Goal: Transaction & Acquisition: Book appointment/travel/reservation

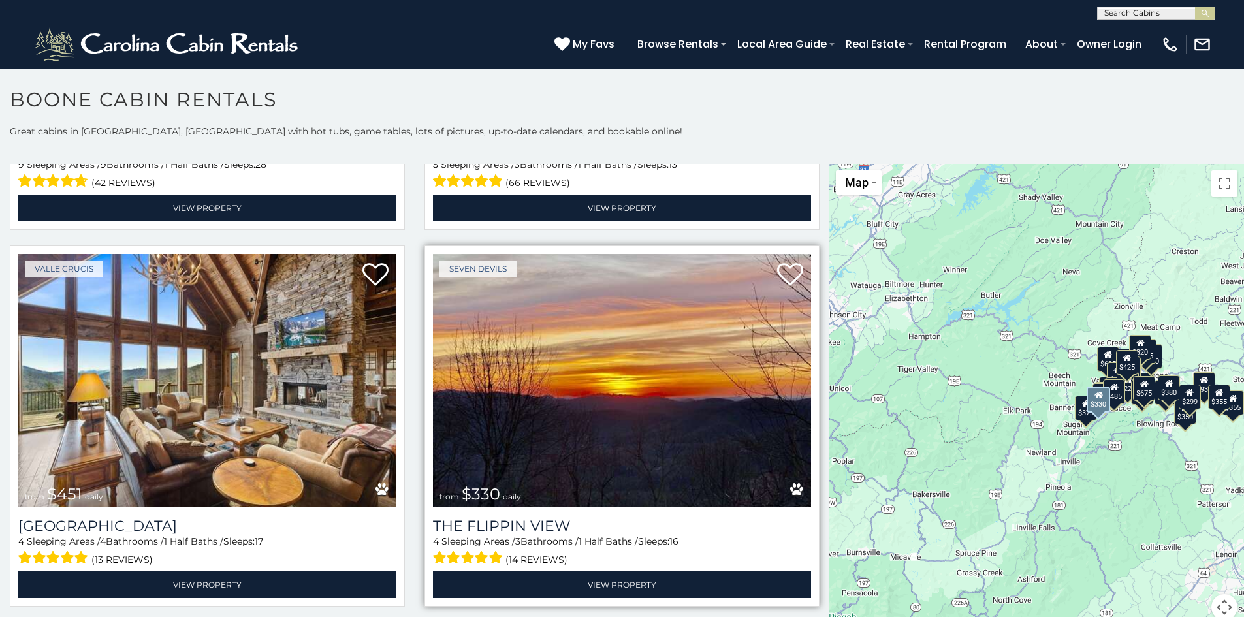
scroll to position [1829, 0]
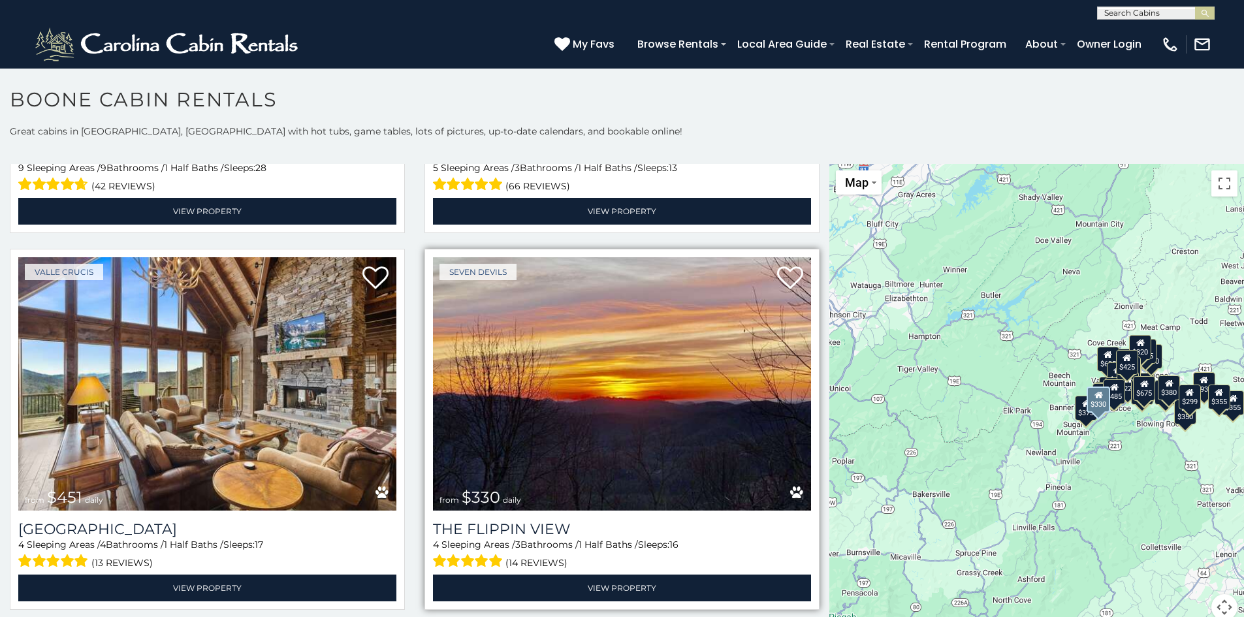
click at [690, 387] on img at bounding box center [622, 383] width 378 height 253
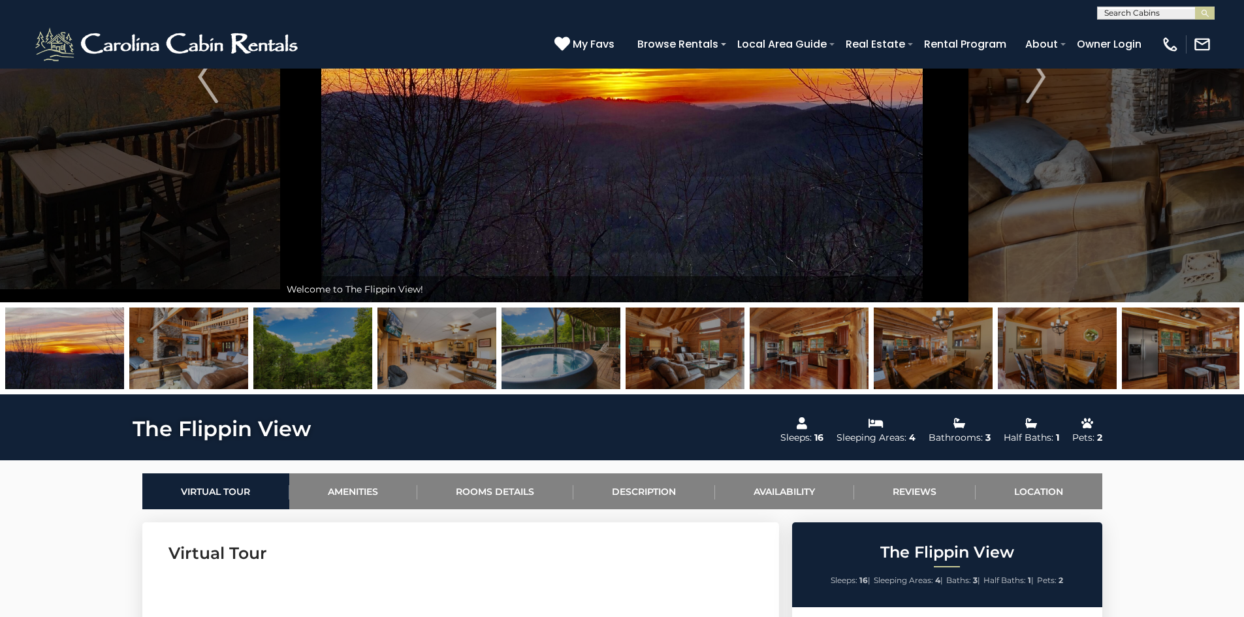
scroll to position [196, 0]
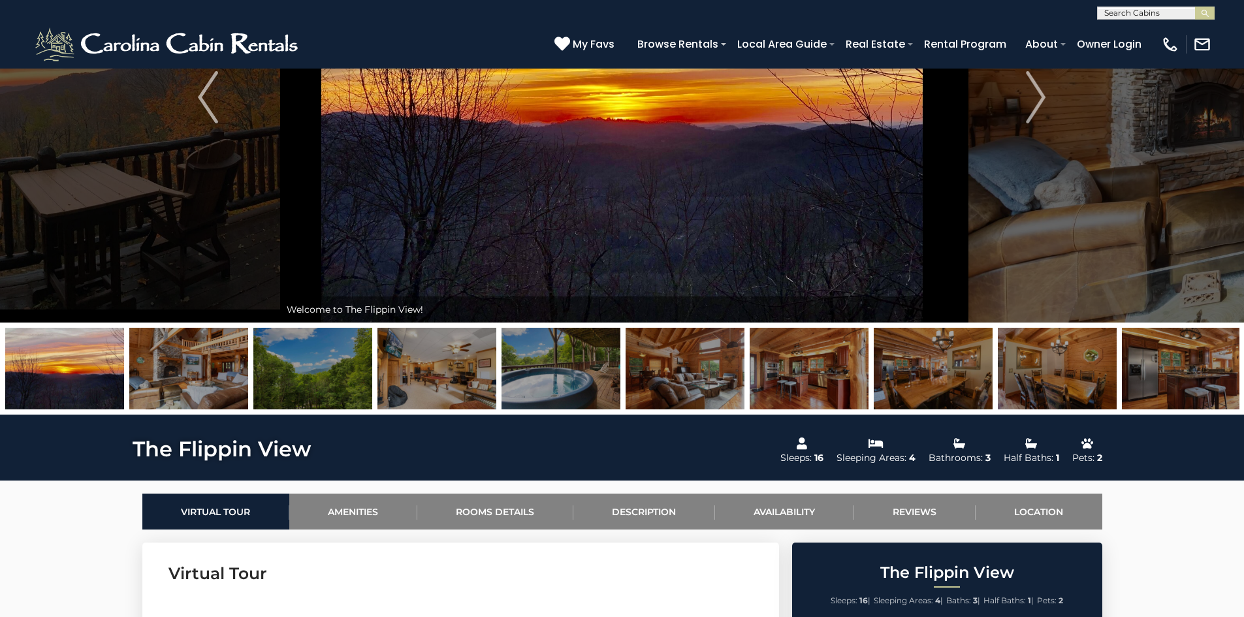
click at [459, 356] on img at bounding box center [437, 369] width 119 height 82
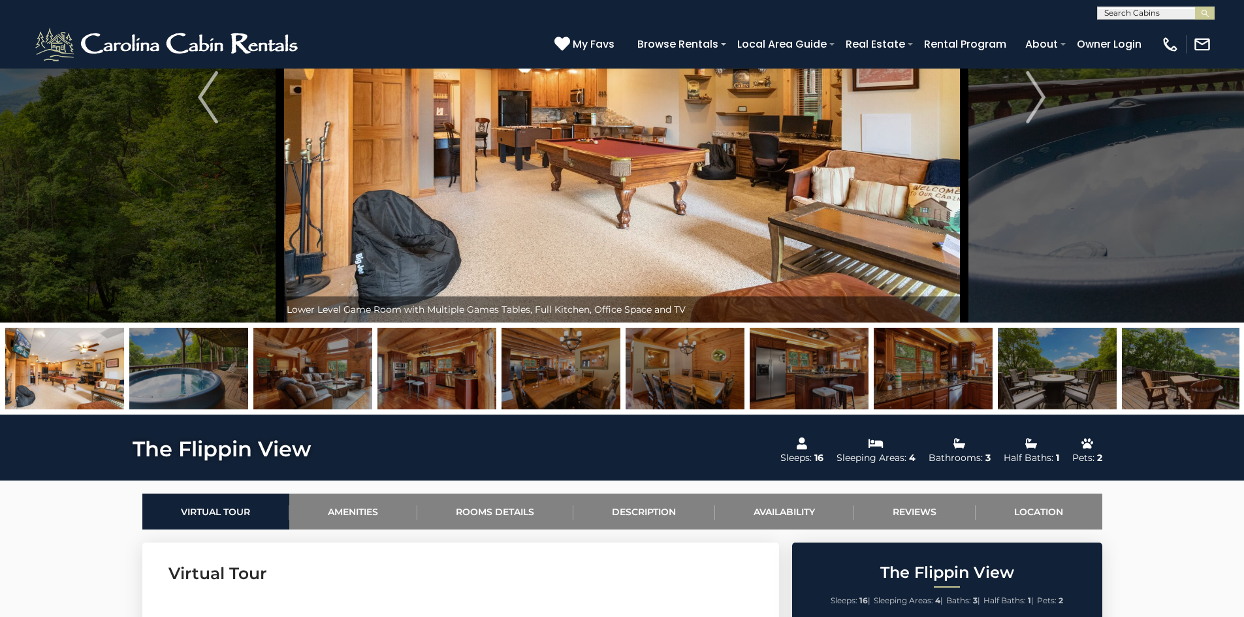
click at [201, 376] on img at bounding box center [188, 369] width 119 height 82
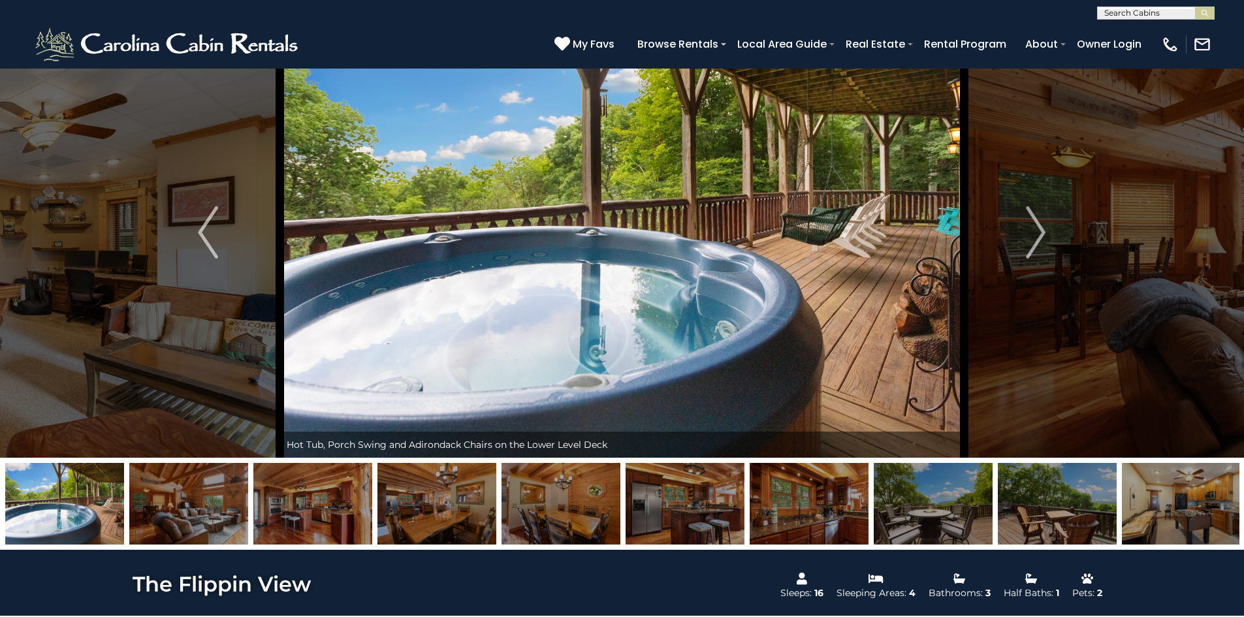
scroll to position [65, 0]
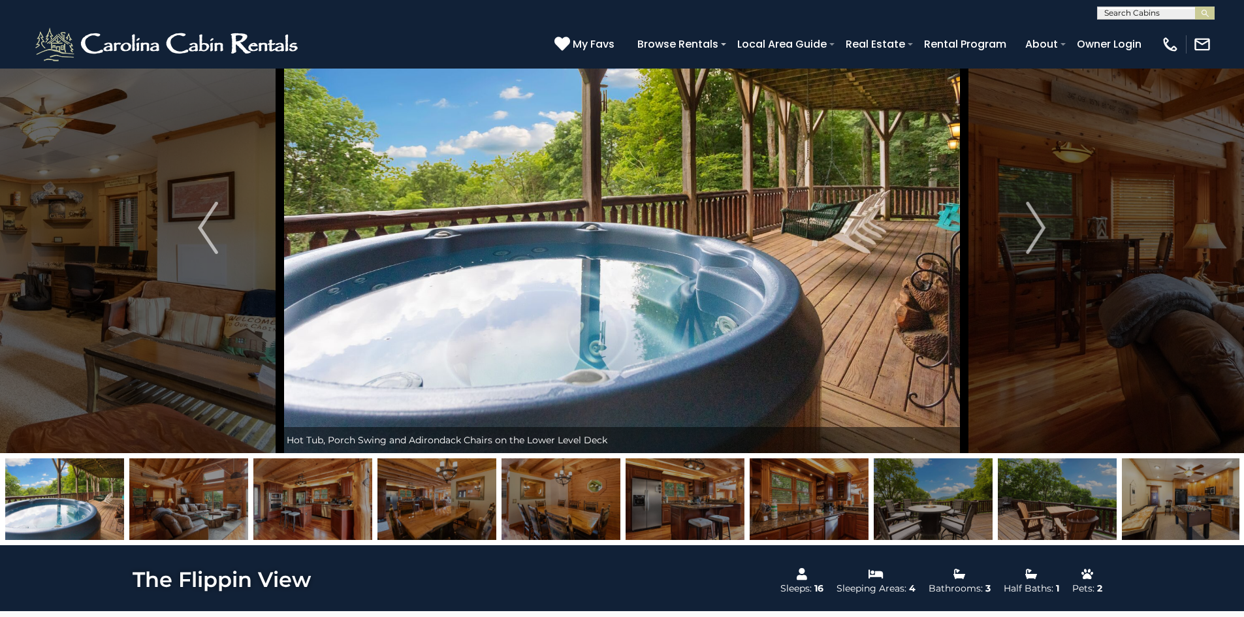
click at [1026, 491] on img at bounding box center [1057, 500] width 119 height 82
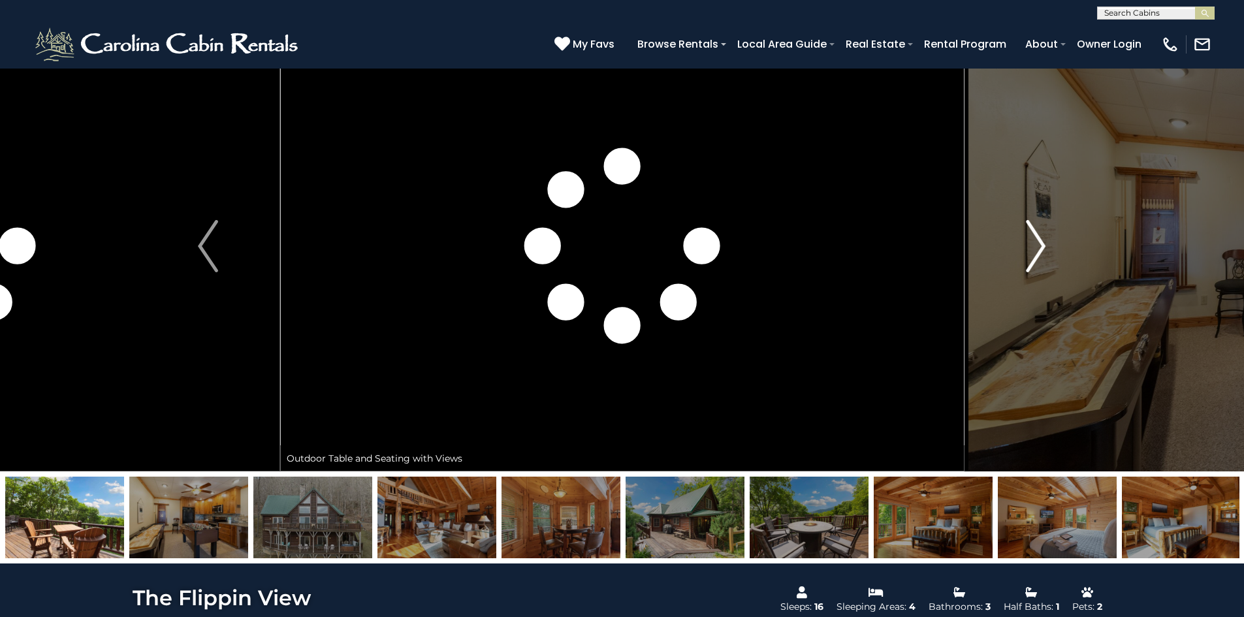
scroll to position [0, 0]
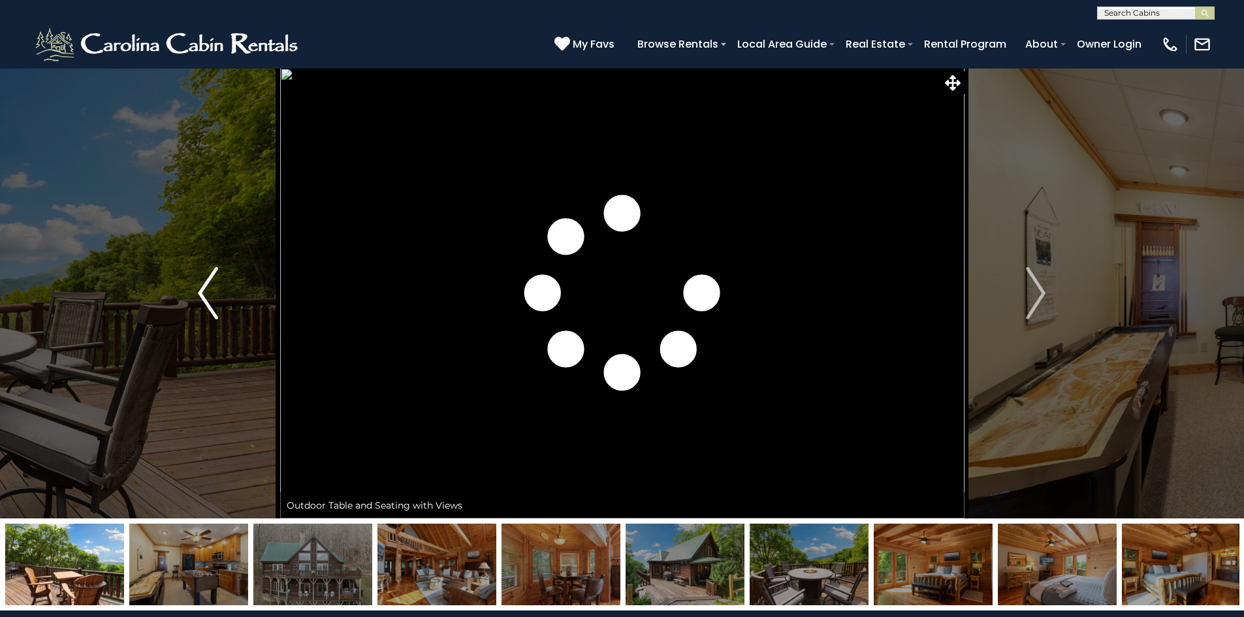
click at [202, 283] on img "Previous" at bounding box center [208, 293] width 20 height 52
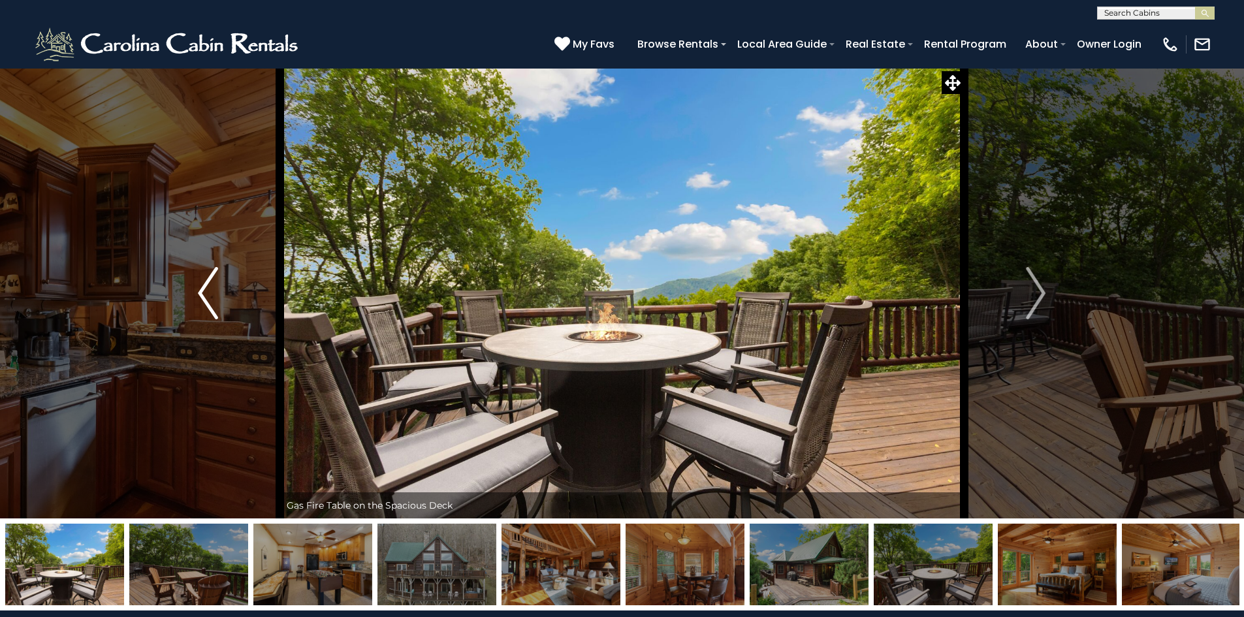
click at [217, 293] on img "Previous" at bounding box center [208, 293] width 20 height 52
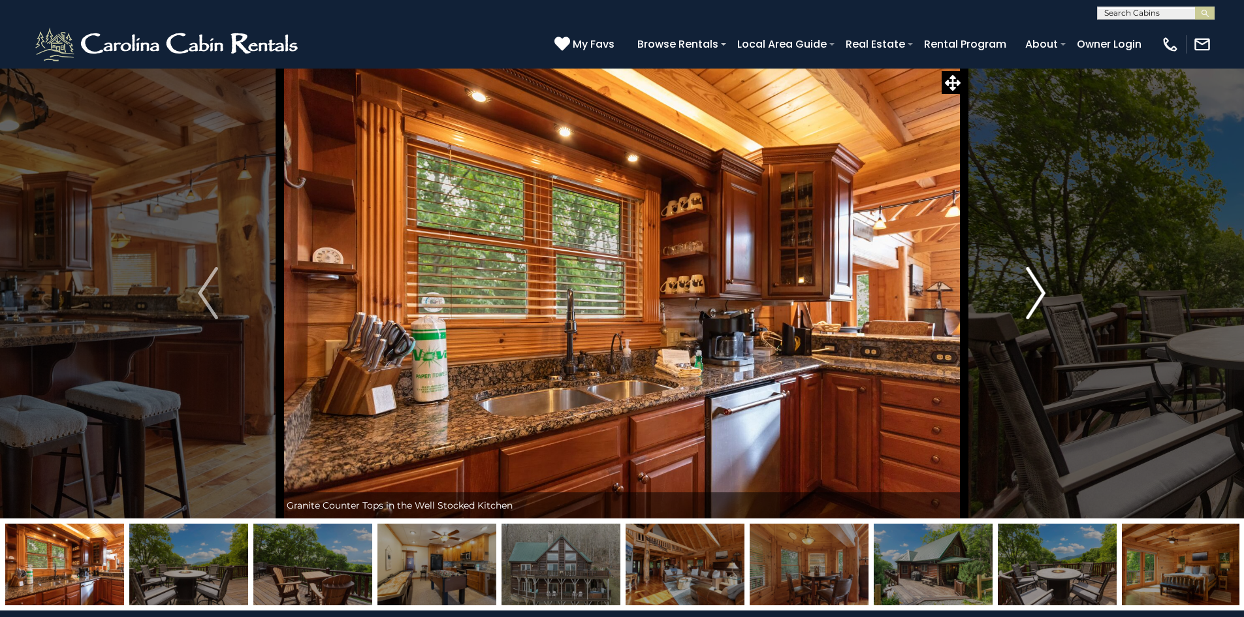
drag, startPoint x: 1029, startPoint y: 290, endPoint x: 1035, endPoint y: 285, distance: 7.4
click at [1029, 289] on img "Next" at bounding box center [1036, 293] width 20 height 52
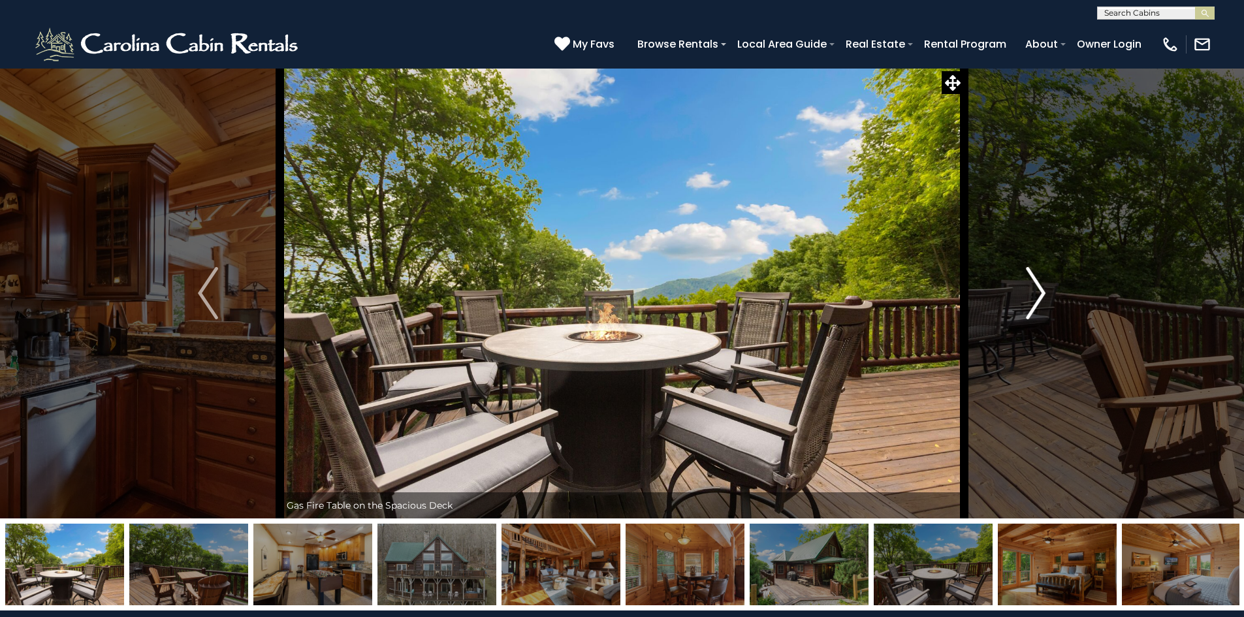
click at [1033, 289] on img "Next" at bounding box center [1036, 293] width 20 height 52
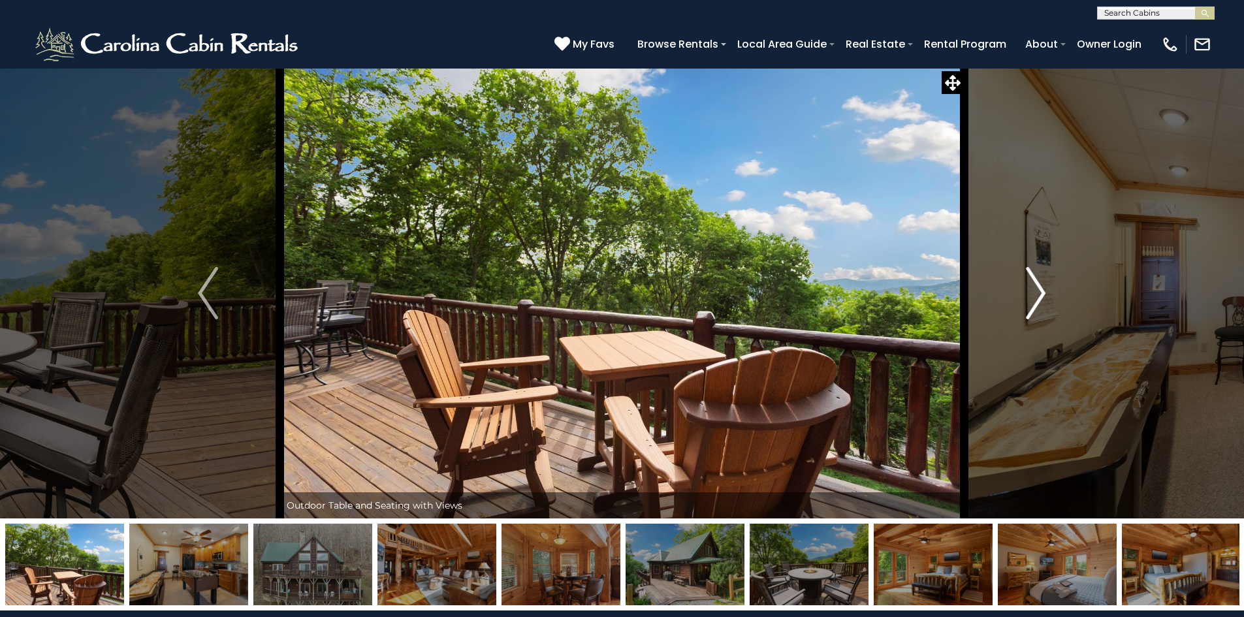
click at [1033, 291] on img "Next" at bounding box center [1036, 293] width 20 height 52
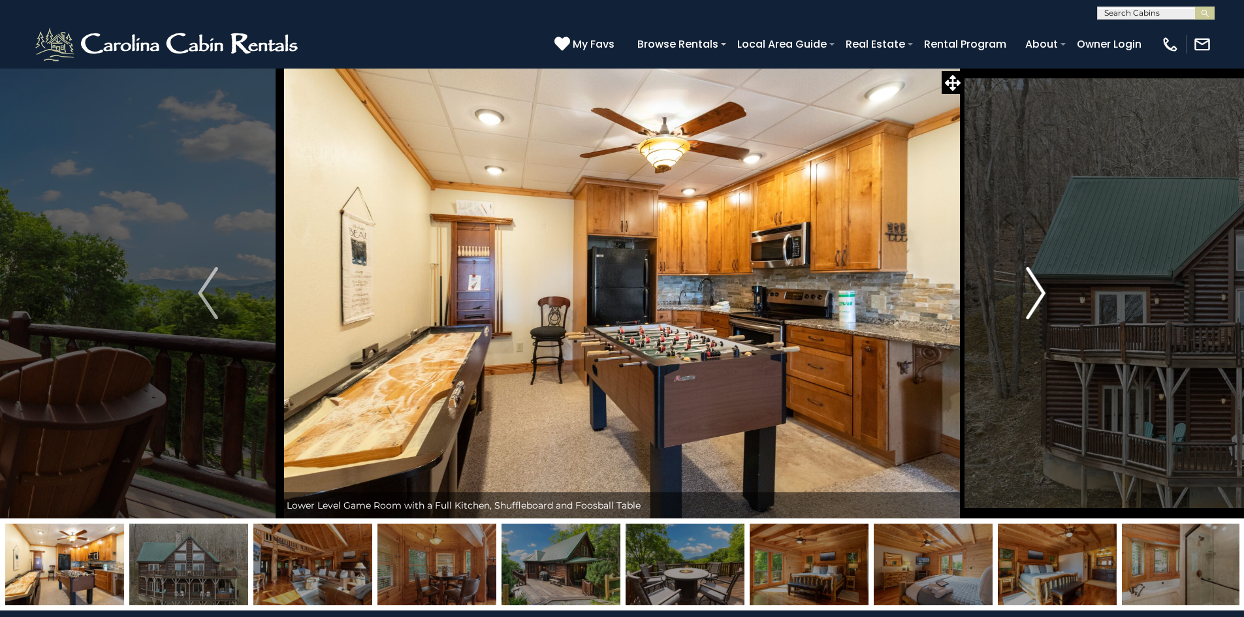
click at [1039, 289] on img "Next" at bounding box center [1036, 293] width 20 height 52
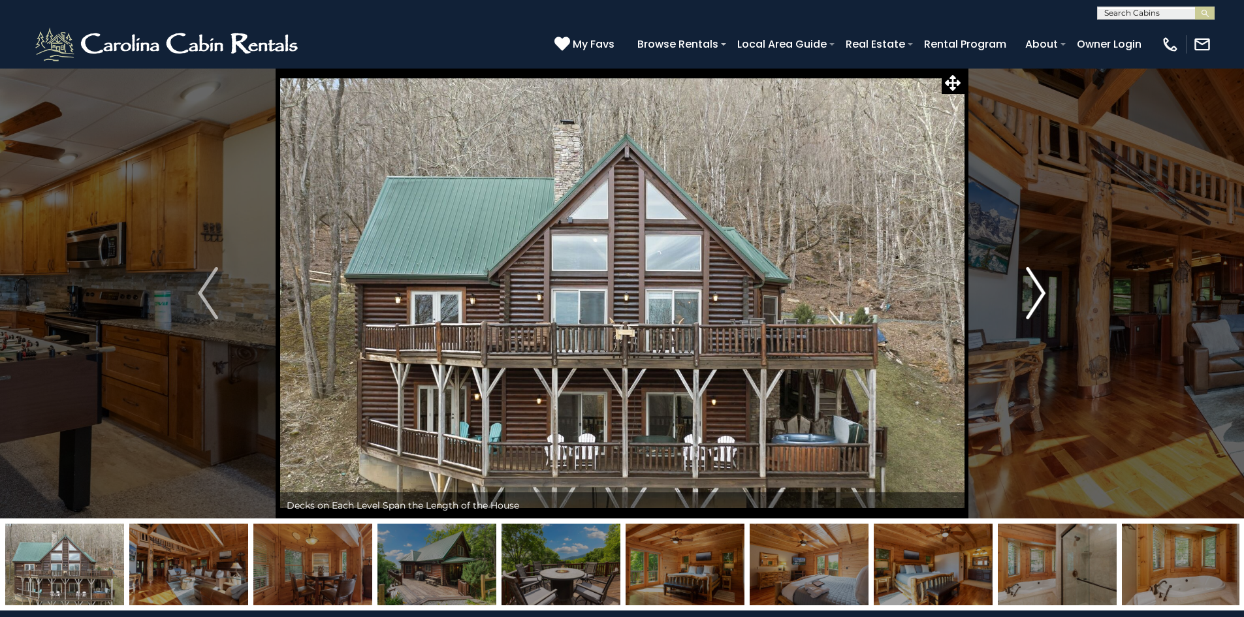
click at [1035, 283] on img "Next" at bounding box center [1036, 293] width 20 height 52
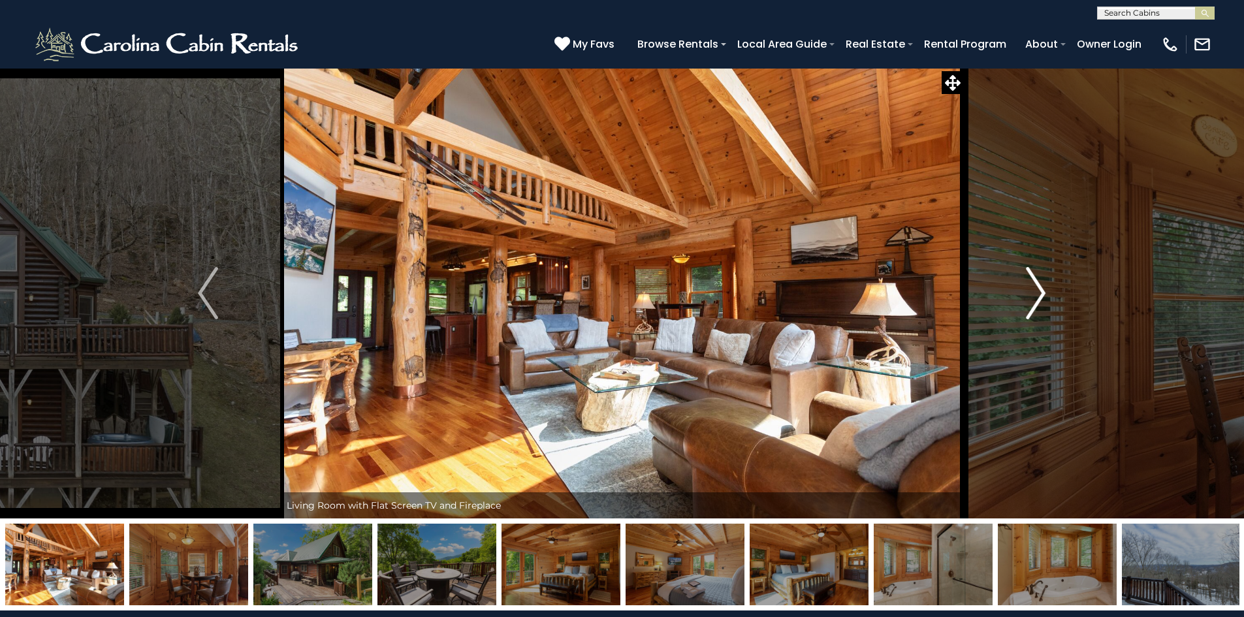
click at [1035, 283] on img "Next" at bounding box center [1036, 293] width 20 height 52
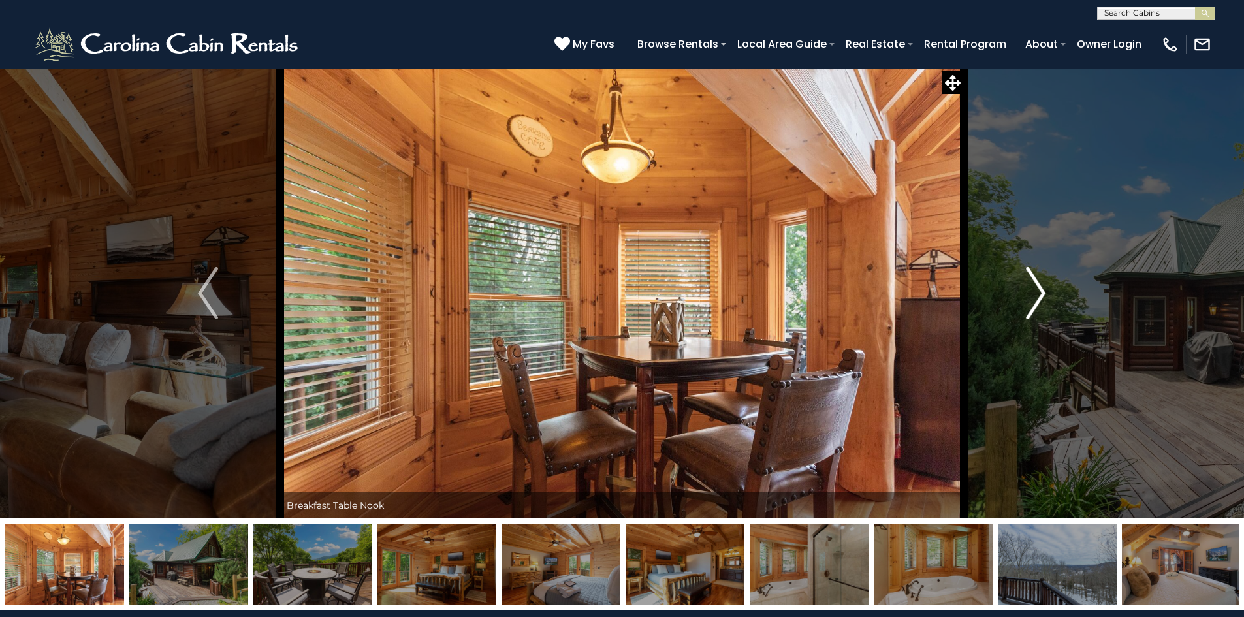
click at [1033, 283] on img "Next" at bounding box center [1036, 293] width 20 height 52
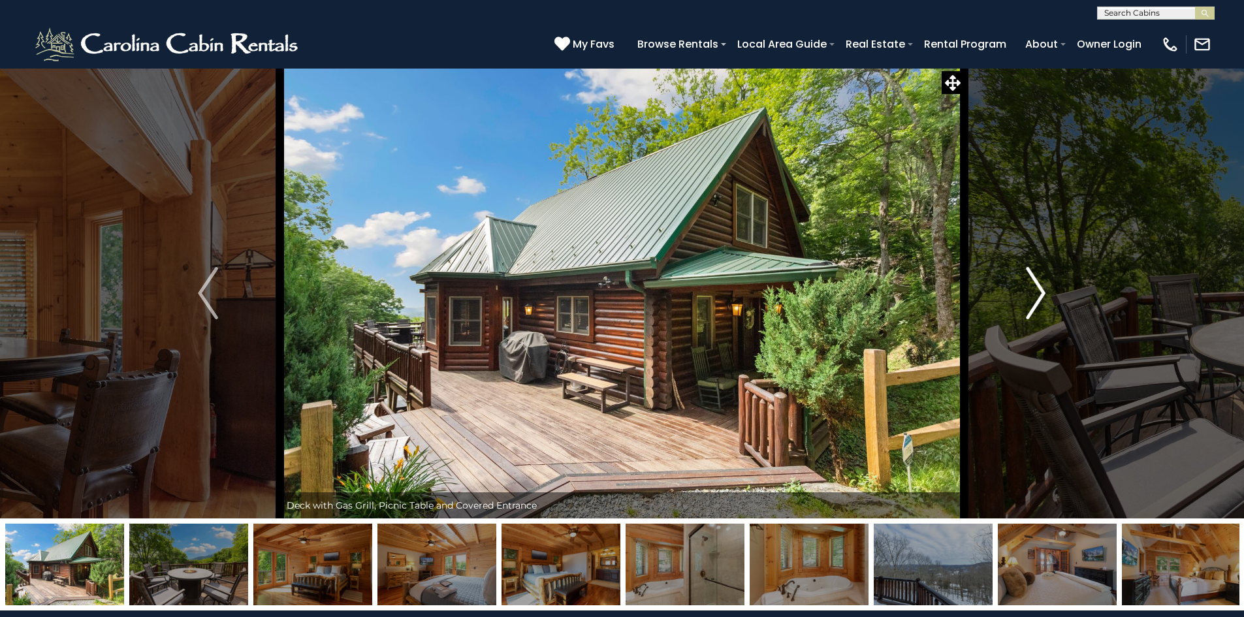
click at [1033, 283] on img "Next" at bounding box center [1036, 293] width 20 height 52
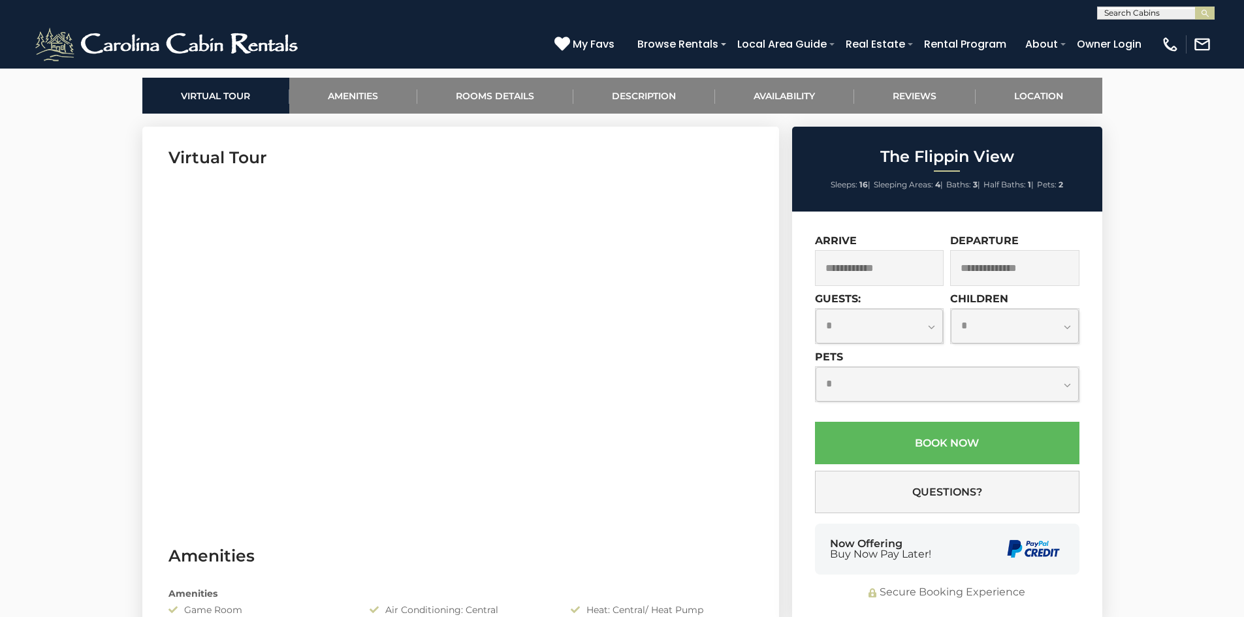
scroll to position [457, 0]
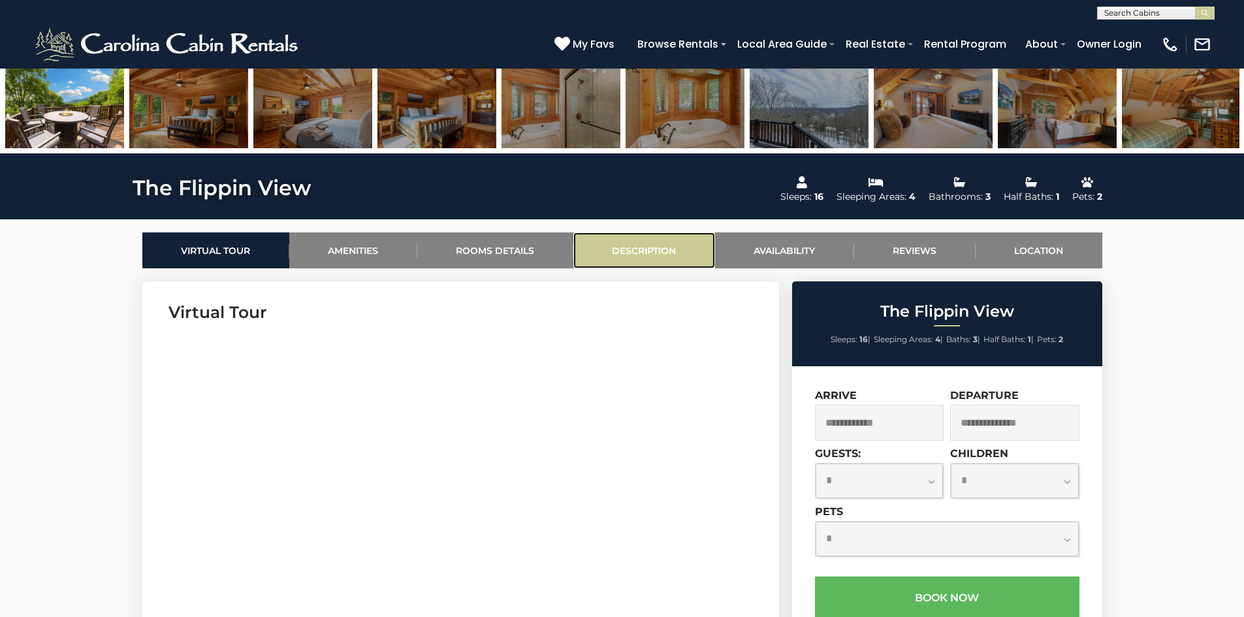
click at [594, 250] on link "Description" at bounding box center [645, 251] width 142 height 36
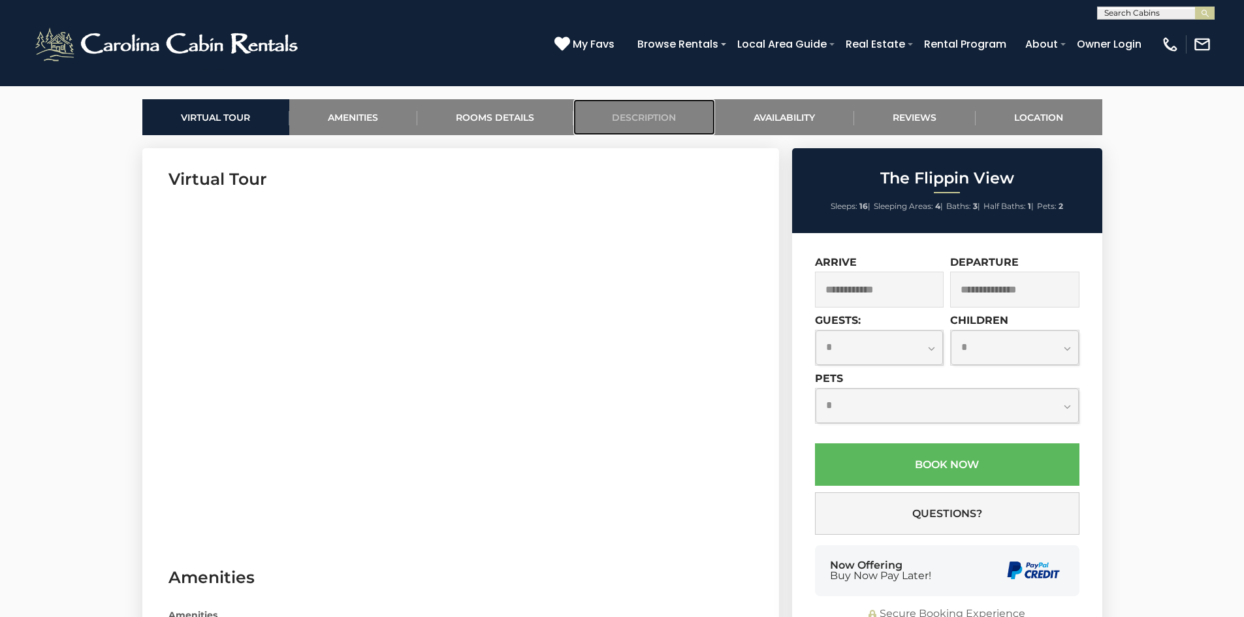
scroll to position [566, 0]
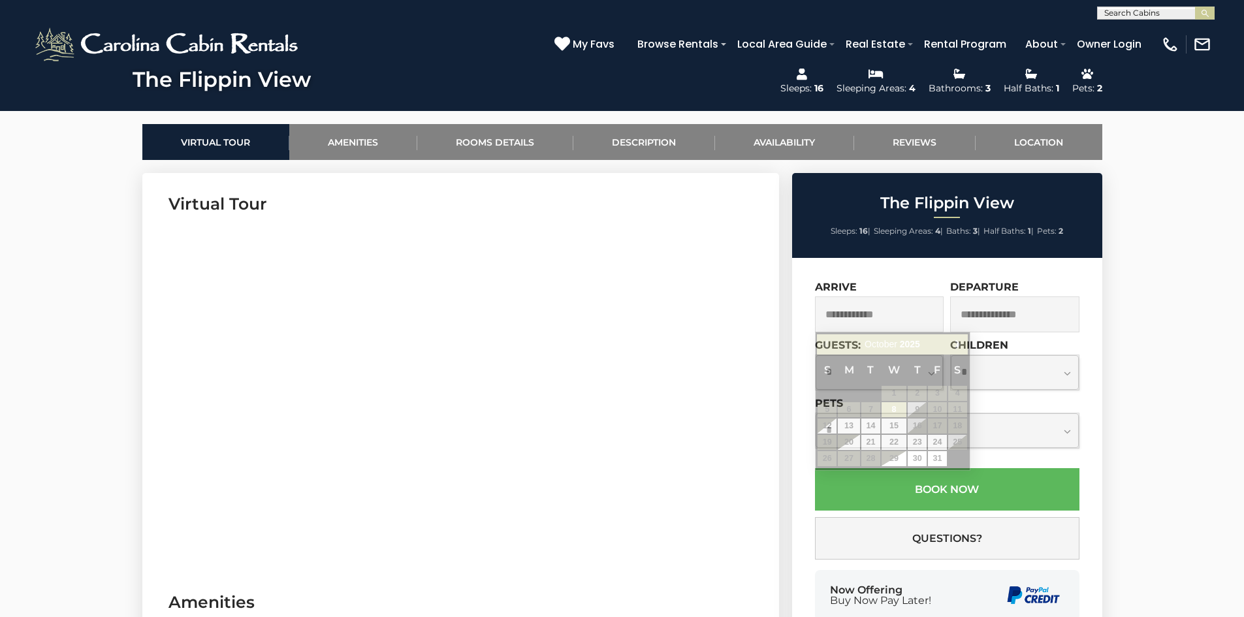
click at [905, 323] on input "text" at bounding box center [879, 315] width 129 height 36
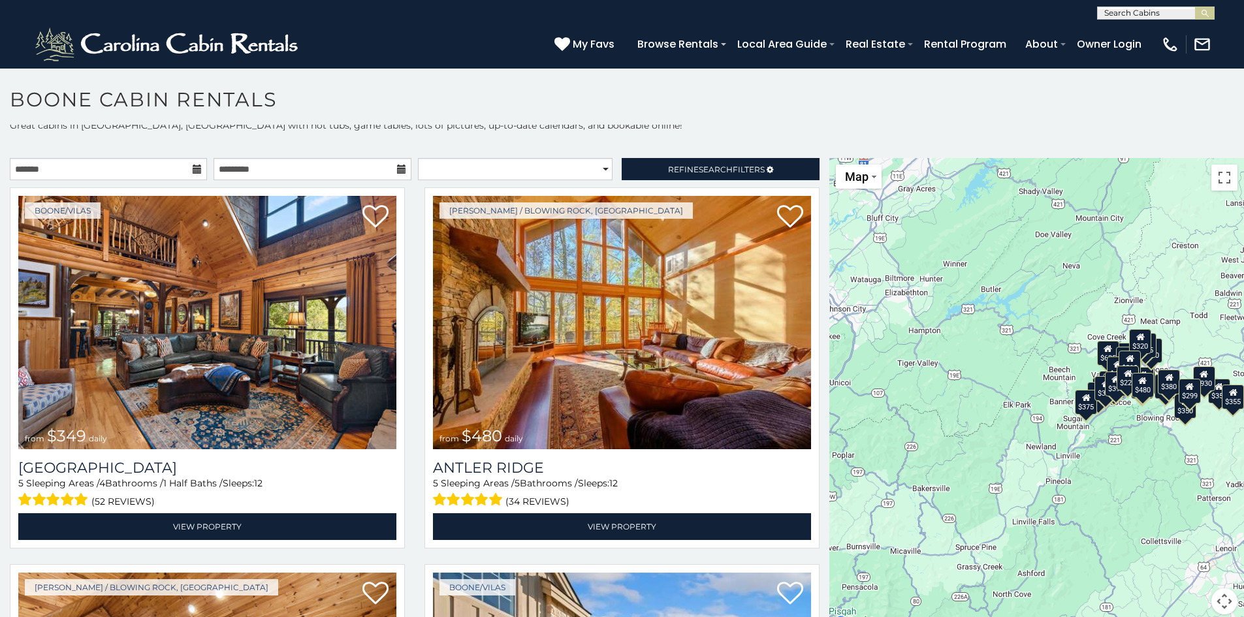
scroll to position [12, 0]
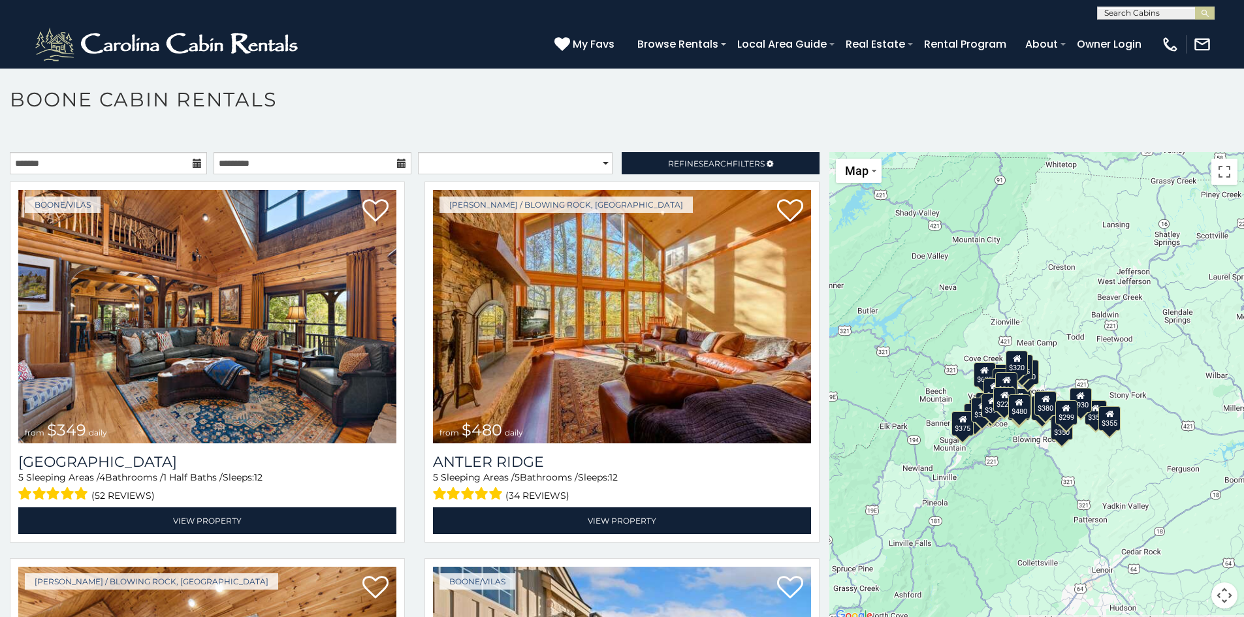
drag, startPoint x: 1141, startPoint y: 462, endPoint x: 1022, endPoint y: 491, distance: 122.3
click at [1022, 491] on div "$349 $480 $315 $425 $565 $355 $635 $675 $930 $400 $451 $330 $400 $485 $460 $395…" at bounding box center [1037, 388] width 415 height 472
click at [1061, 417] on div "$299" at bounding box center [1067, 412] width 22 height 25
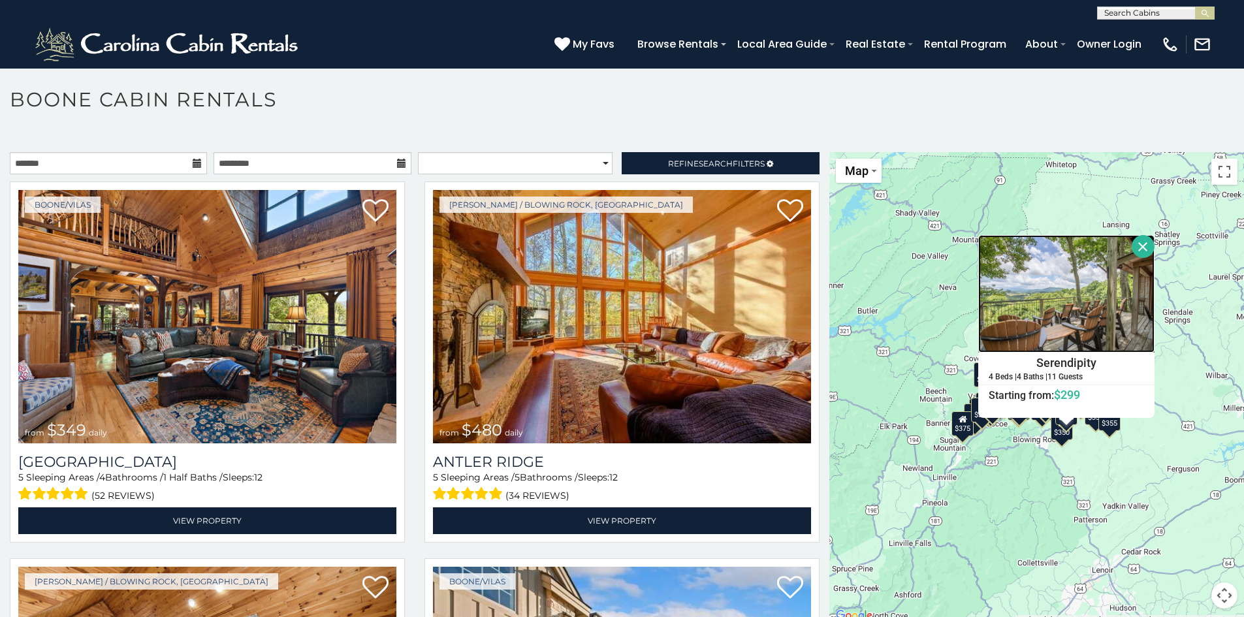
click at [1068, 309] on img at bounding box center [1067, 294] width 176 height 118
click at [707, 150] on div "**********" at bounding box center [622, 368] width 1244 height 511
click at [705, 155] on link "Refine Search Filters" at bounding box center [720, 163] width 197 height 22
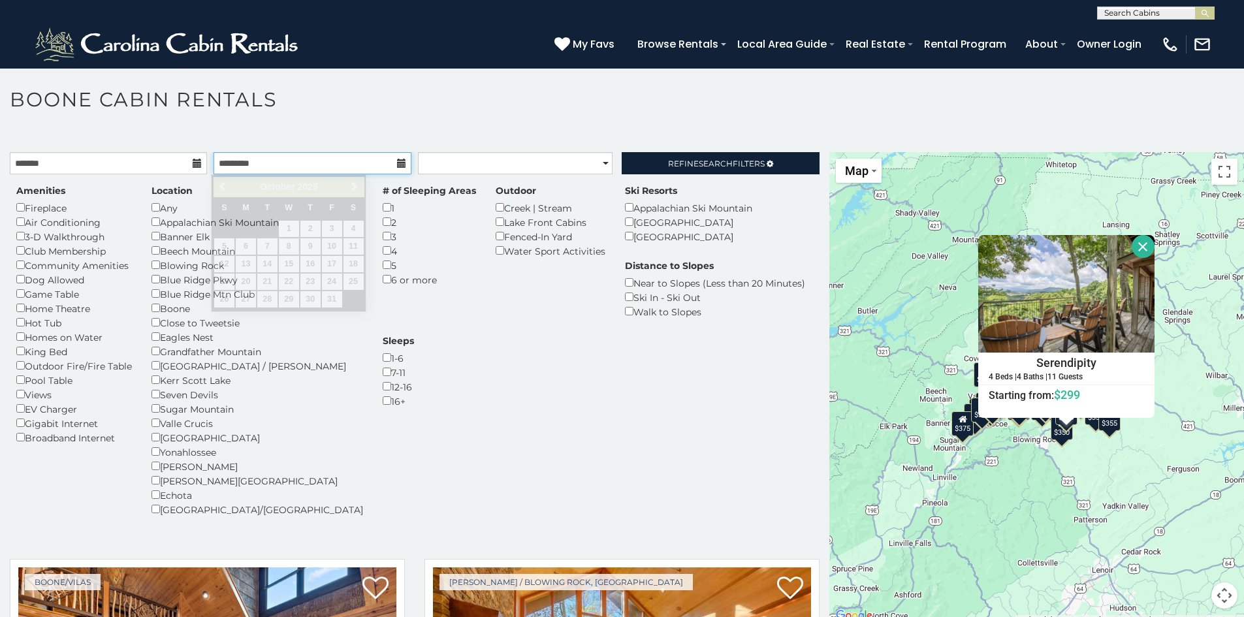
click at [264, 169] on input "text" at bounding box center [312, 163] width 197 height 22
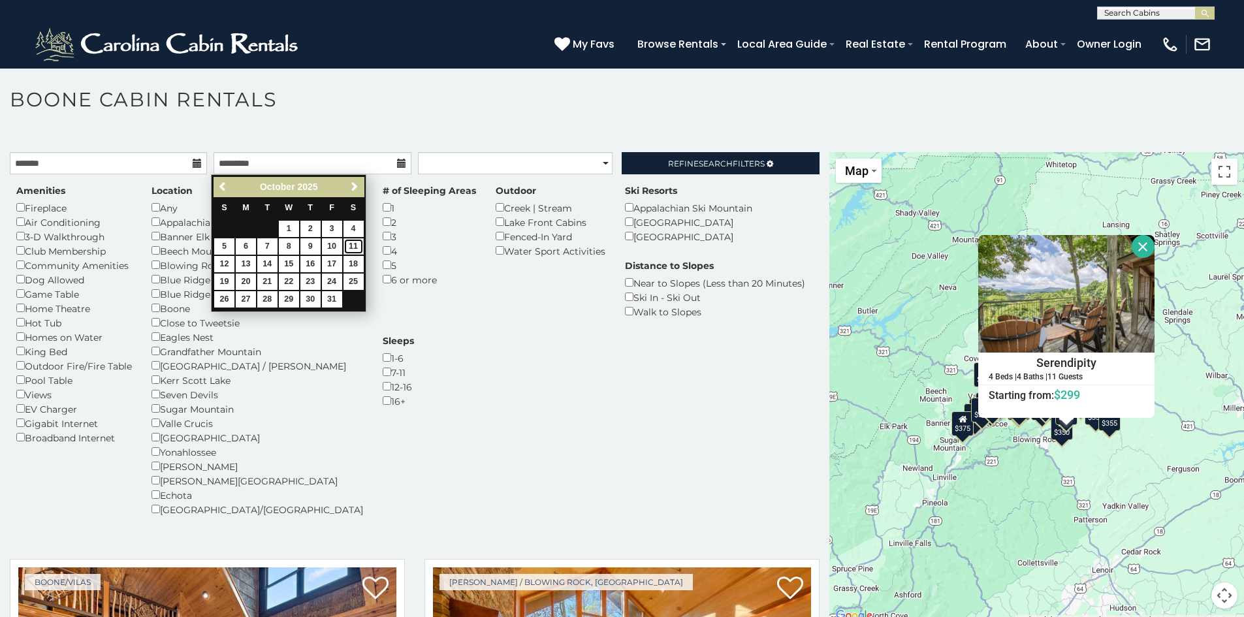
click at [355, 246] on link "11" at bounding box center [354, 246] width 20 height 16
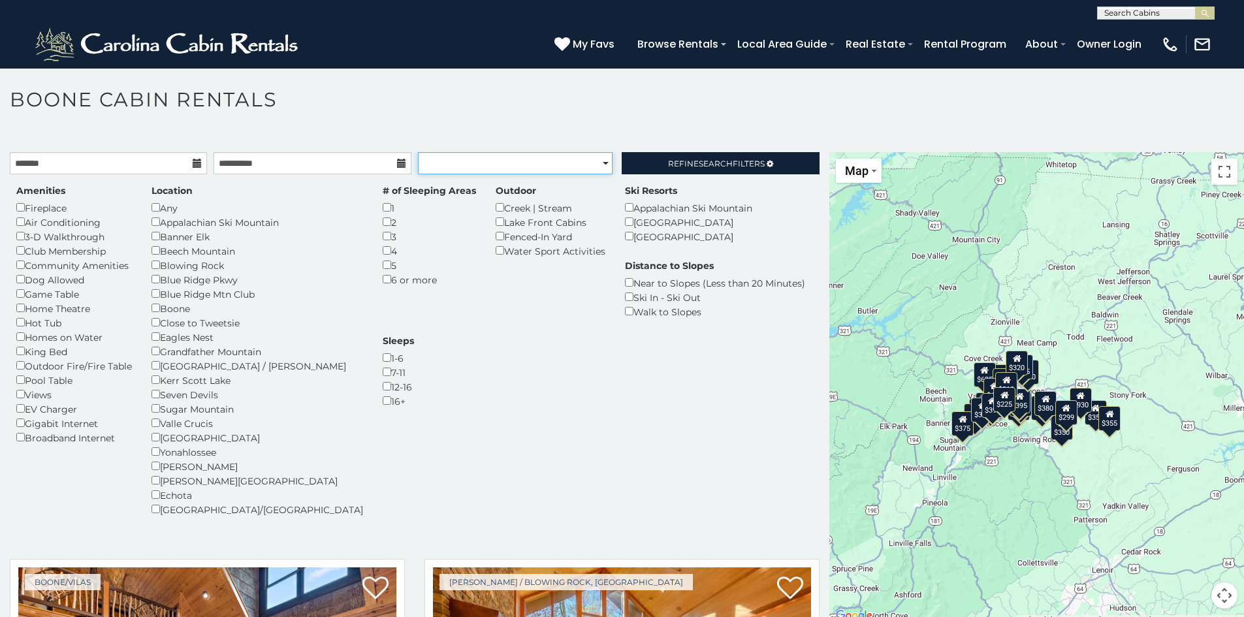
click at [515, 160] on select "**********" at bounding box center [515, 163] width 195 height 22
click at [308, 161] on input "**********" at bounding box center [312, 163] width 197 height 22
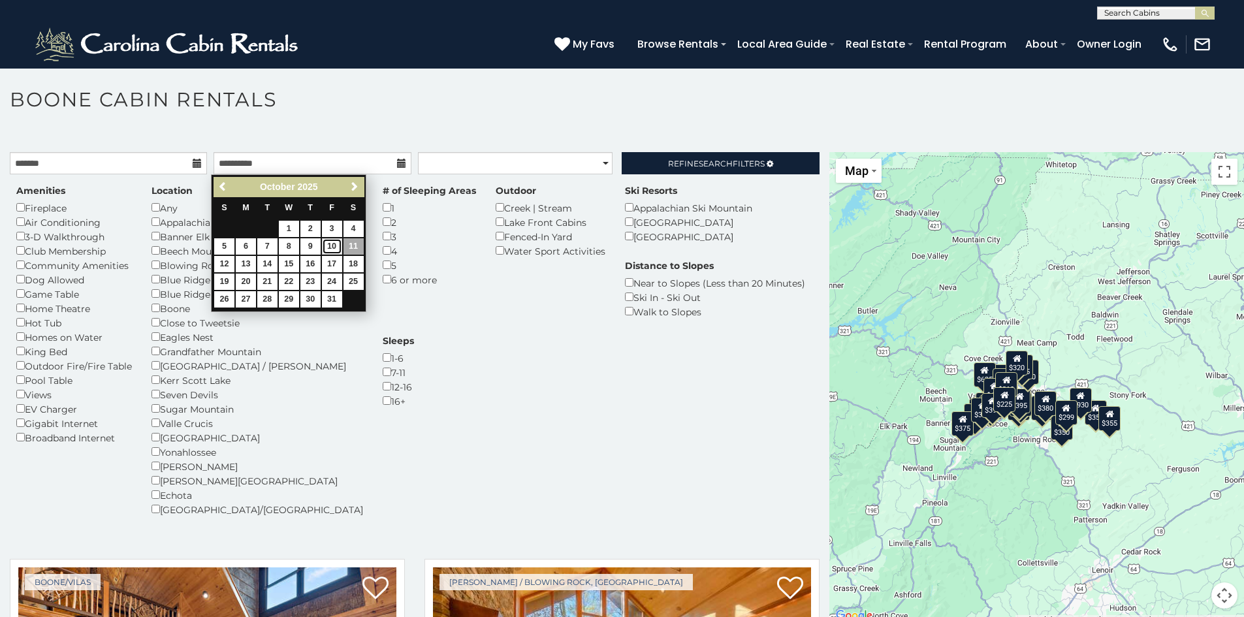
click at [334, 248] on link "10" at bounding box center [332, 246] width 20 height 16
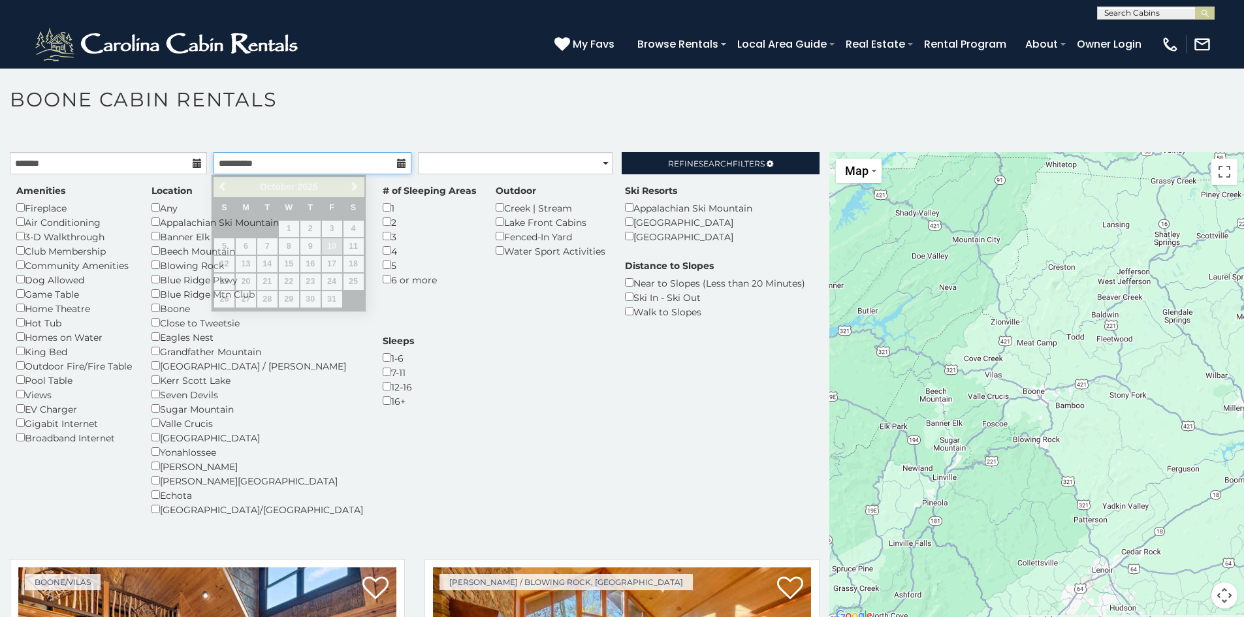
click at [326, 160] on input "**********" at bounding box center [312, 163] width 197 height 22
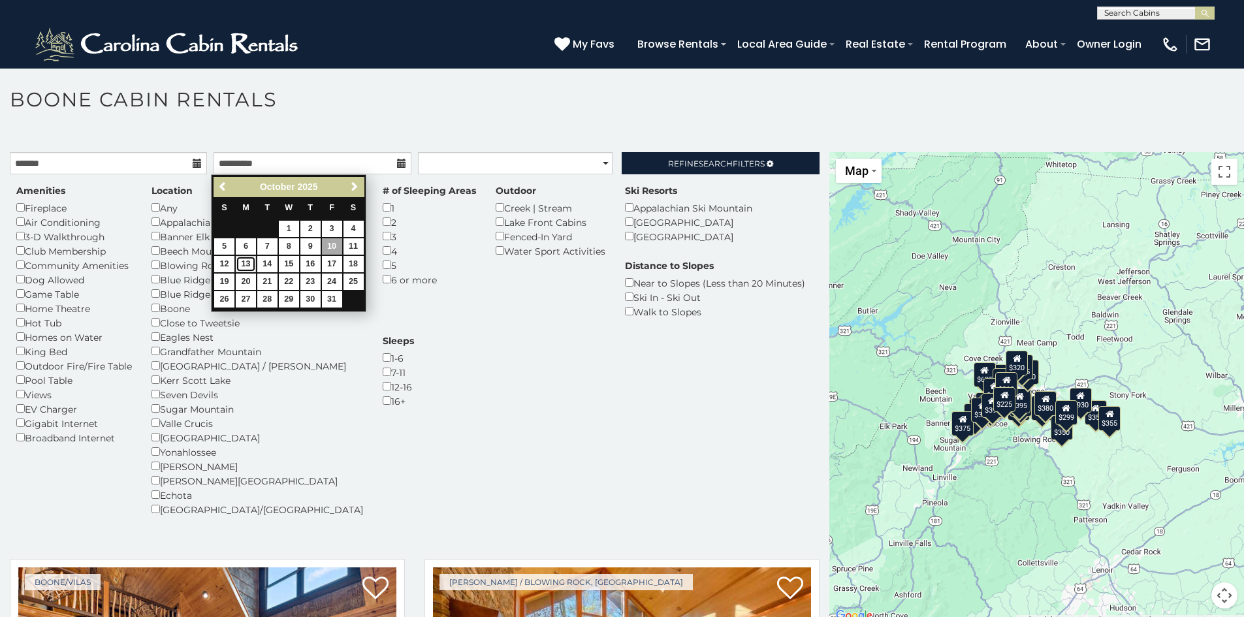
click at [243, 263] on link "13" at bounding box center [246, 264] width 20 height 16
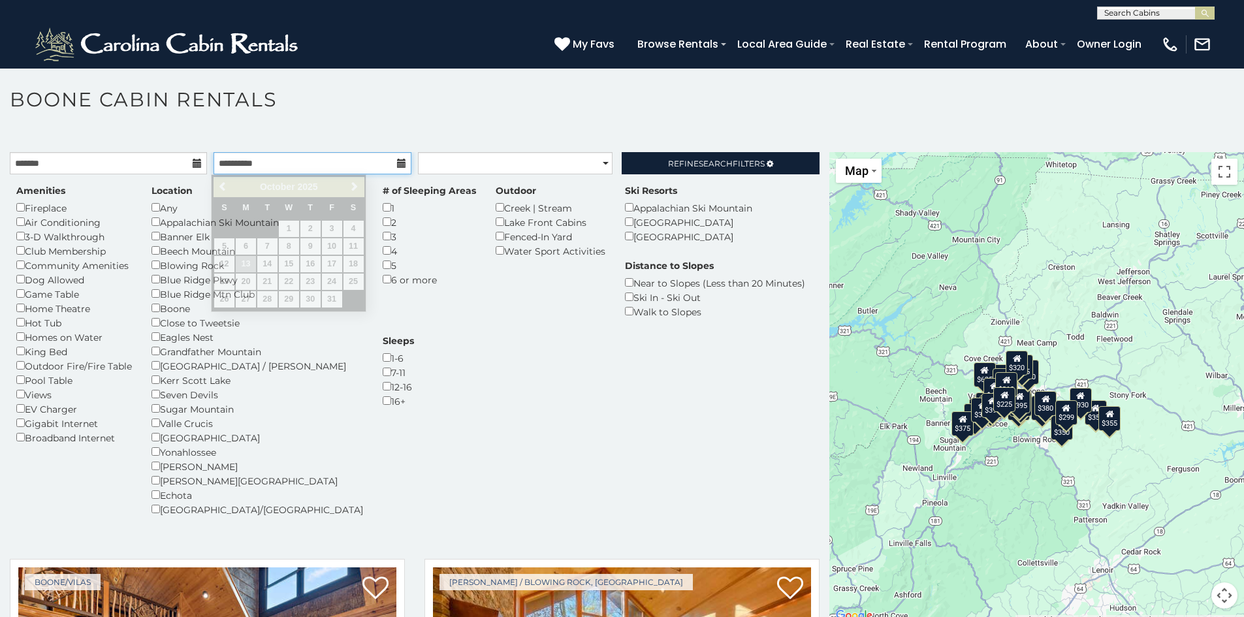
click at [345, 161] on input "**********" at bounding box center [312, 163] width 197 height 22
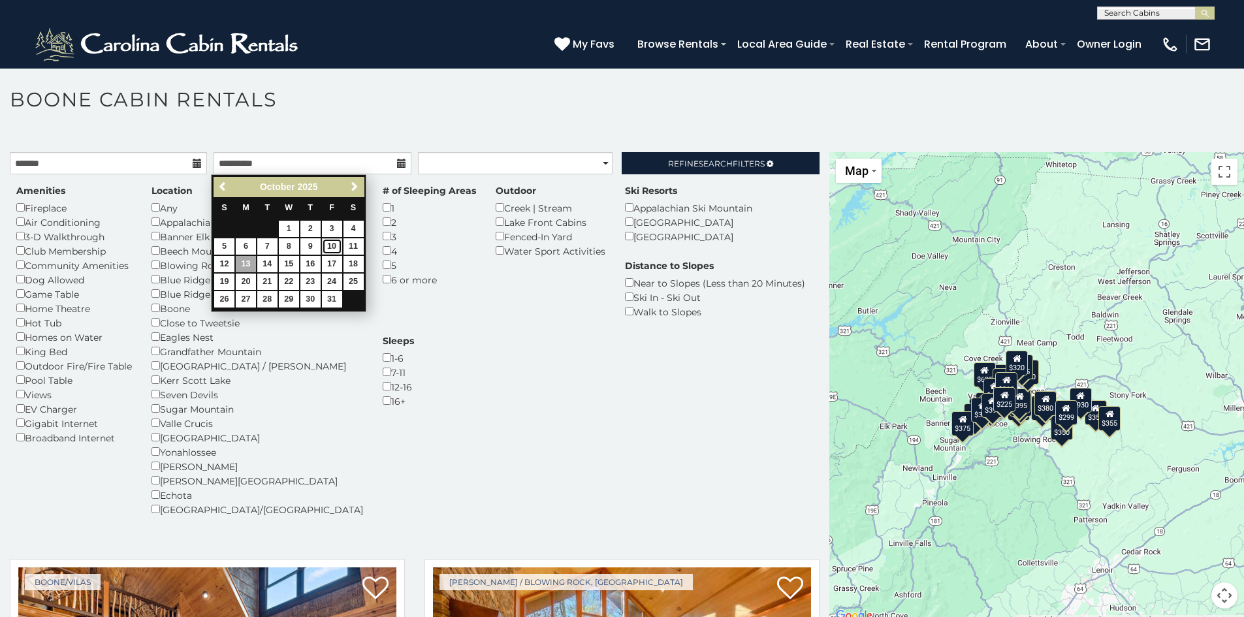
click at [335, 244] on link "10" at bounding box center [332, 246] width 20 height 16
type input "**********"
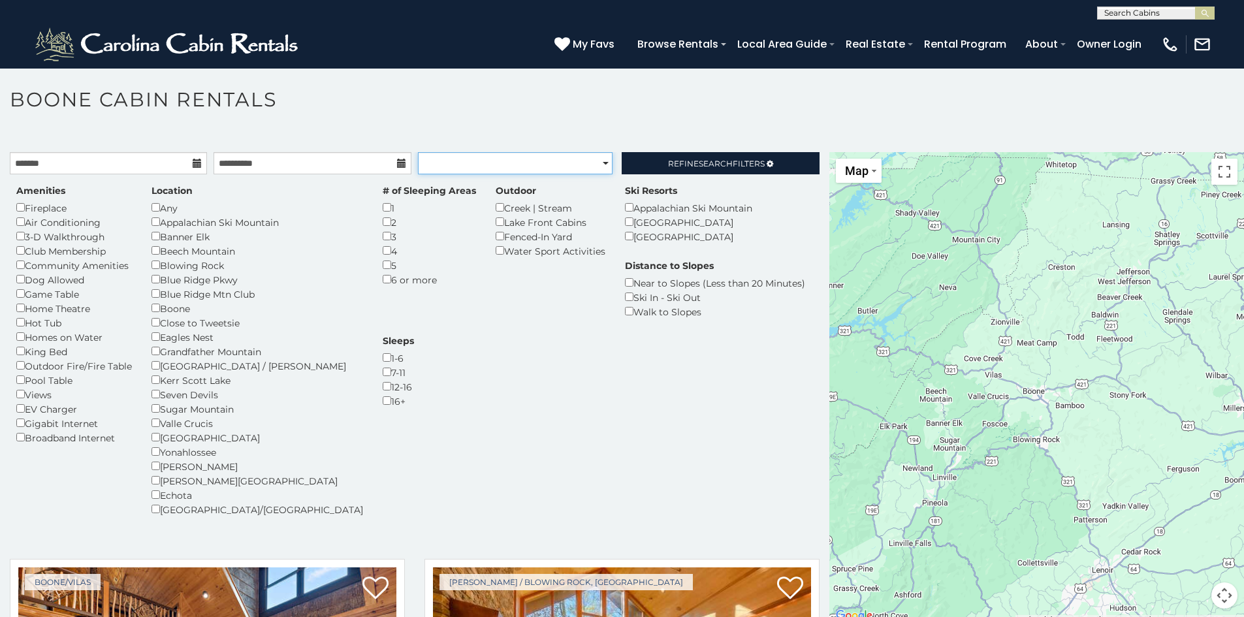
click at [514, 167] on select "**********" at bounding box center [515, 163] width 195 height 22
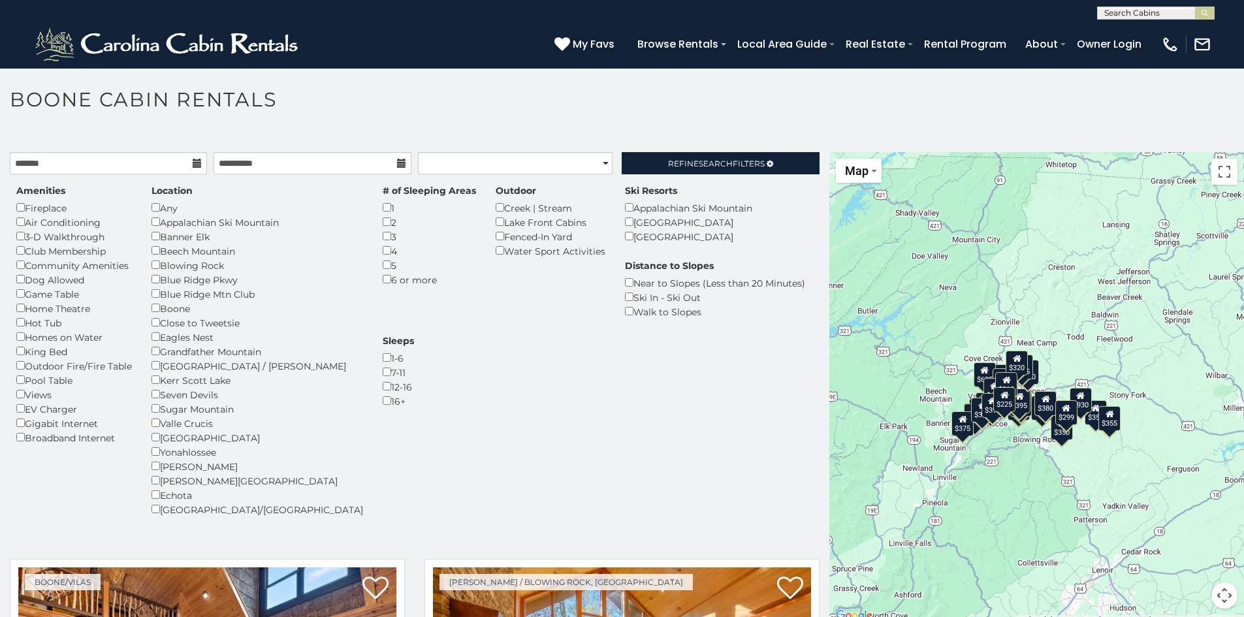
click at [489, 341] on div "Amenities Fireplace Air Conditioning 3-D Walkthrough Club Membership Community …" at bounding box center [415, 358] width 817 height 348
click at [698, 155] on link "Refine Search Filters" at bounding box center [720, 163] width 197 height 22
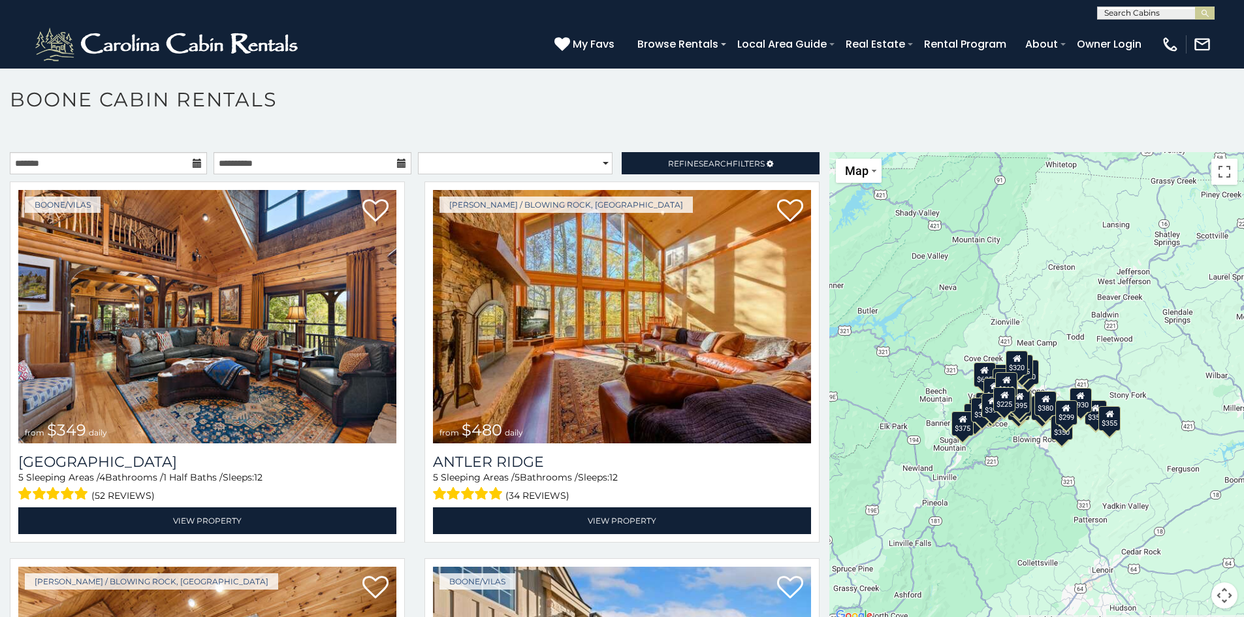
click at [715, 152] on div "**********" at bounding box center [622, 368] width 1244 height 511
click at [713, 159] on span "Search" at bounding box center [716, 164] width 34 height 10
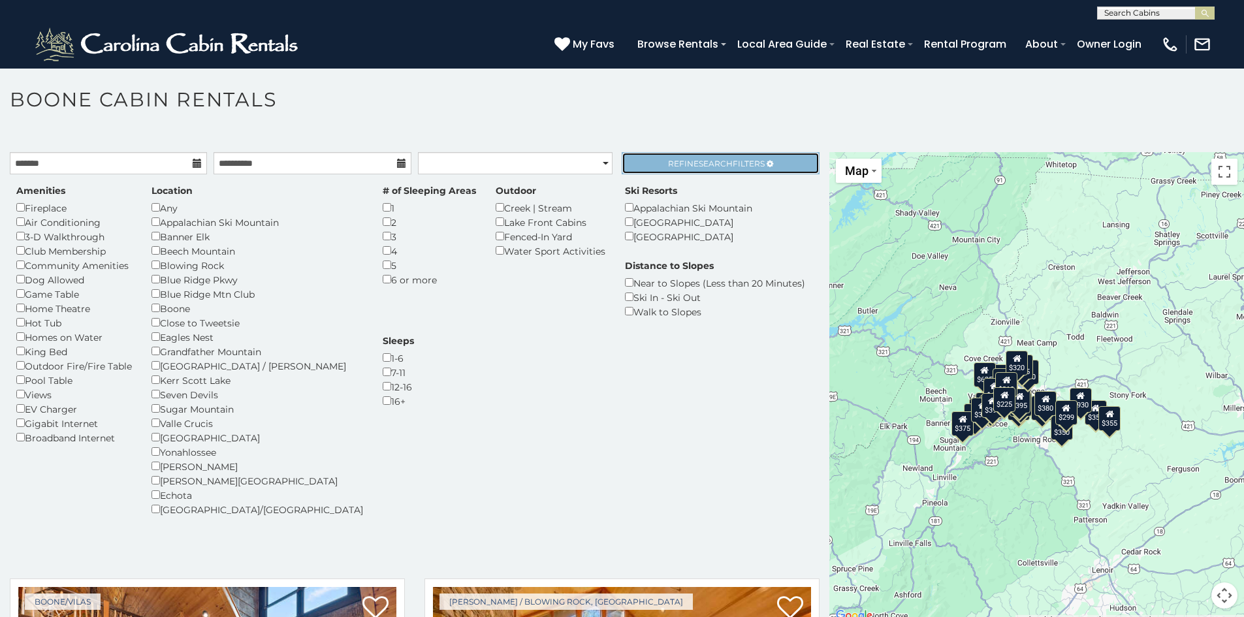
click at [711, 159] on span "Search" at bounding box center [716, 164] width 34 height 10
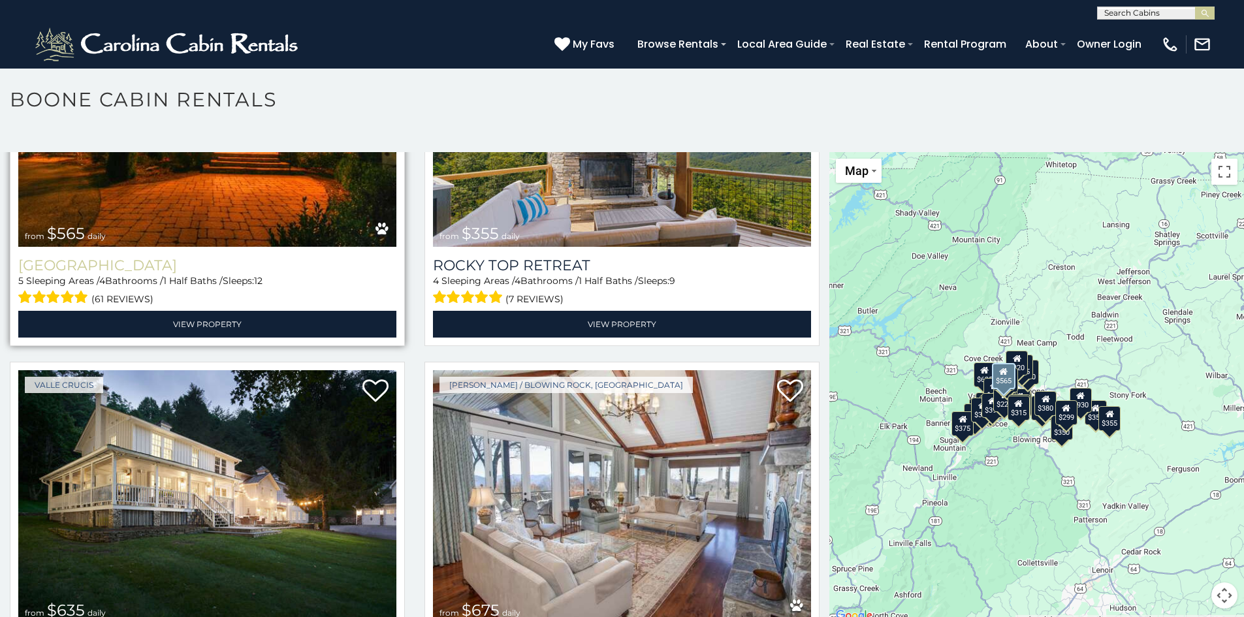
scroll to position [784, 0]
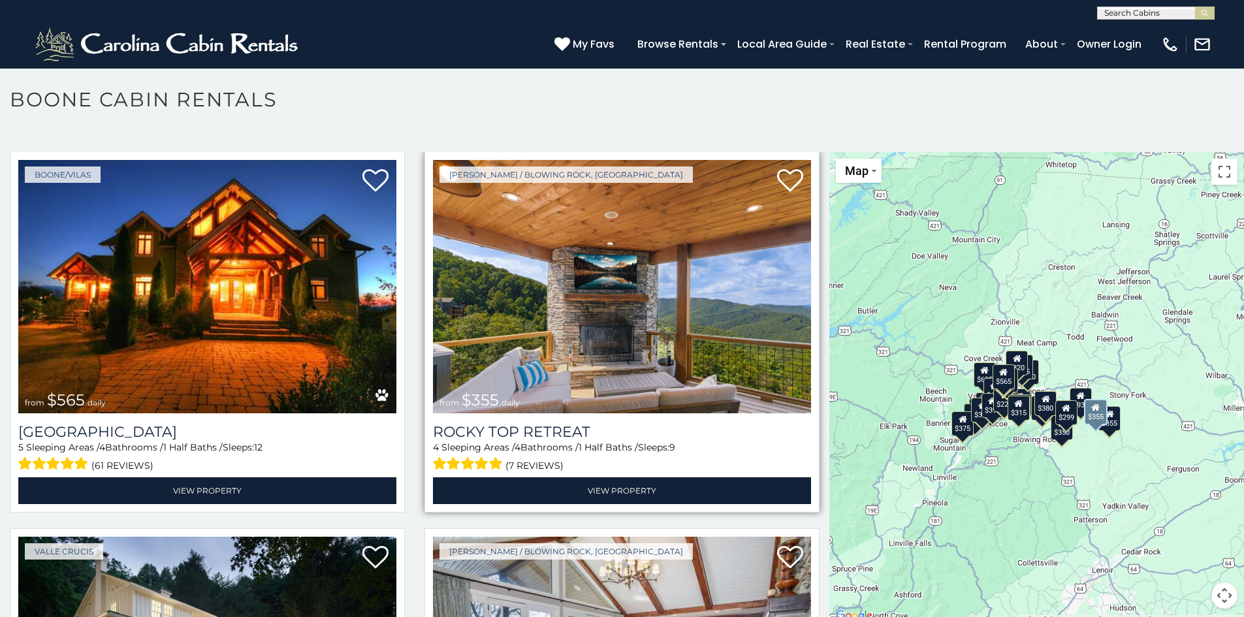
click at [595, 353] on img at bounding box center [622, 286] width 378 height 253
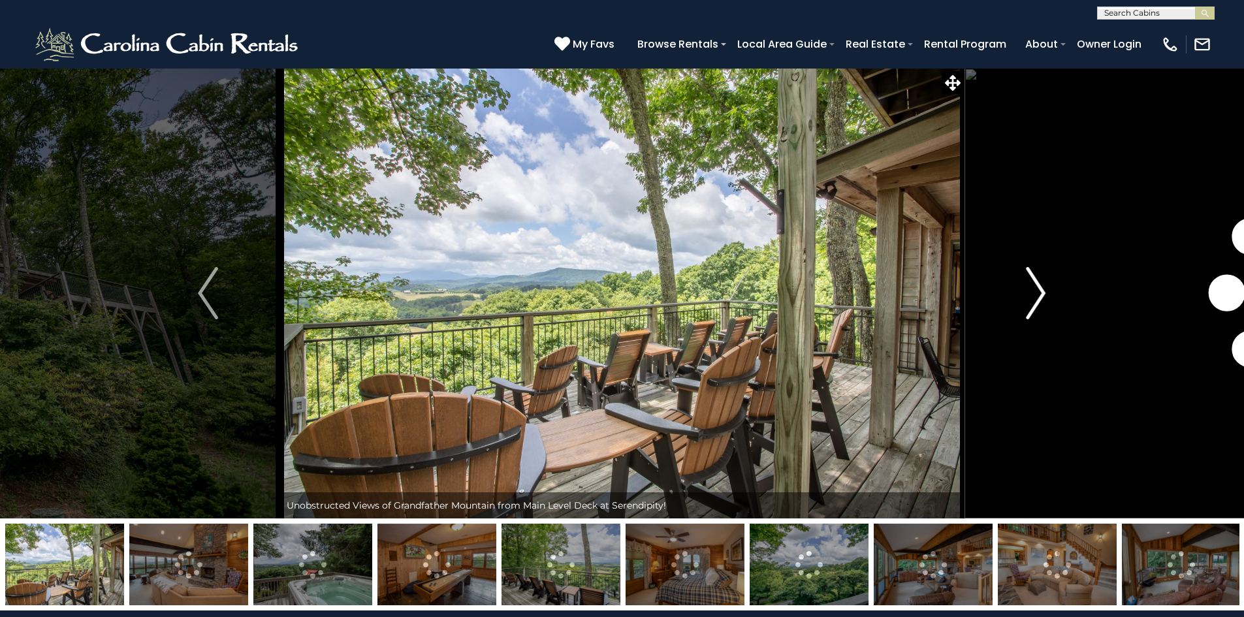
click at [1045, 292] on img "Next" at bounding box center [1036, 293] width 20 height 52
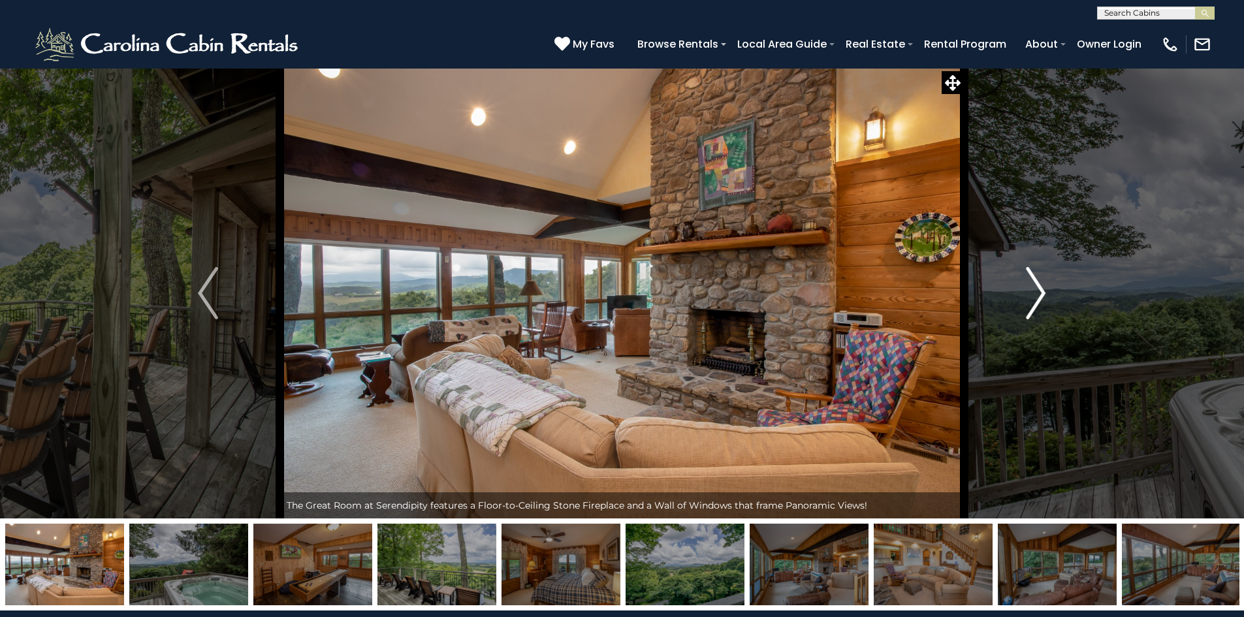
click at [1042, 292] on img "Next" at bounding box center [1036, 293] width 20 height 52
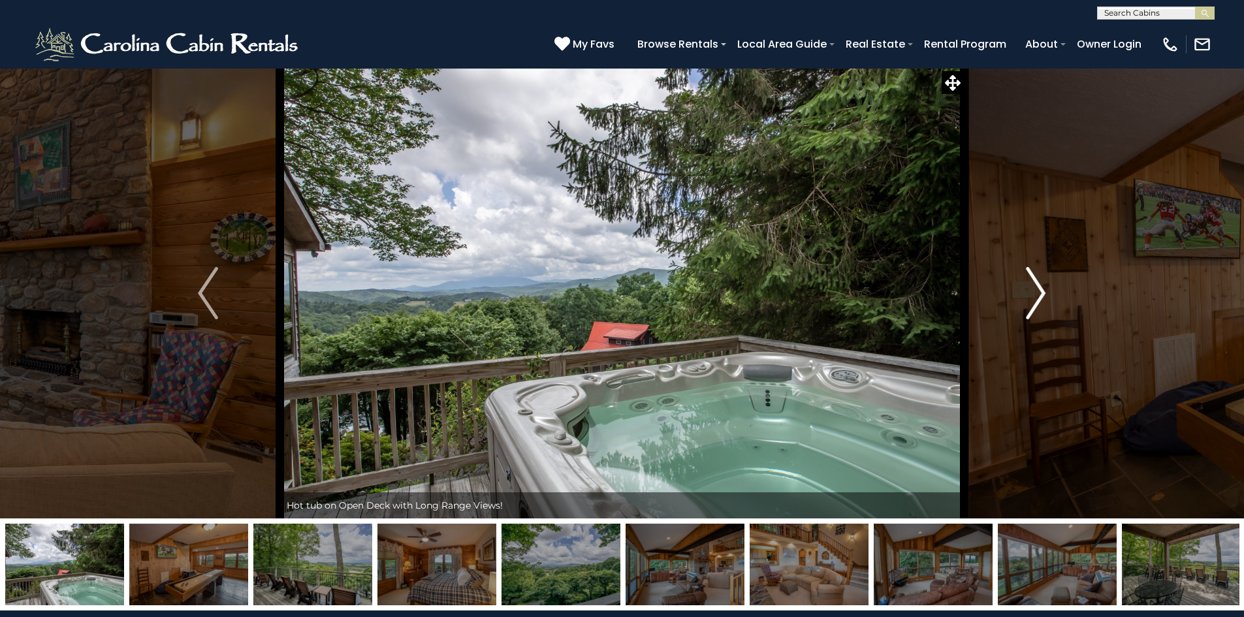
click at [1039, 290] on img "Next" at bounding box center [1036, 293] width 20 height 52
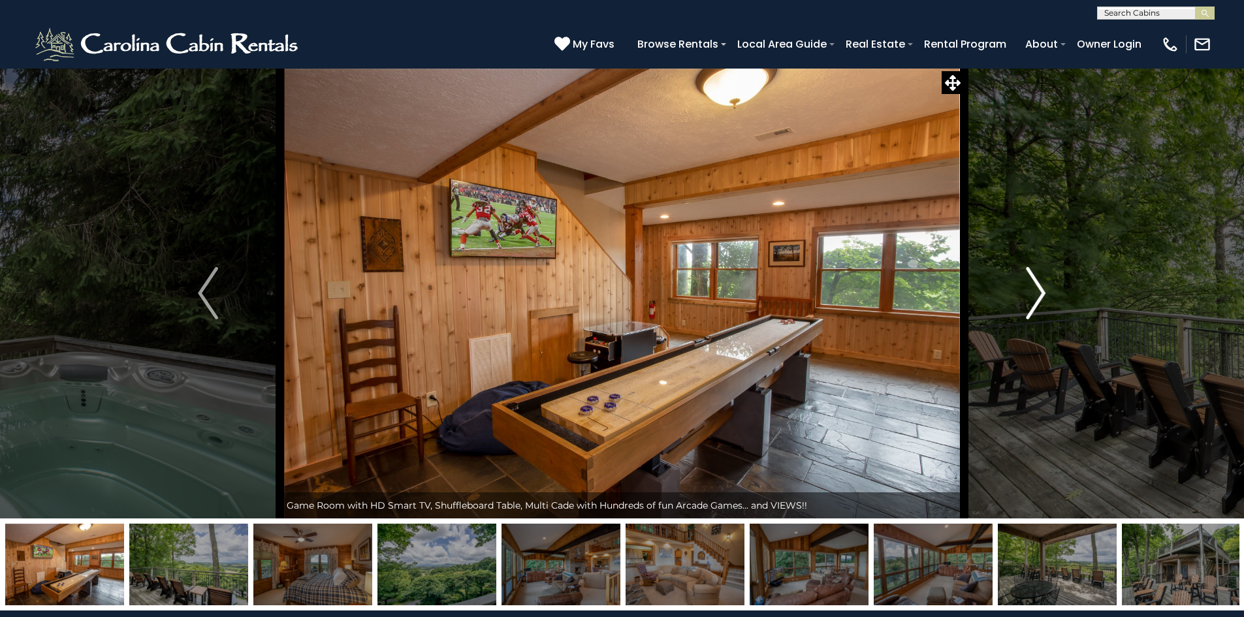
click at [1033, 286] on img "Next" at bounding box center [1036, 293] width 20 height 52
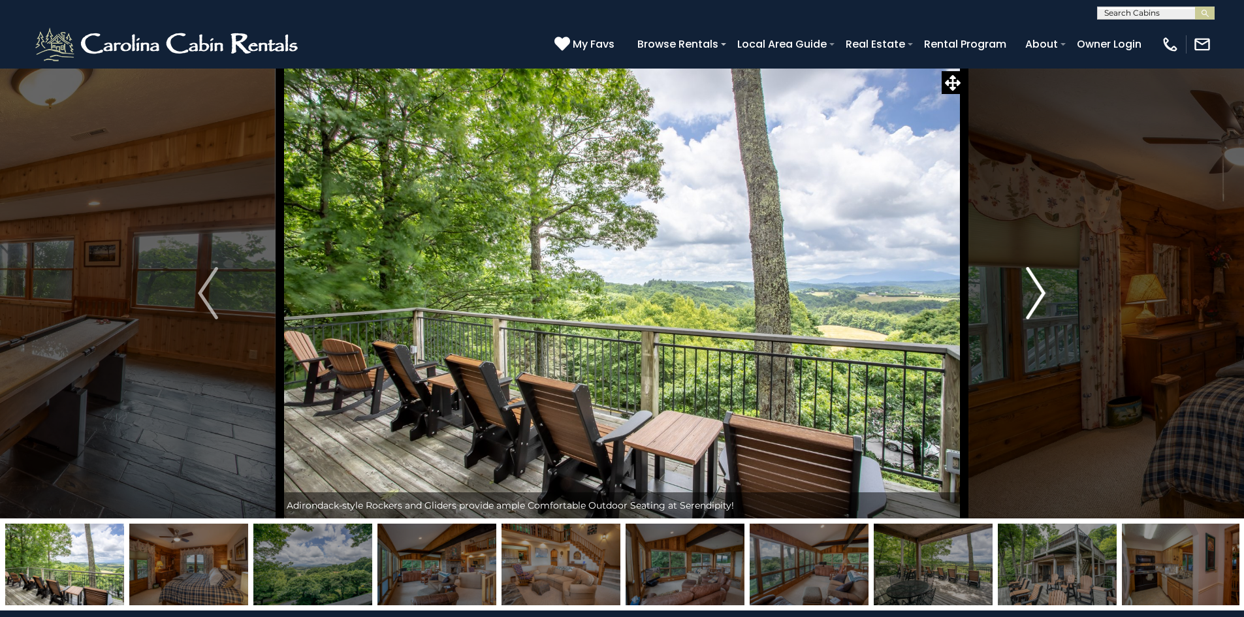
click at [1031, 290] on img "Next" at bounding box center [1036, 293] width 20 height 52
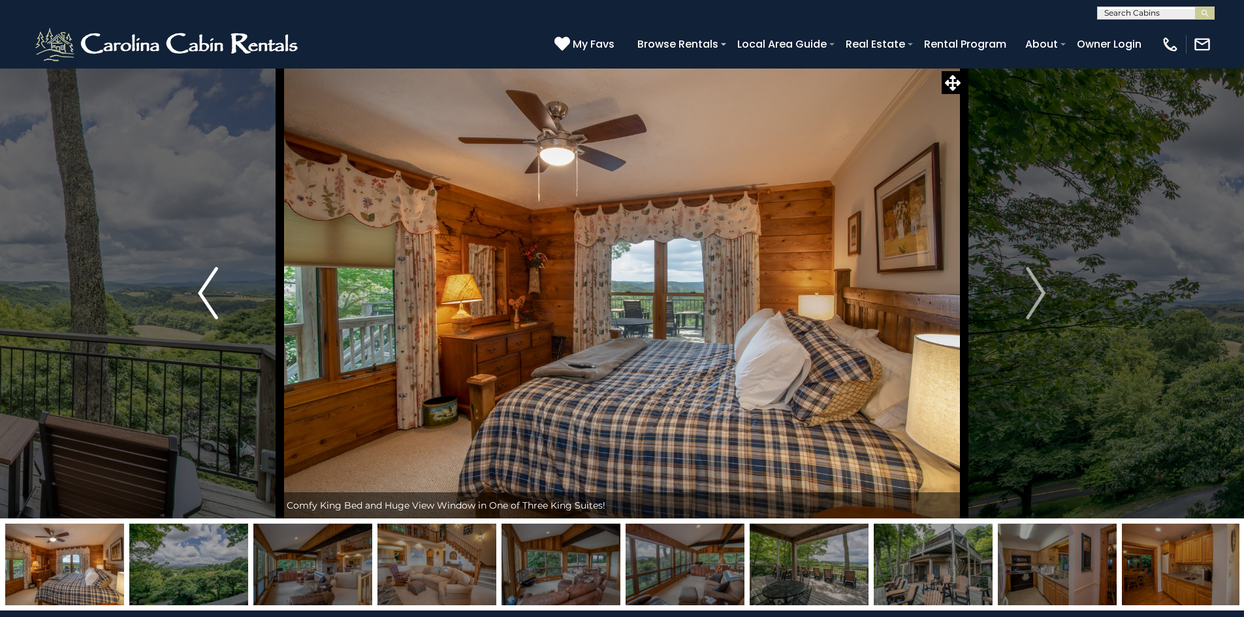
click at [230, 286] on button "Previous" at bounding box center [208, 293] width 144 height 451
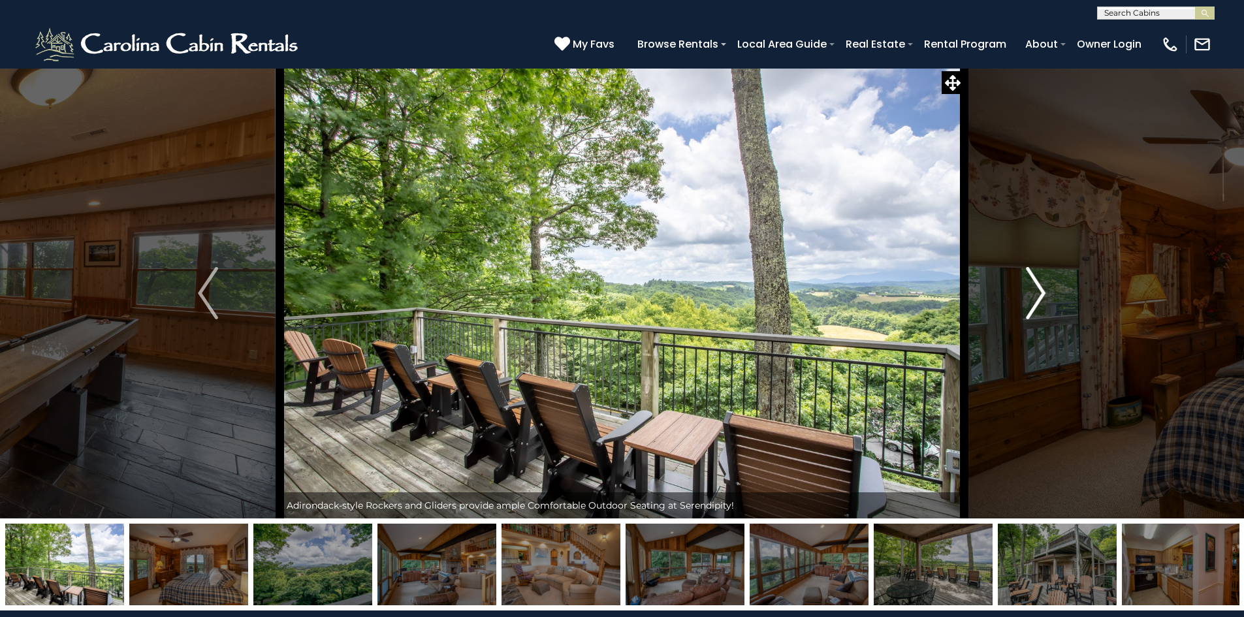
drag, startPoint x: 645, startPoint y: 515, endPoint x: 965, endPoint y: 381, distance: 347.2
click at [707, 507] on div "Adirondack-style Rockers and Gliders provide ample Comfortable Outdoor Seating …" at bounding box center [622, 293] width 685 height 451
click at [1019, 295] on button "Next" at bounding box center [1036, 293] width 144 height 451
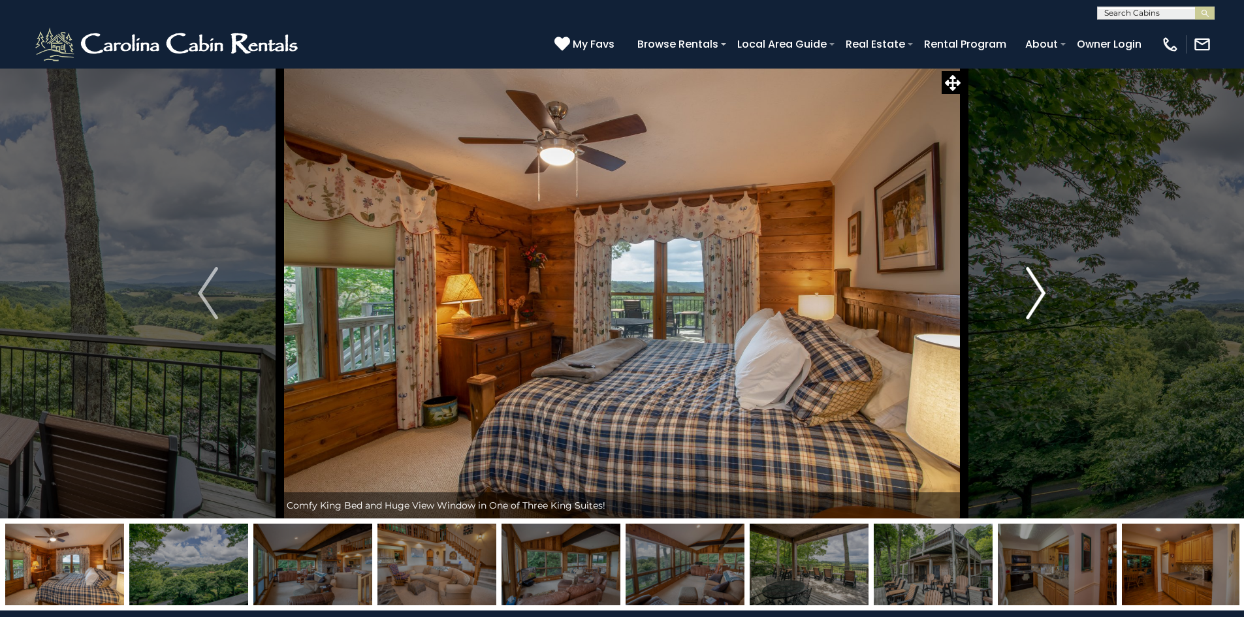
click at [1025, 287] on button "Next" at bounding box center [1036, 293] width 144 height 451
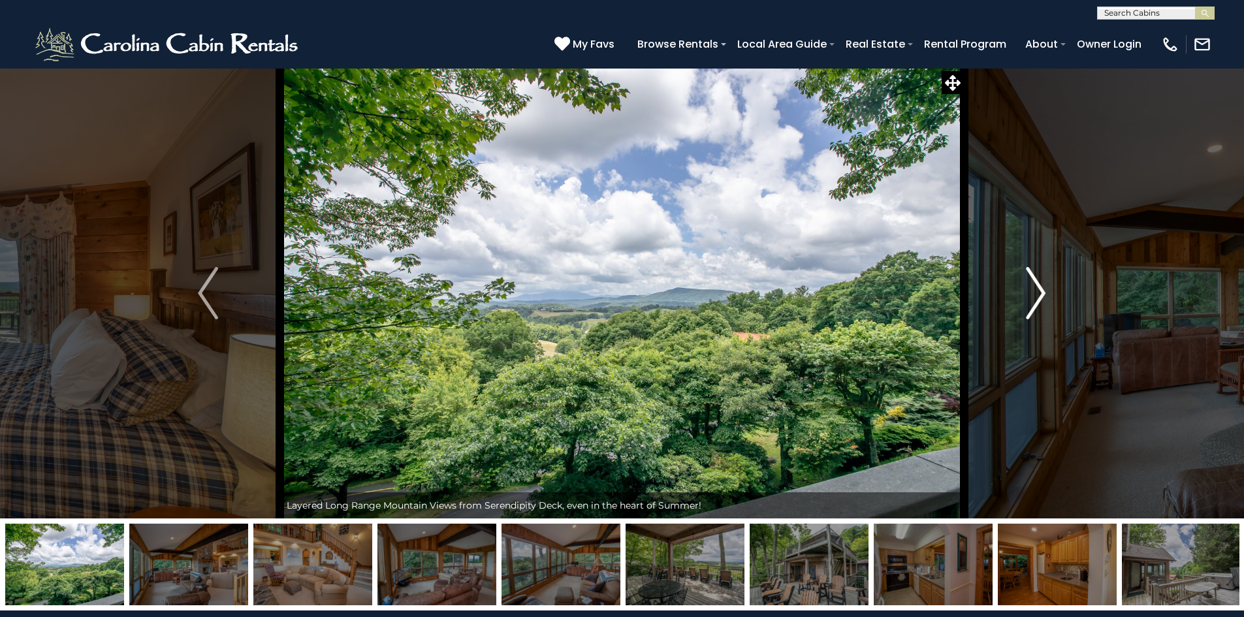
click at [1023, 287] on button "Next" at bounding box center [1036, 293] width 144 height 451
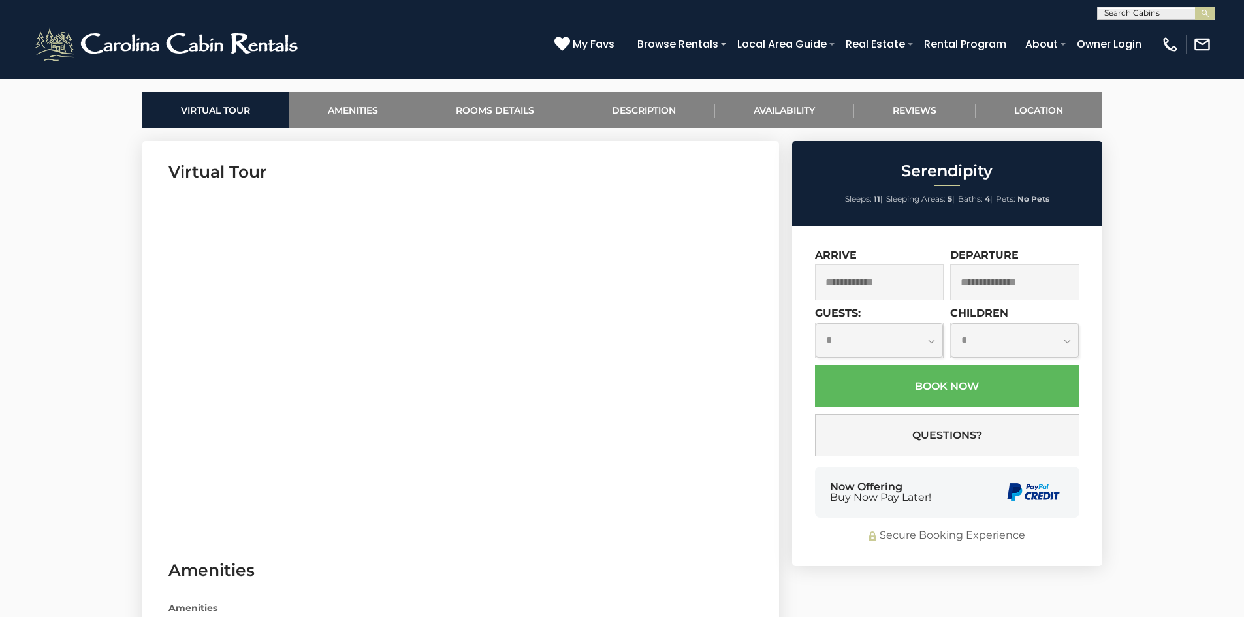
scroll to position [653, 0]
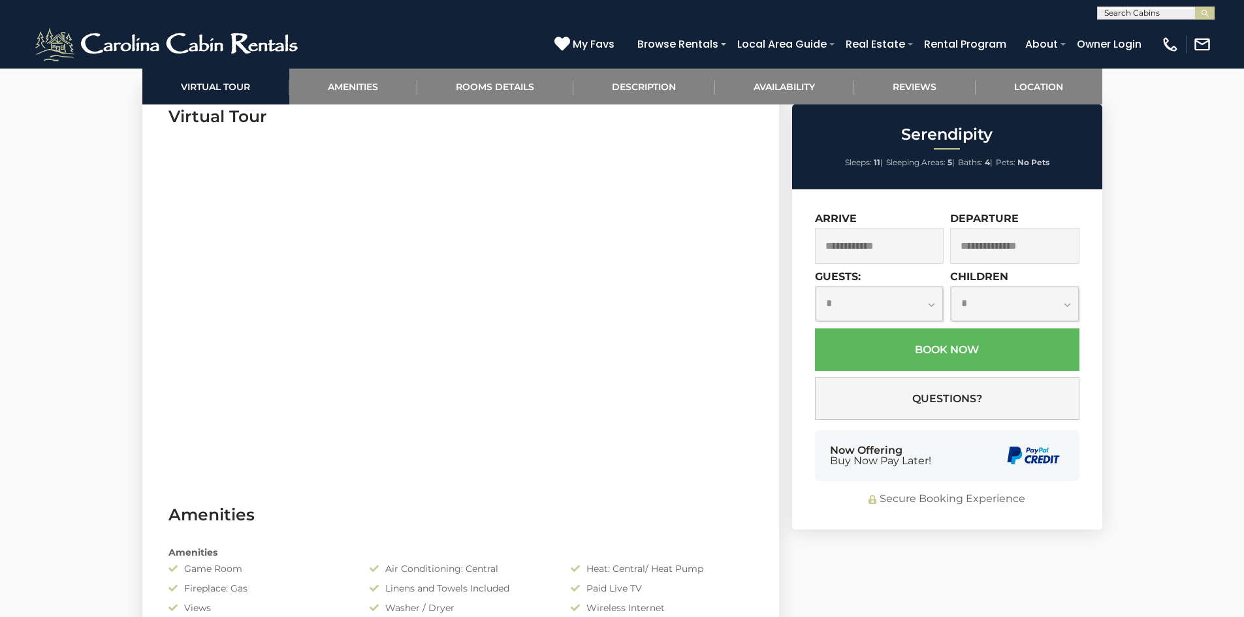
click at [875, 308] on select "**********" at bounding box center [880, 304] width 128 height 35
select select "*"
click at [816, 287] on select "**********" at bounding box center [880, 304] width 128 height 35
click at [910, 253] on input "text" at bounding box center [879, 246] width 129 height 36
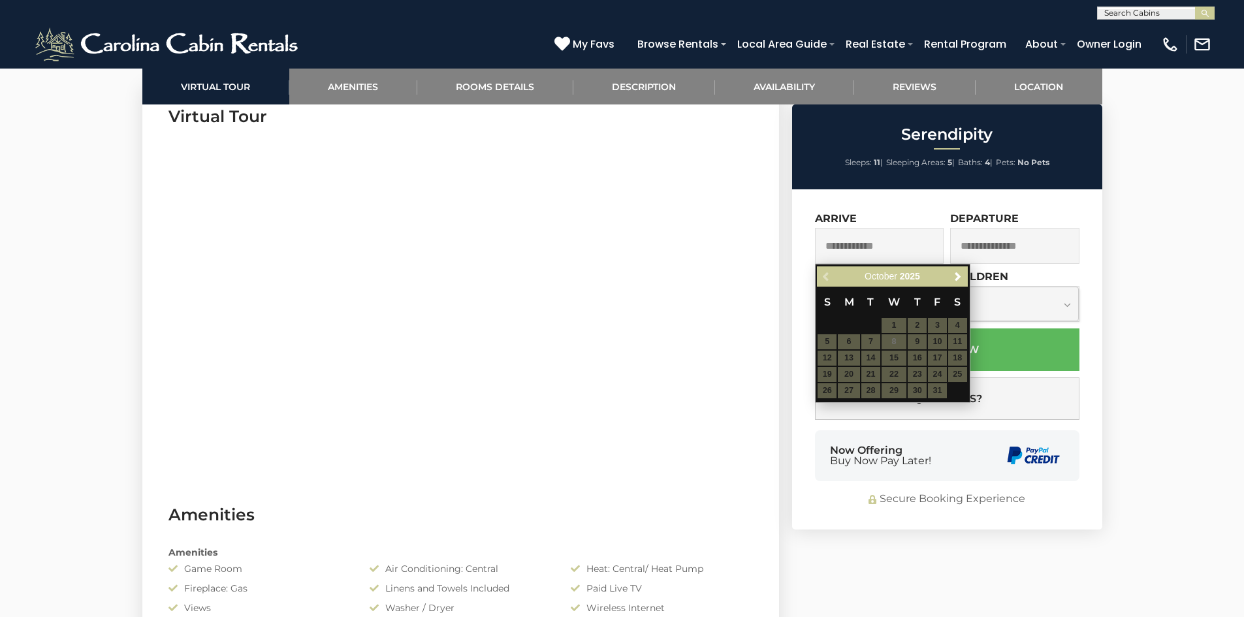
click at [826, 275] on div "Previous Next October 2025" at bounding box center [892, 277] width 150 height 20
click at [959, 279] on span "Next" at bounding box center [958, 277] width 10 height 10
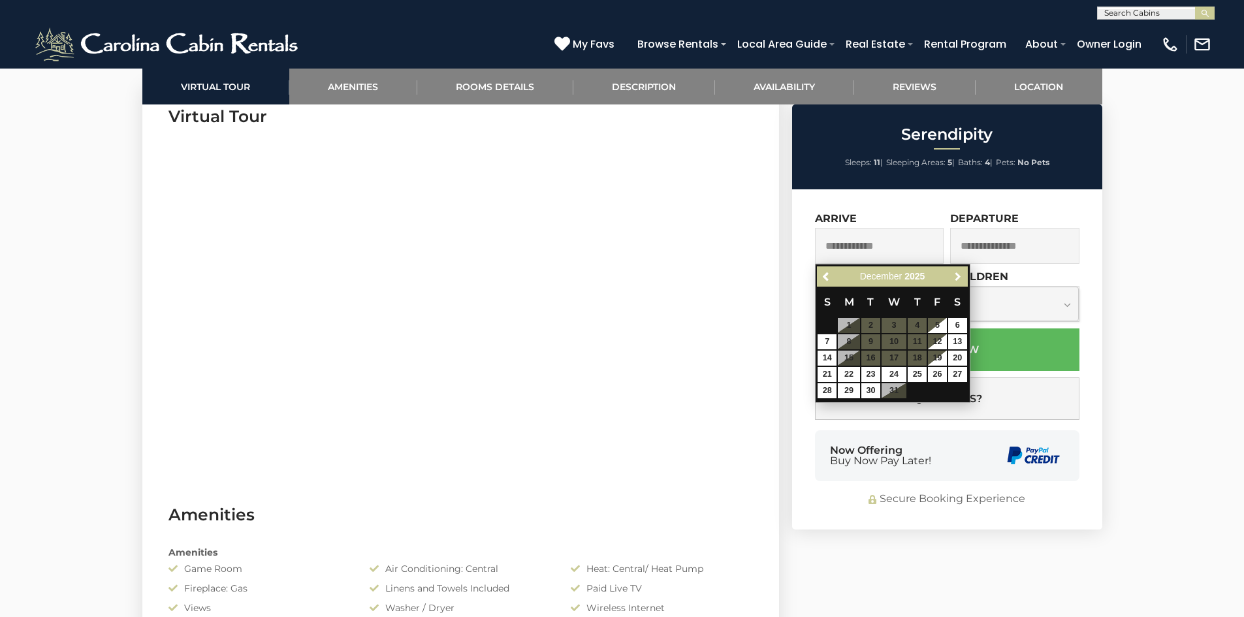
click at [959, 279] on span "Next" at bounding box center [958, 277] width 10 height 10
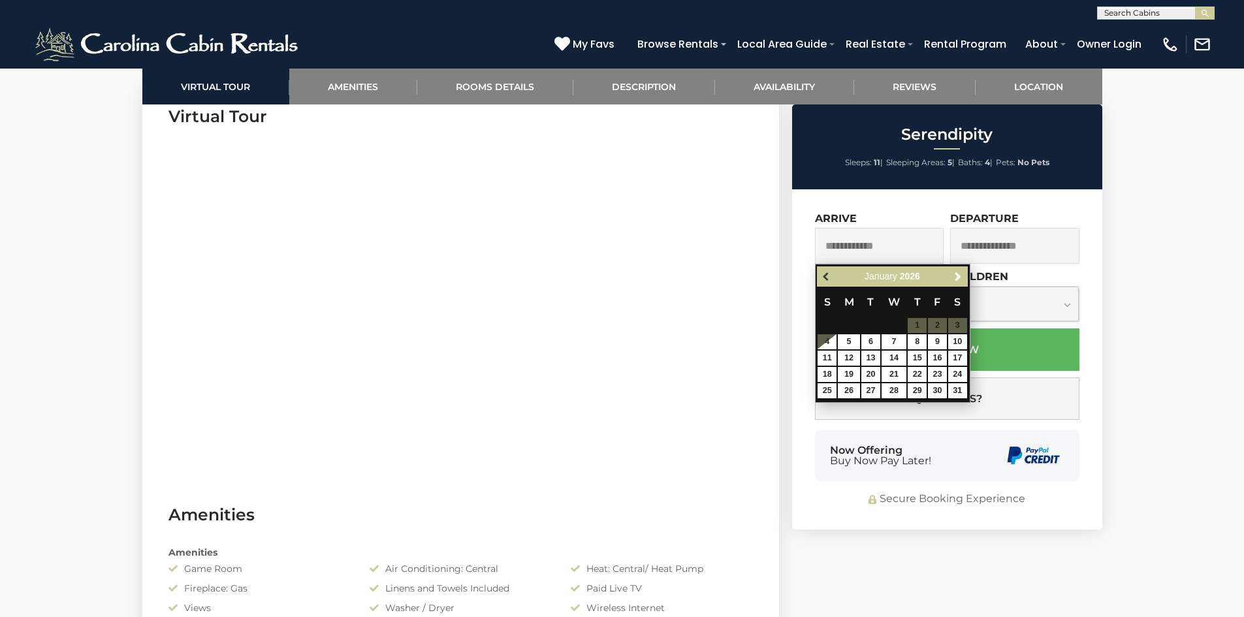
click at [824, 274] on span "Previous" at bounding box center [827, 277] width 10 height 10
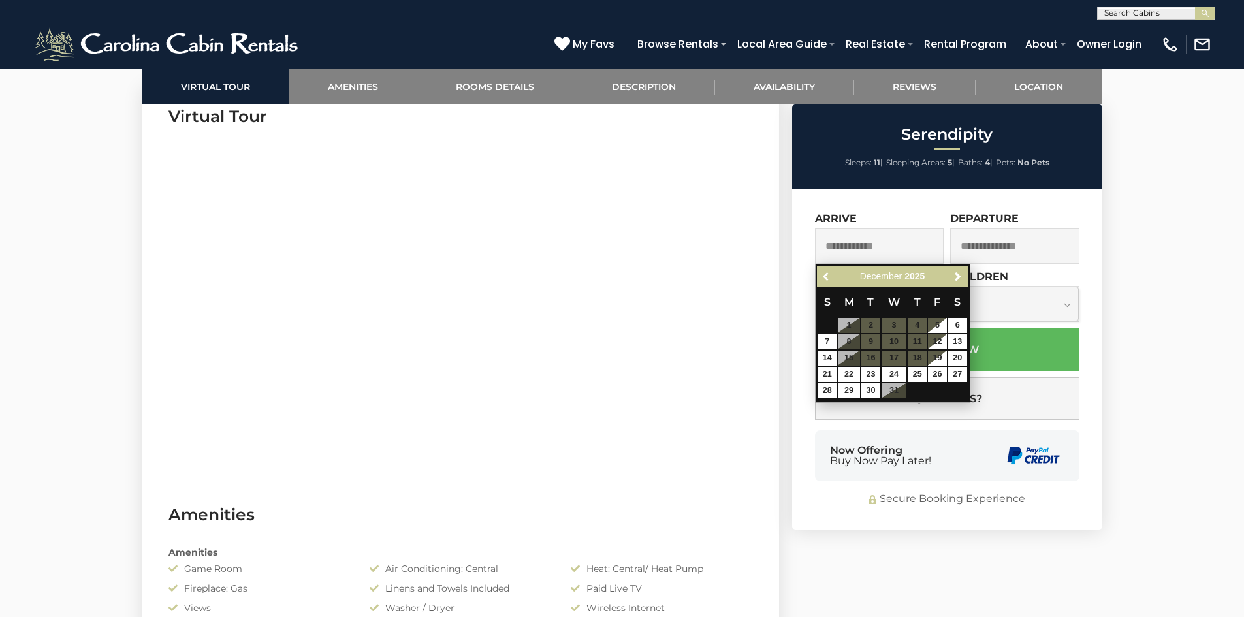
click at [824, 274] on span "Previous" at bounding box center [827, 277] width 10 height 10
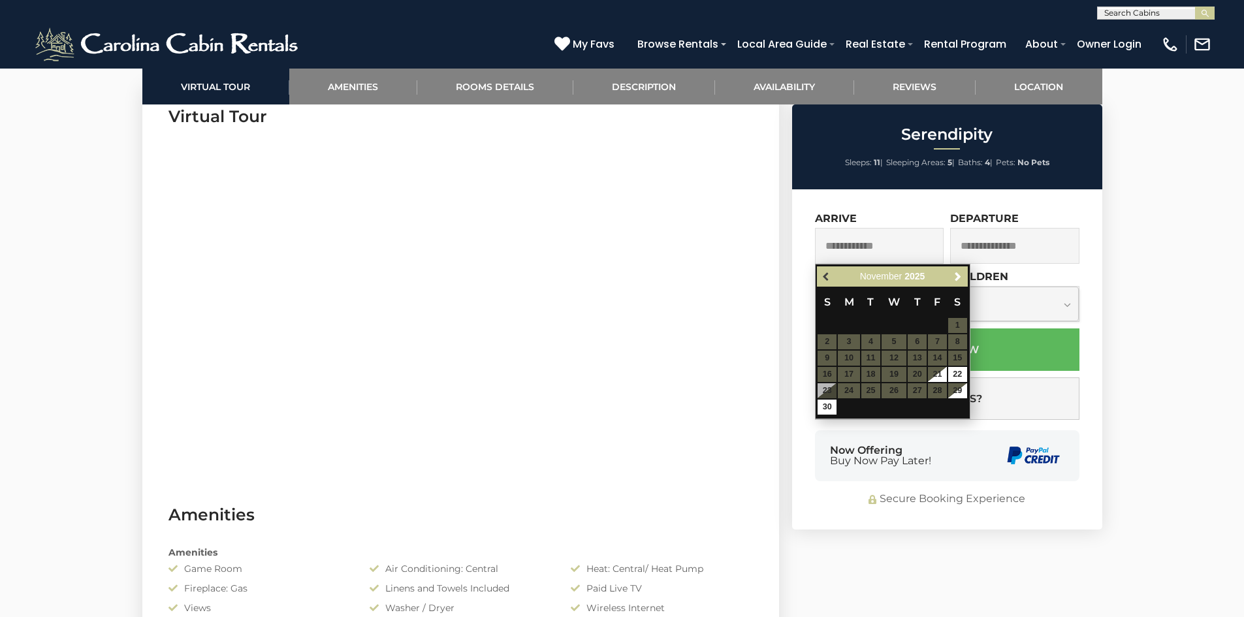
click at [825, 273] on span "Previous" at bounding box center [827, 277] width 10 height 10
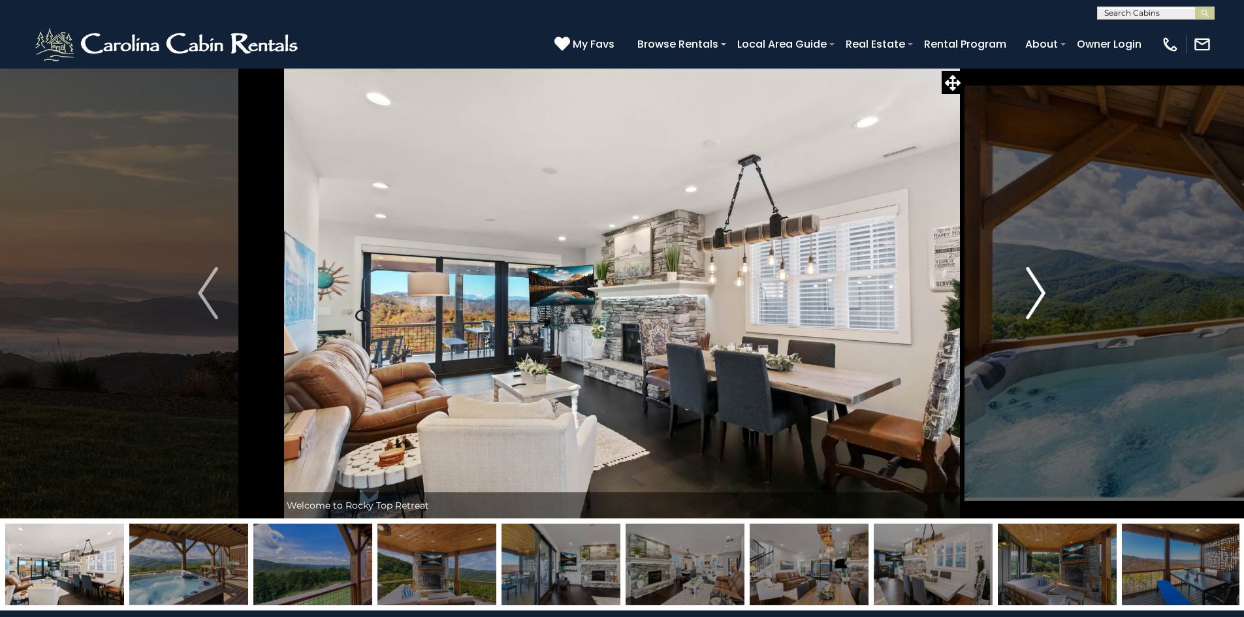
click at [1040, 278] on img "Next" at bounding box center [1036, 293] width 20 height 52
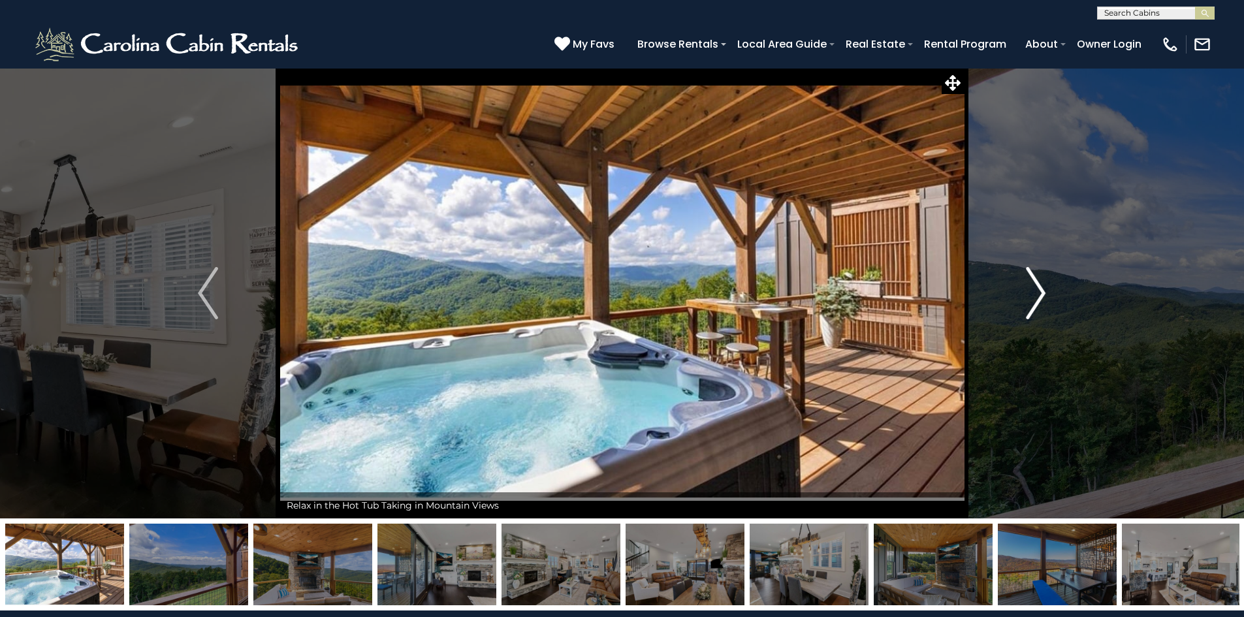
click at [1039, 272] on img "Next" at bounding box center [1036, 293] width 20 height 52
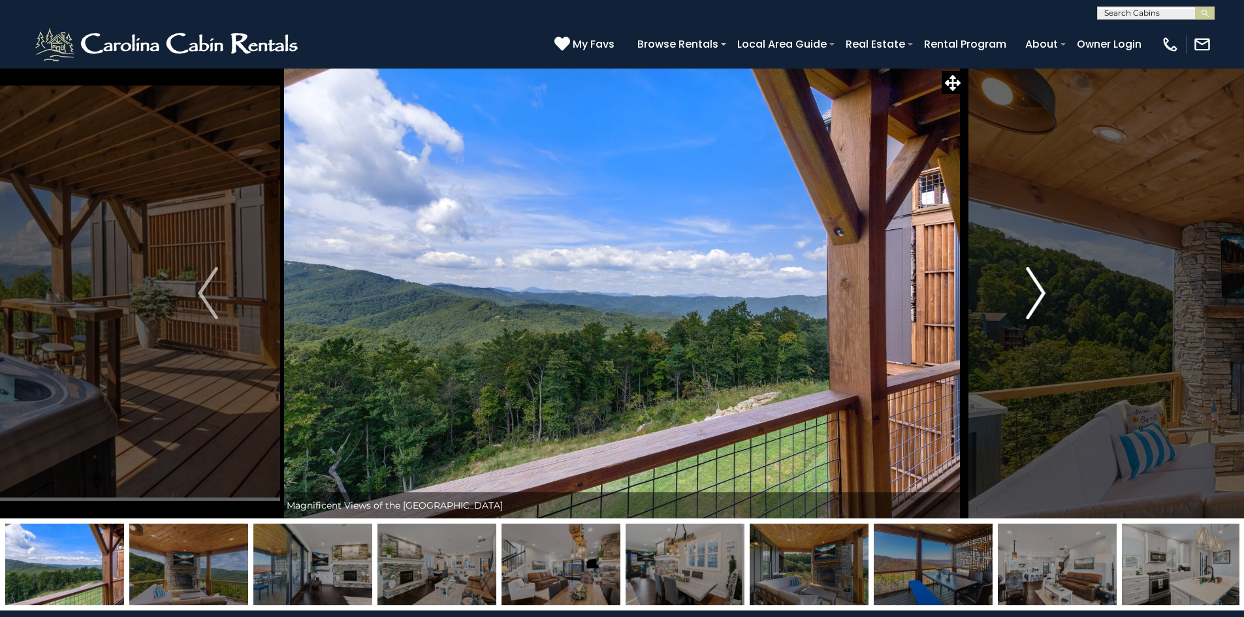
click at [1037, 274] on img "Next" at bounding box center [1036, 293] width 20 height 52
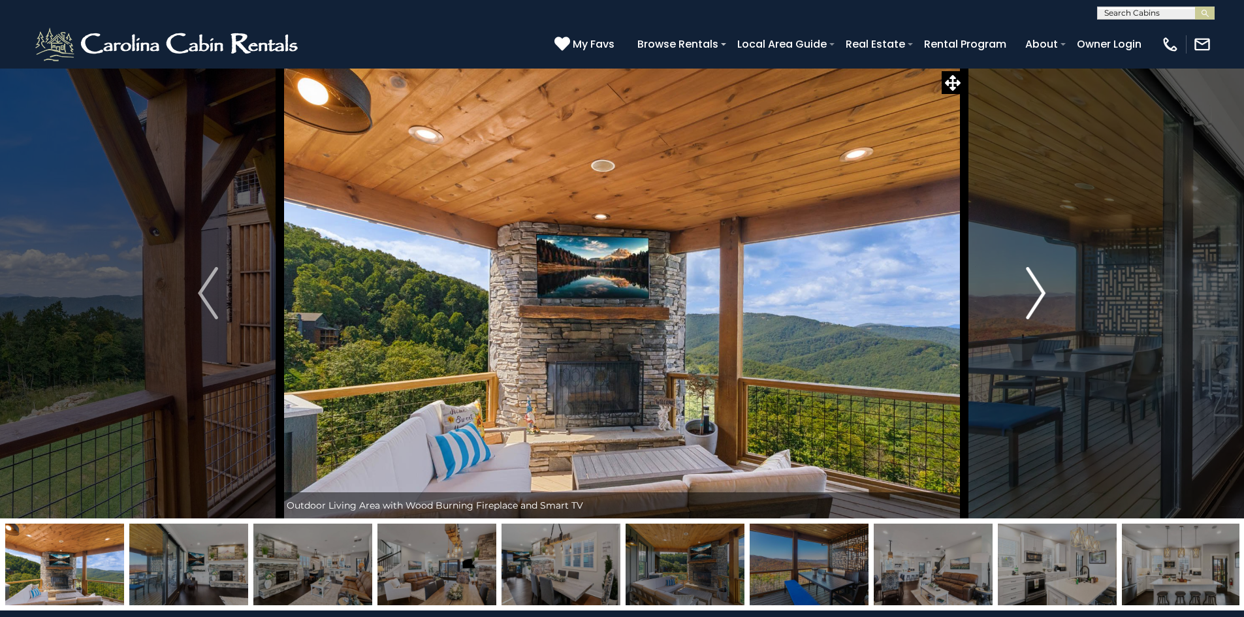
click at [1043, 285] on img "Next" at bounding box center [1036, 293] width 20 height 52
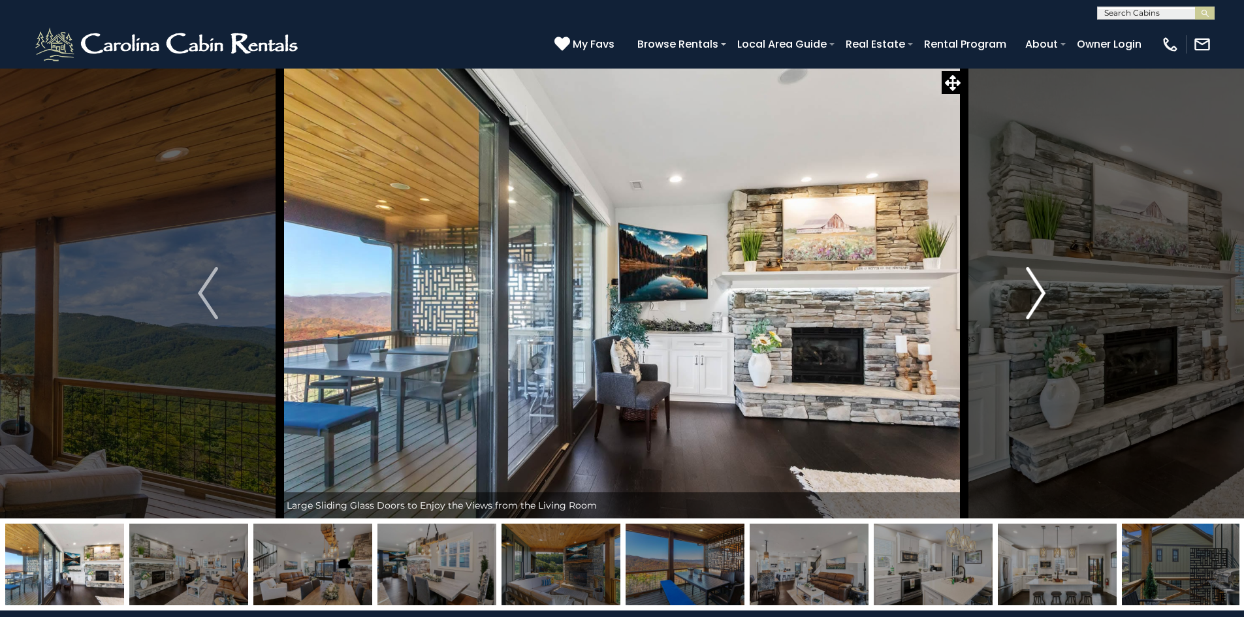
click at [1039, 285] on img "Next" at bounding box center [1036, 293] width 20 height 52
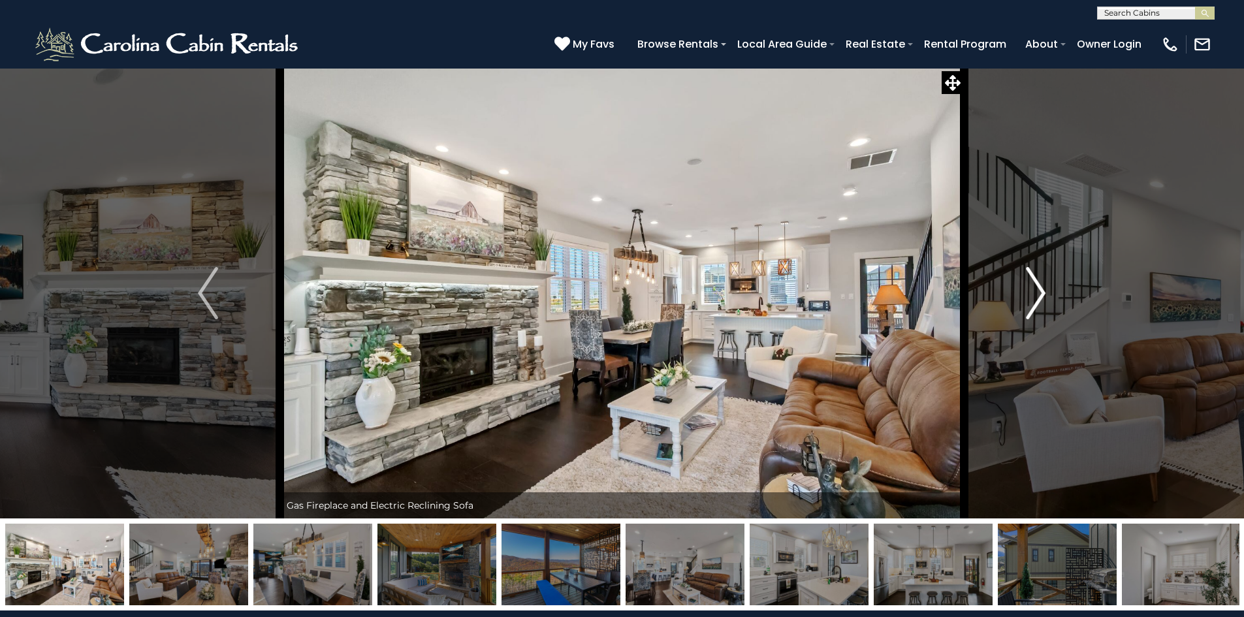
click at [1038, 285] on img "Next" at bounding box center [1036, 293] width 20 height 52
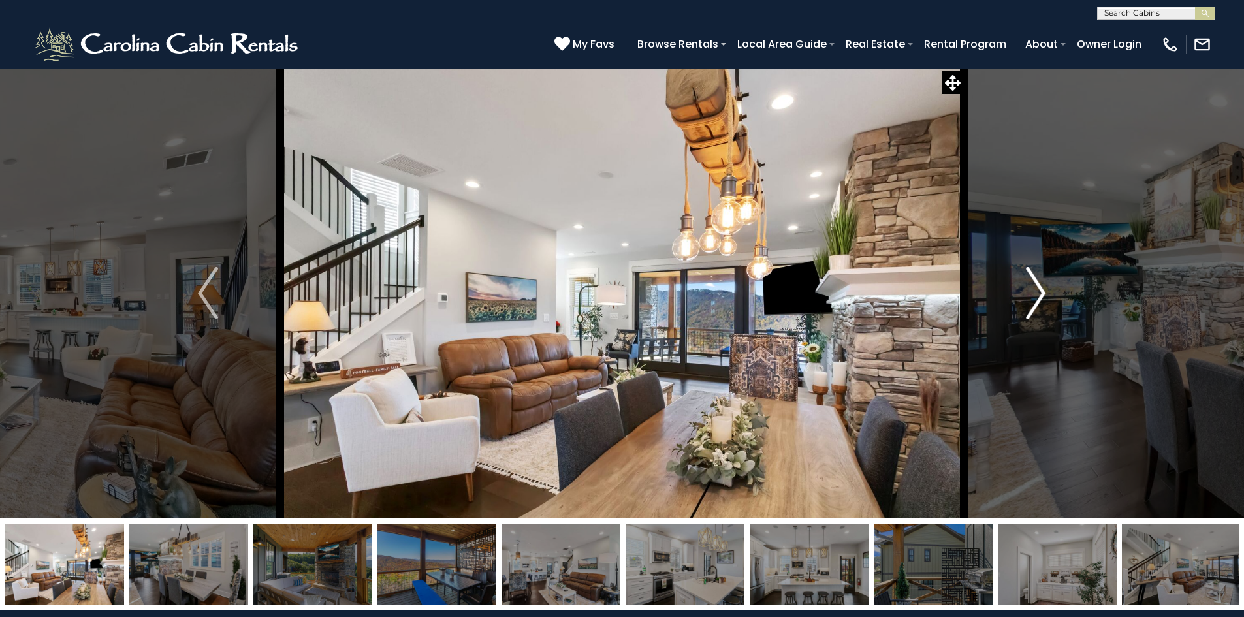
click at [1038, 285] on img "Next" at bounding box center [1036, 293] width 20 height 52
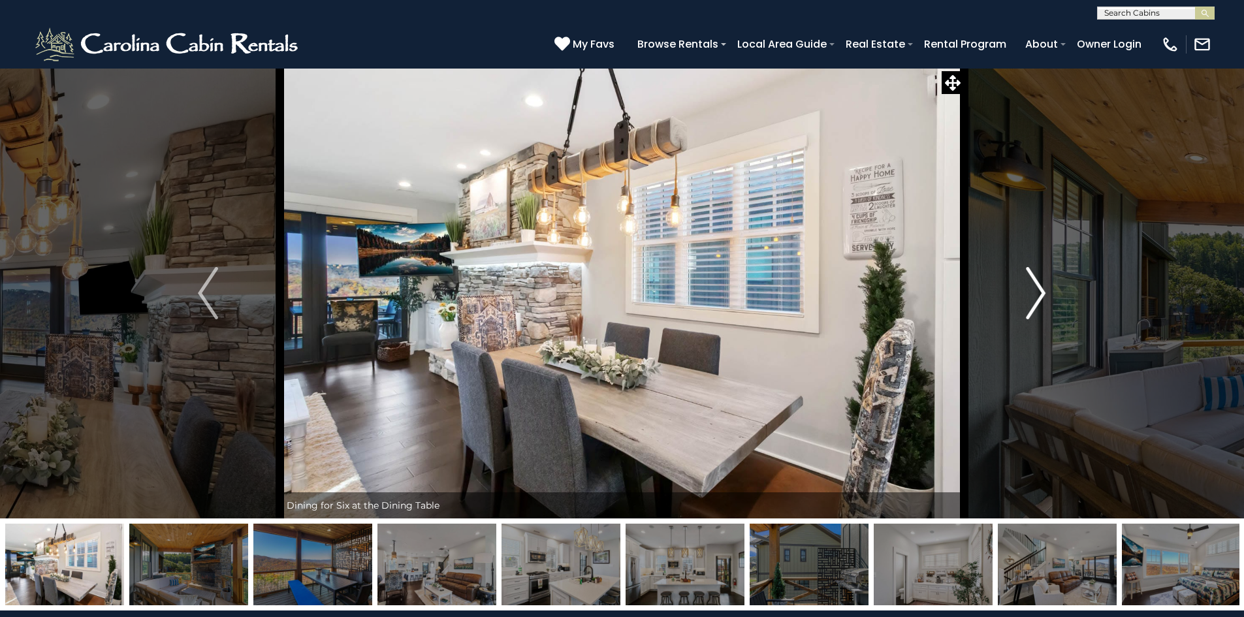
click at [1038, 285] on img "Next" at bounding box center [1036, 293] width 20 height 52
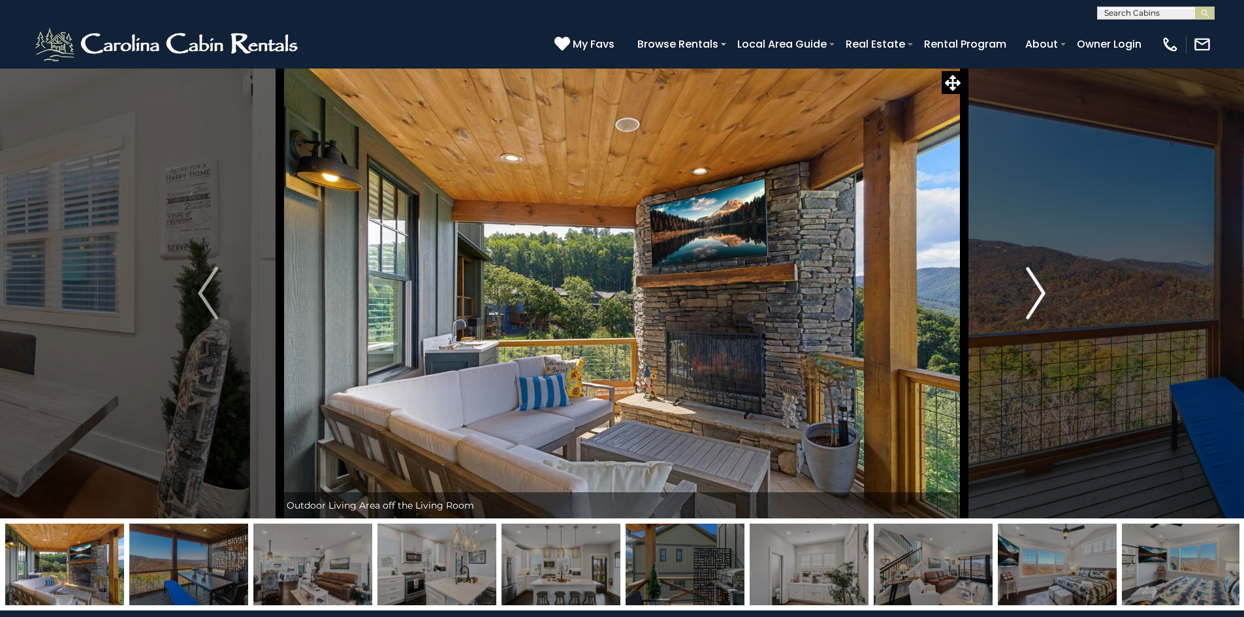
click at [1037, 285] on img "Next" at bounding box center [1036, 293] width 20 height 52
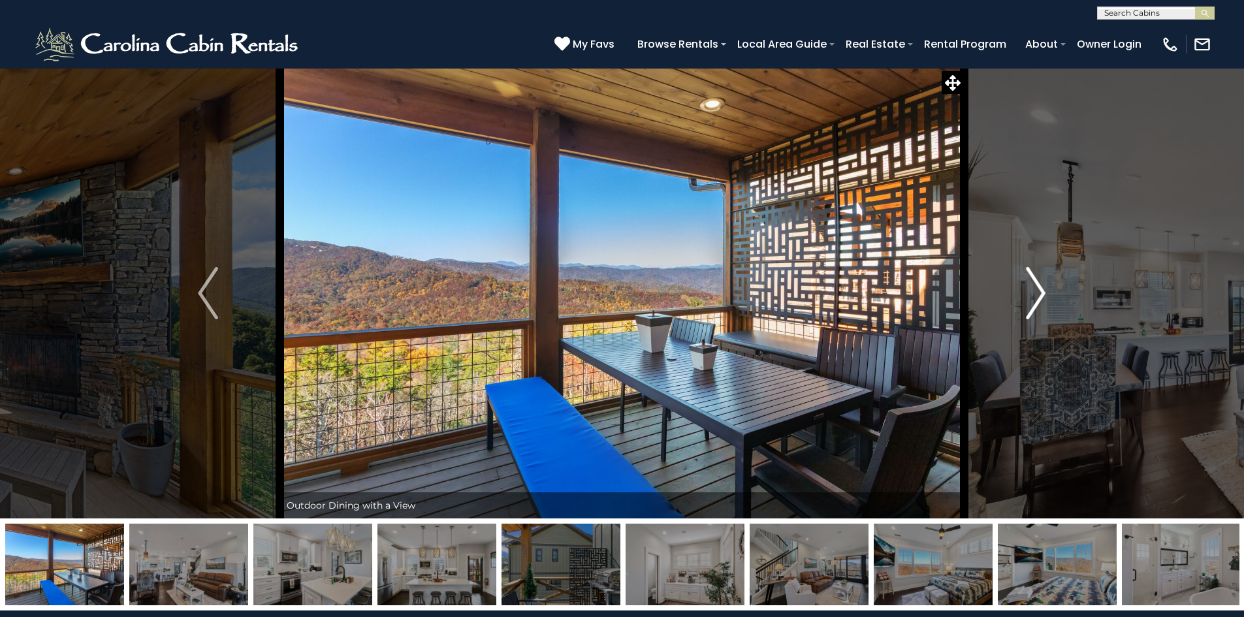
click at [1037, 285] on img "Next" at bounding box center [1036, 293] width 20 height 52
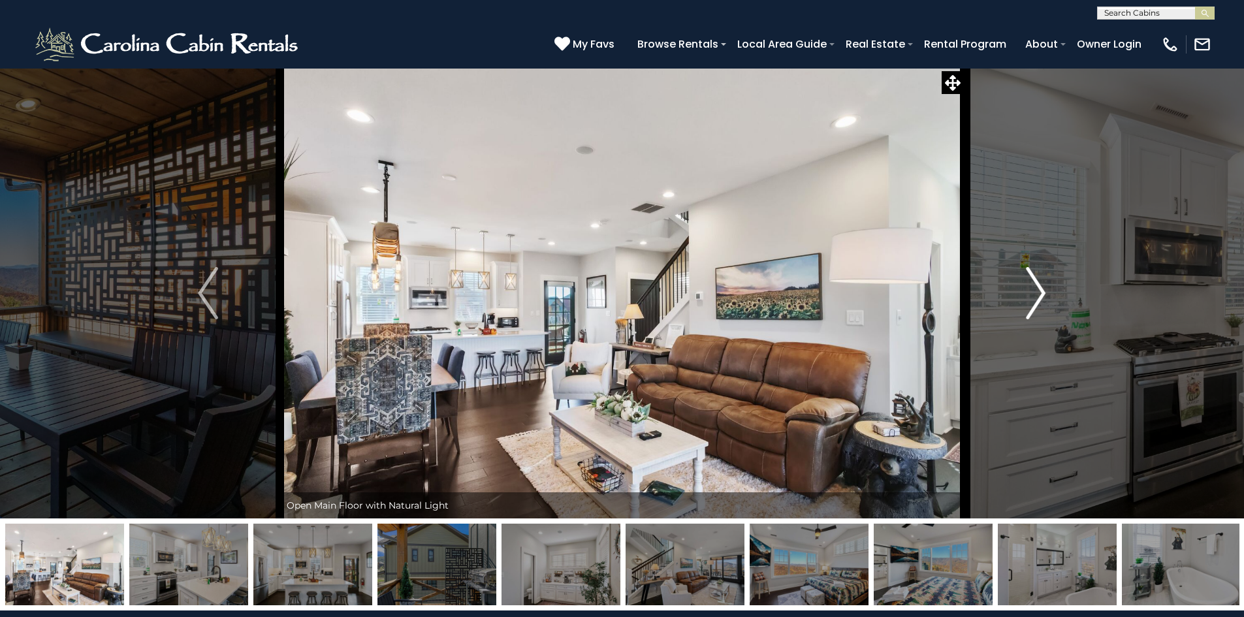
click at [1037, 285] on img "Next" at bounding box center [1036, 293] width 20 height 52
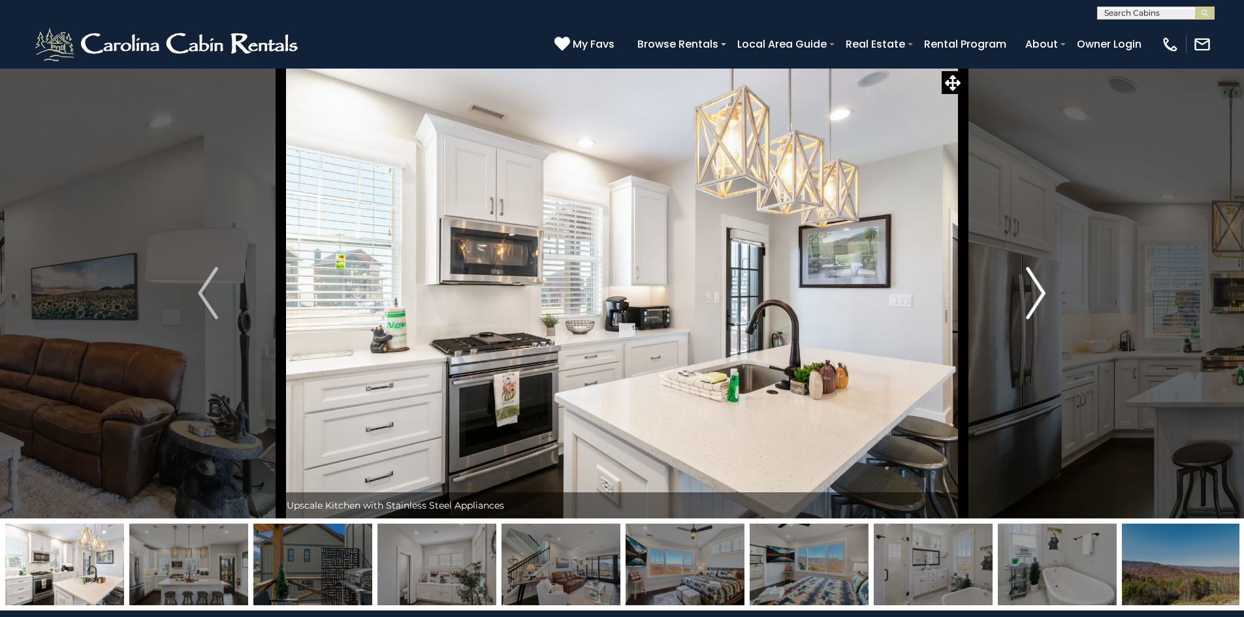
click at [1037, 285] on img "Next" at bounding box center [1036, 293] width 20 height 52
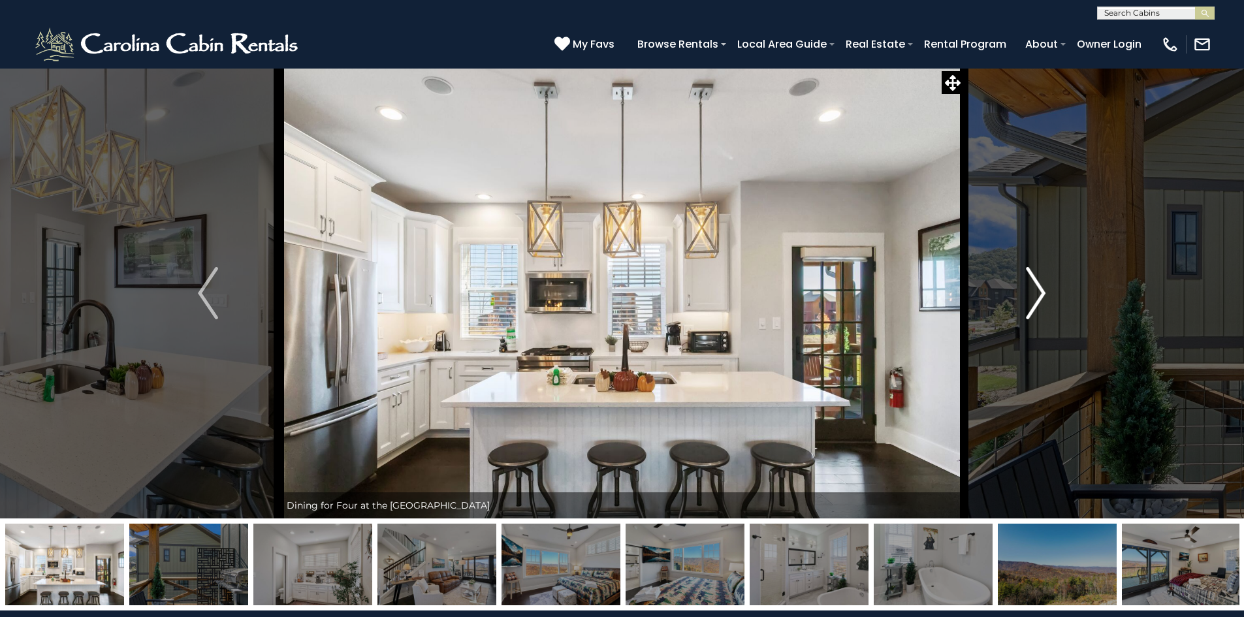
click at [1037, 285] on img "Next" at bounding box center [1036, 293] width 20 height 52
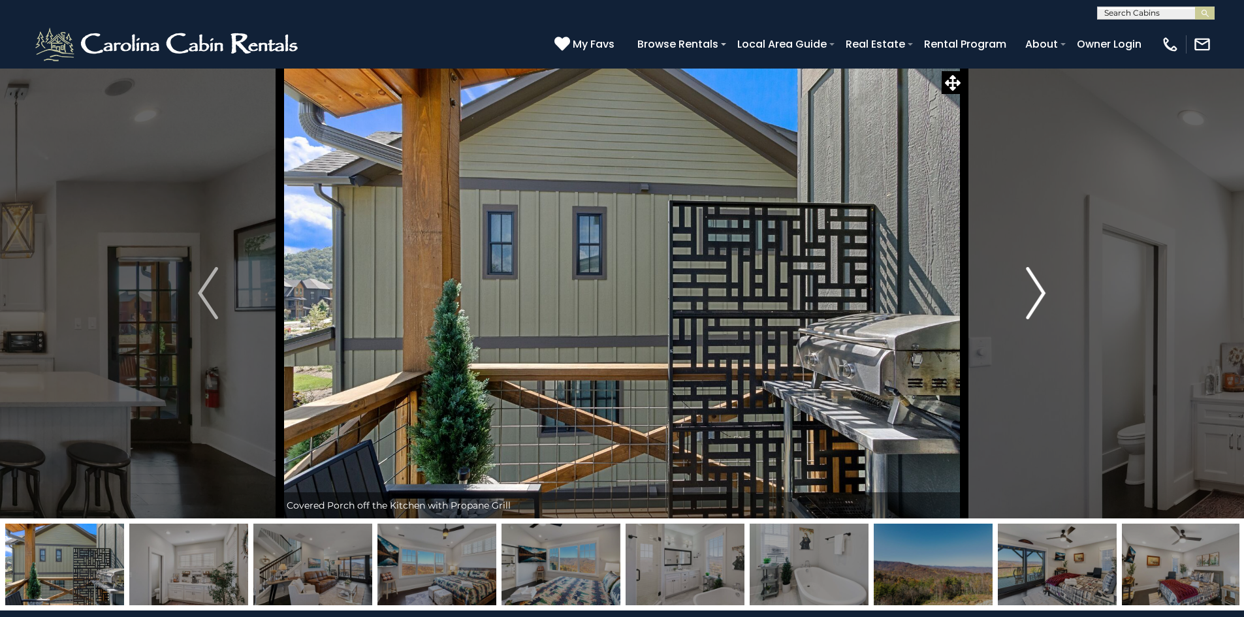
click at [1037, 285] on img "Next" at bounding box center [1036, 293] width 20 height 52
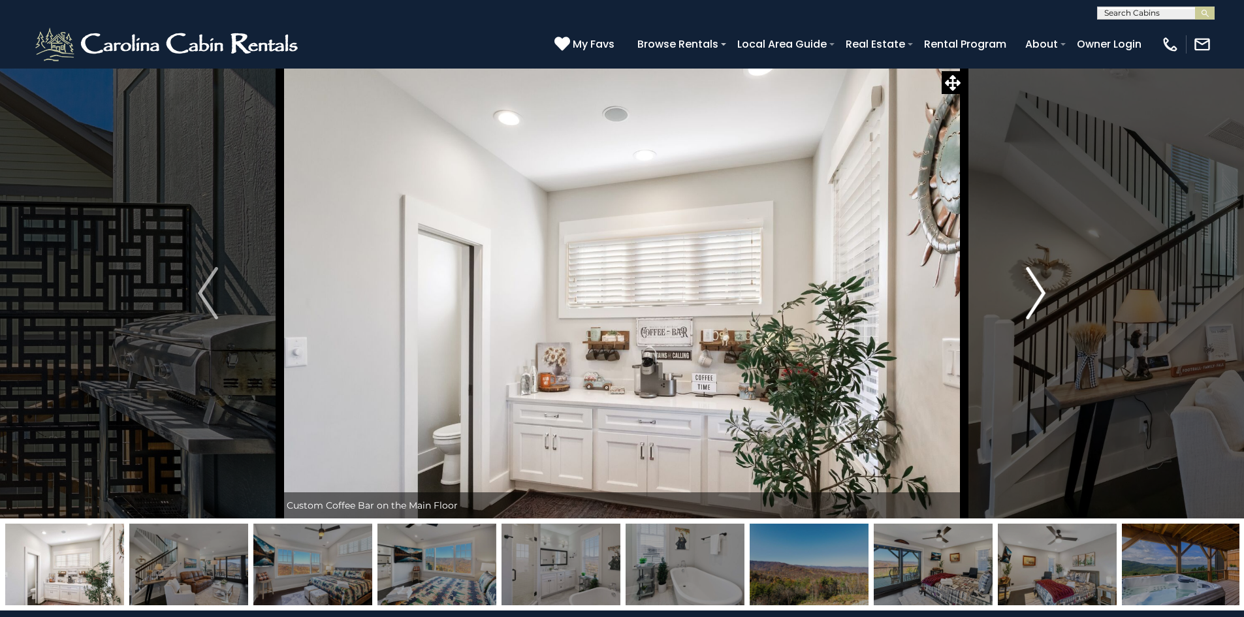
click at [1037, 285] on img "Next" at bounding box center [1036, 293] width 20 height 52
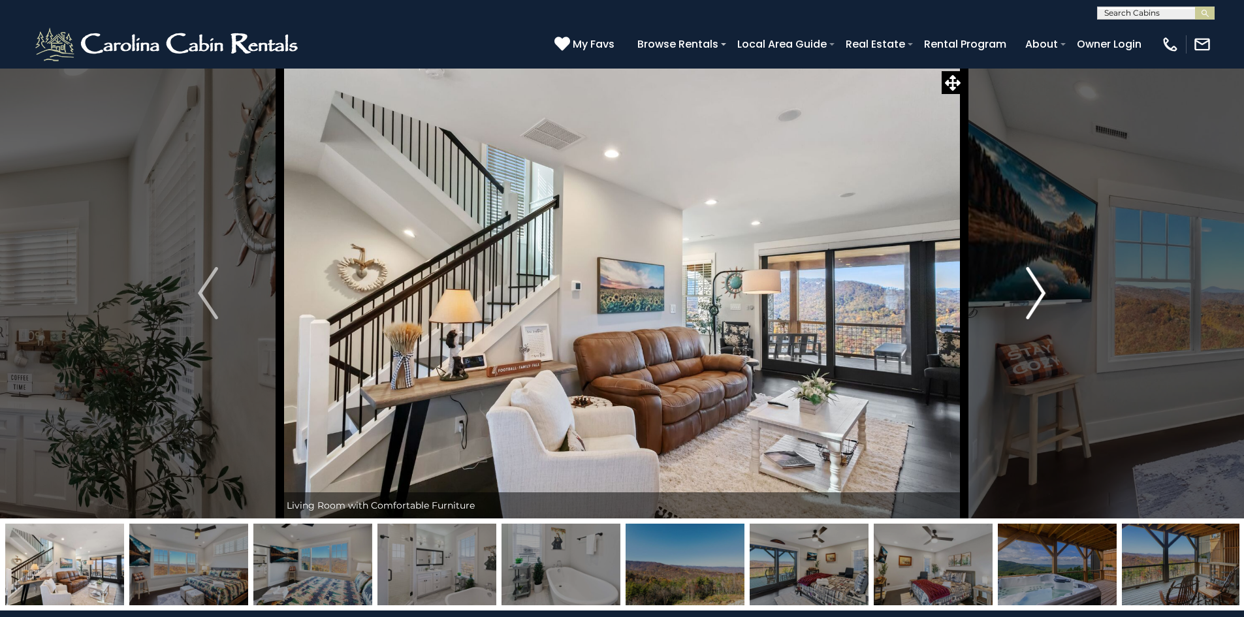
click at [1035, 284] on img "Next" at bounding box center [1036, 293] width 20 height 52
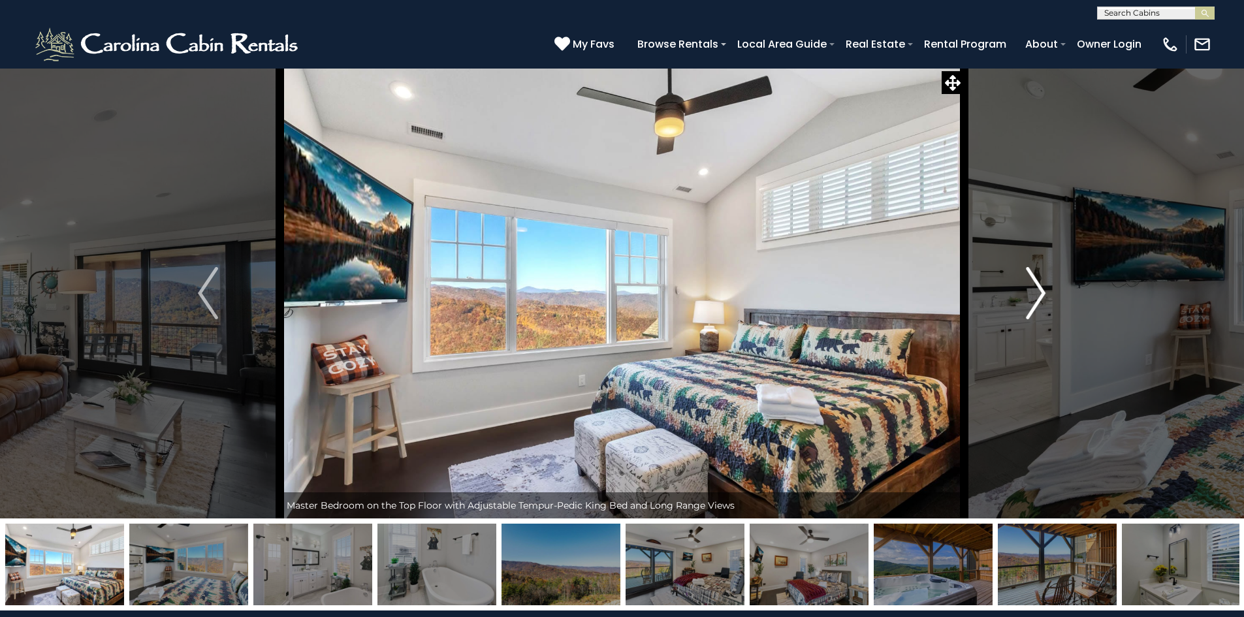
click at [1034, 284] on img "Next" at bounding box center [1036, 293] width 20 height 52
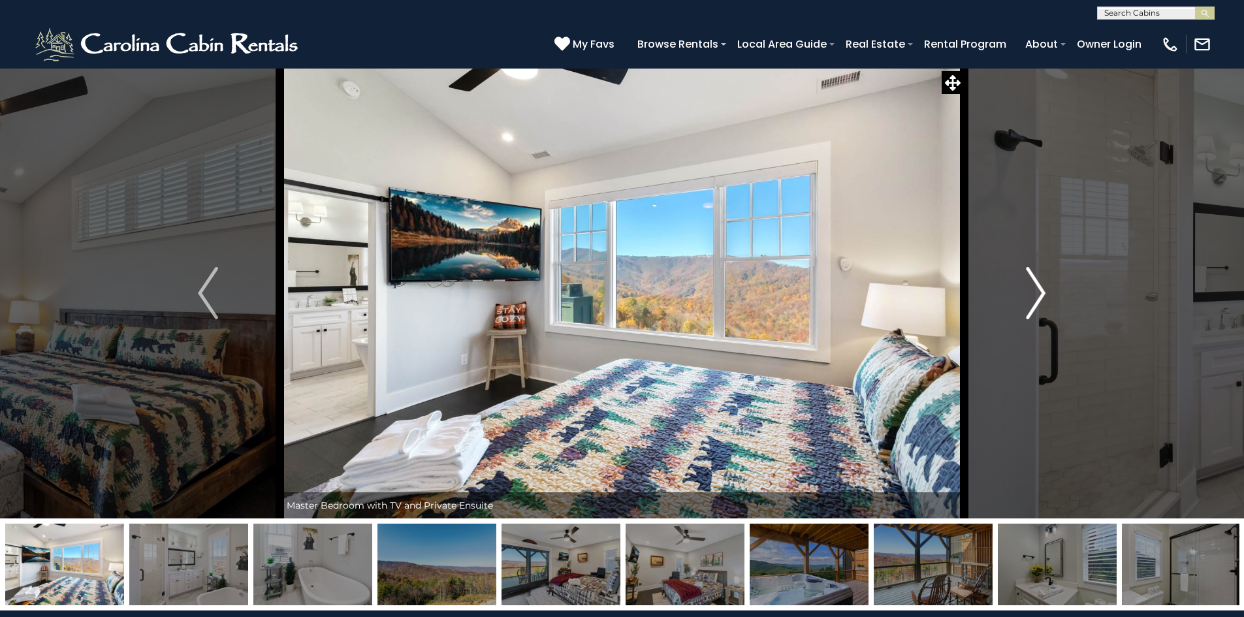
click at [1034, 284] on img "Next" at bounding box center [1036, 293] width 20 height 52
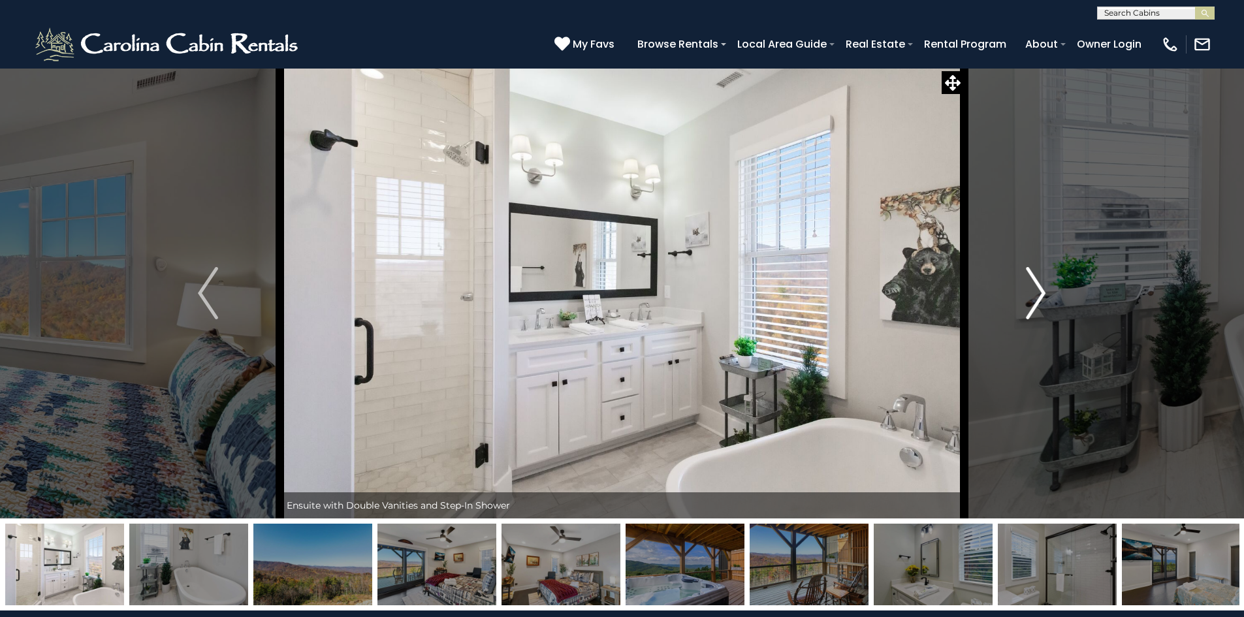
click at [1034, 284] on img "Next" at bounding box center [1036, 293] width 20 height 52
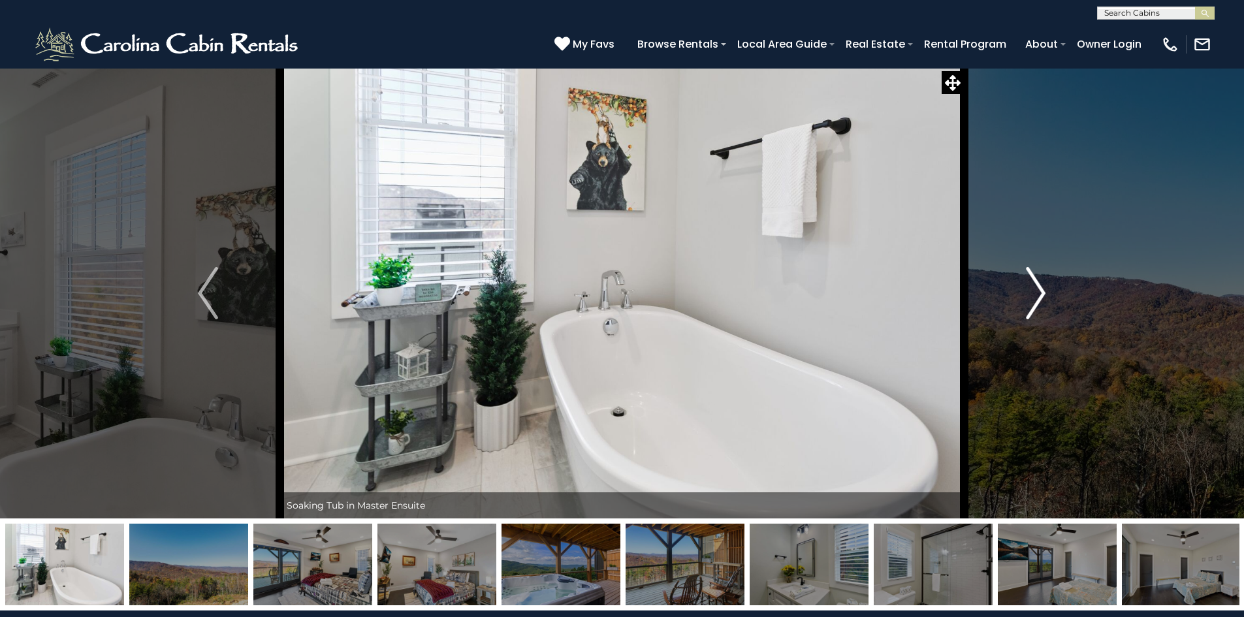
click at [1034, 284] on img "Next" at bounding box center [1036, 293] width 20 height 52
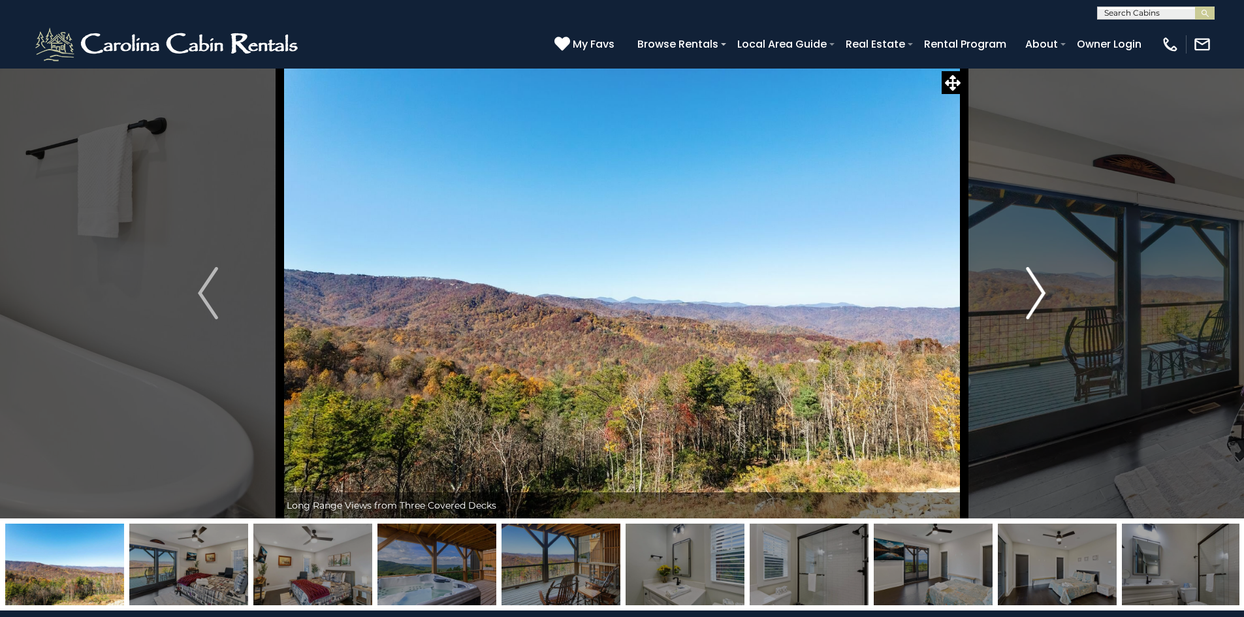
click at [1033, 284] on img "Next" at bounding box center [1036, 293] width 20 height 52
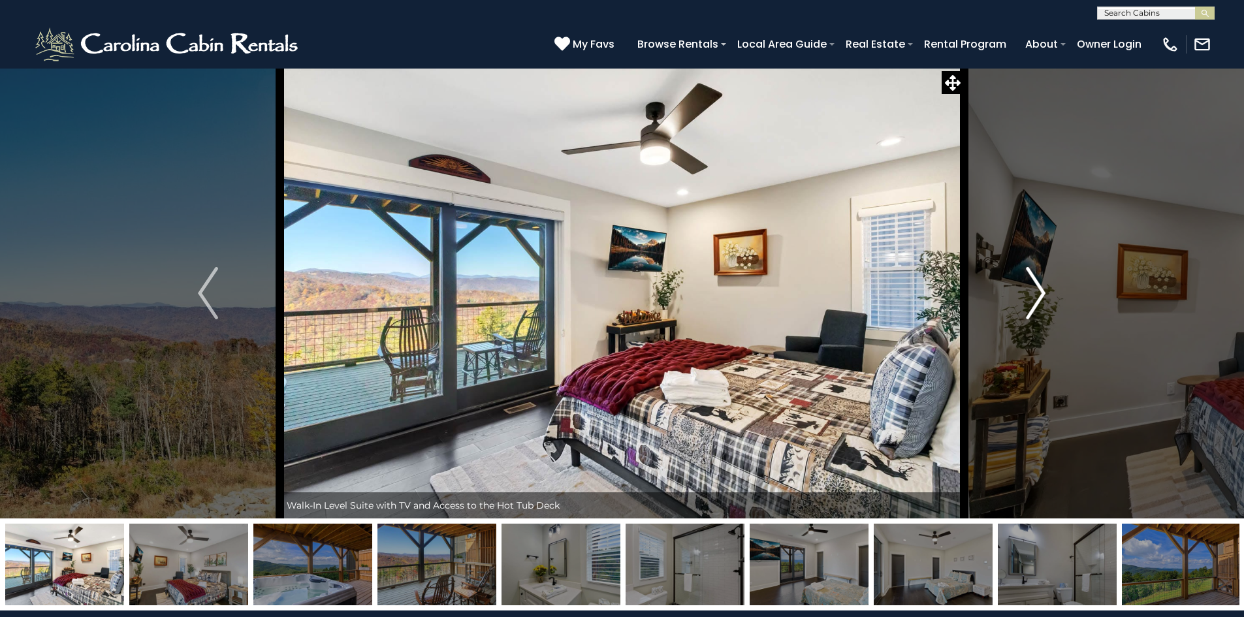
click at [1043, 295] on button "Next" at bounding box center [1036, 293] width 144 height 451
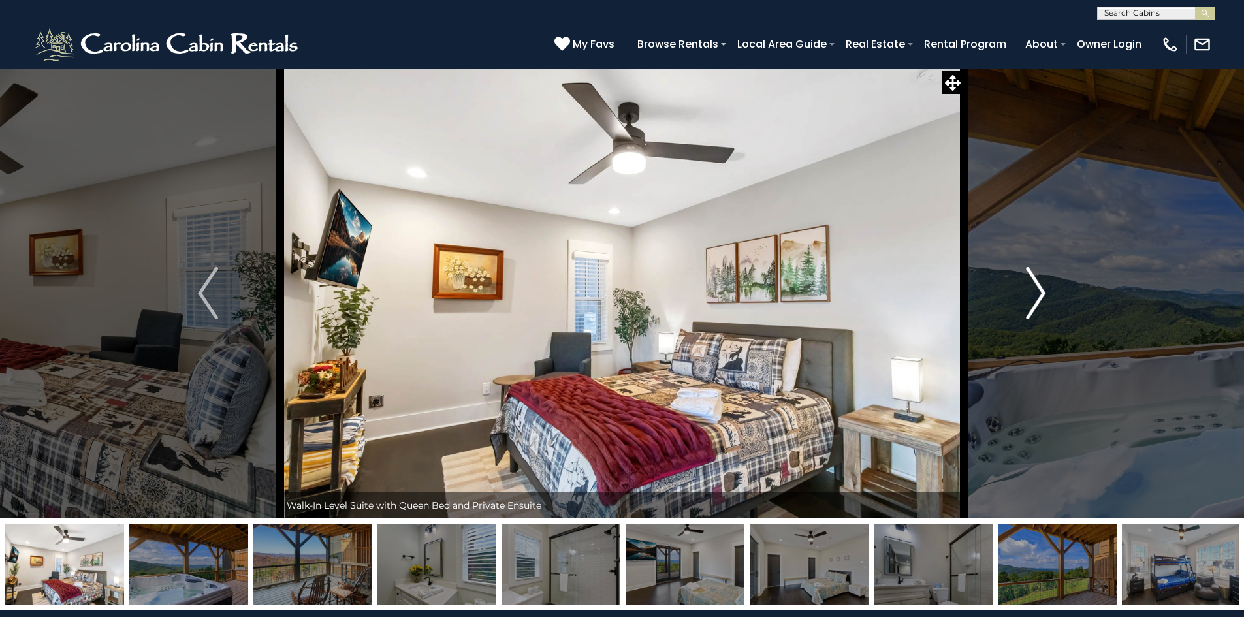
click at [1037, 285] on img "Next" at bounding box center [1036, 293] width 20 height 52
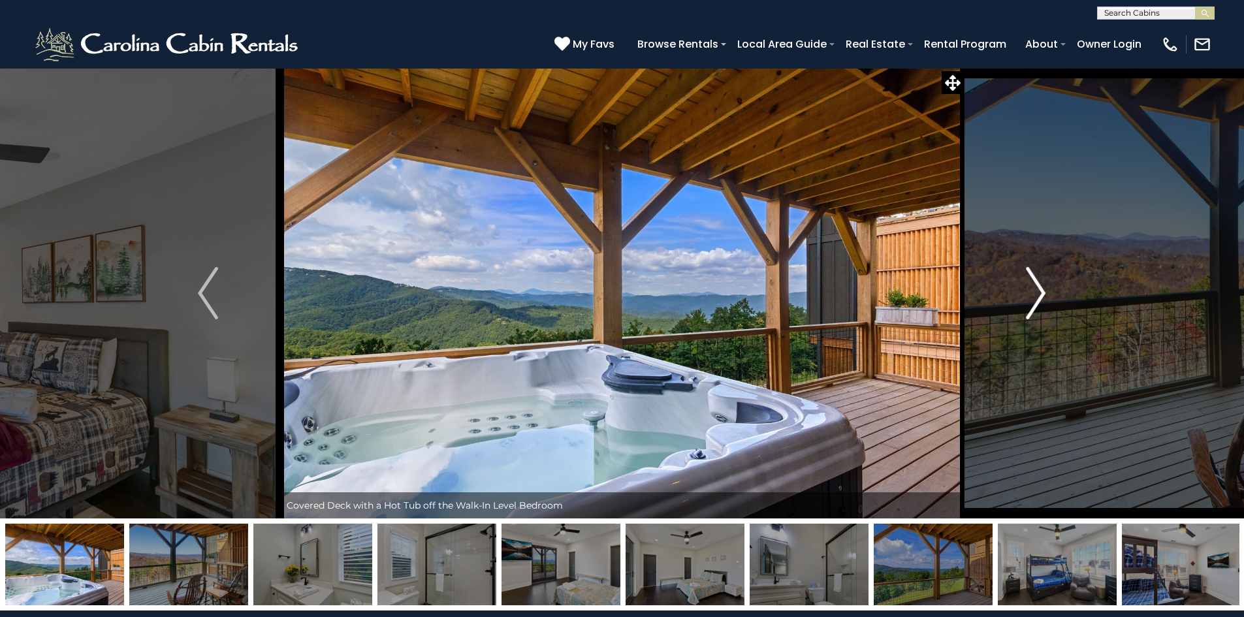
click at [1032, 274] on img "Next" at bounding box center [1036, 293] width 20 height 52
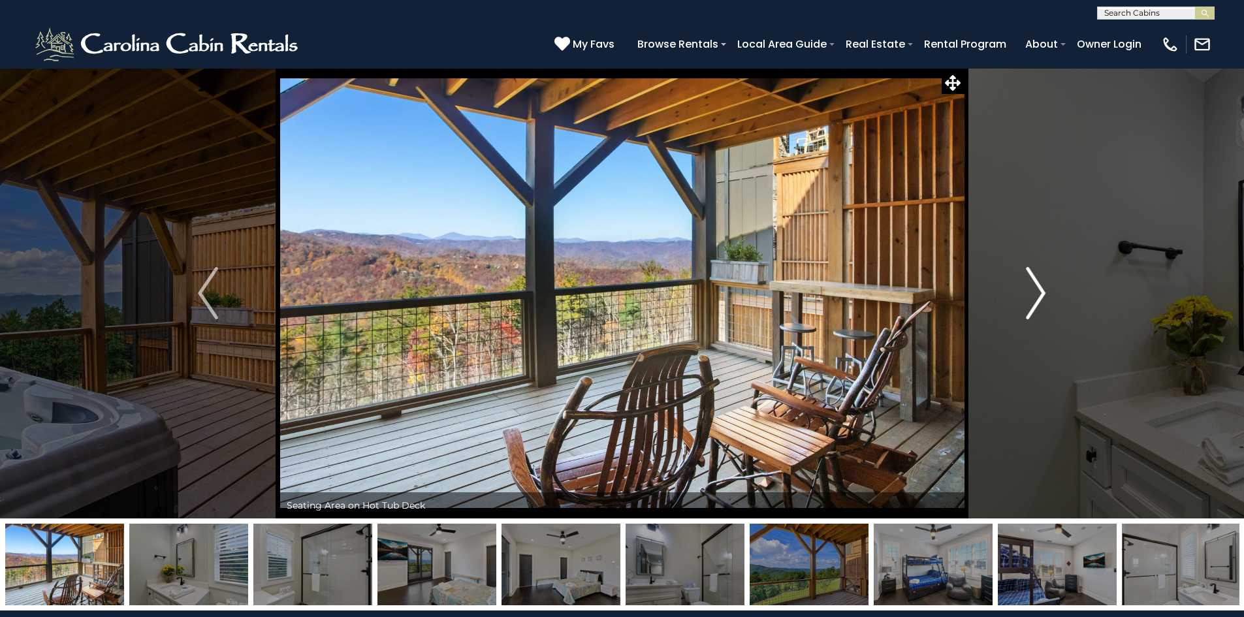
click at [1032, 274] on img "Next" at bounding box center [1036, 293] width 20 height 52
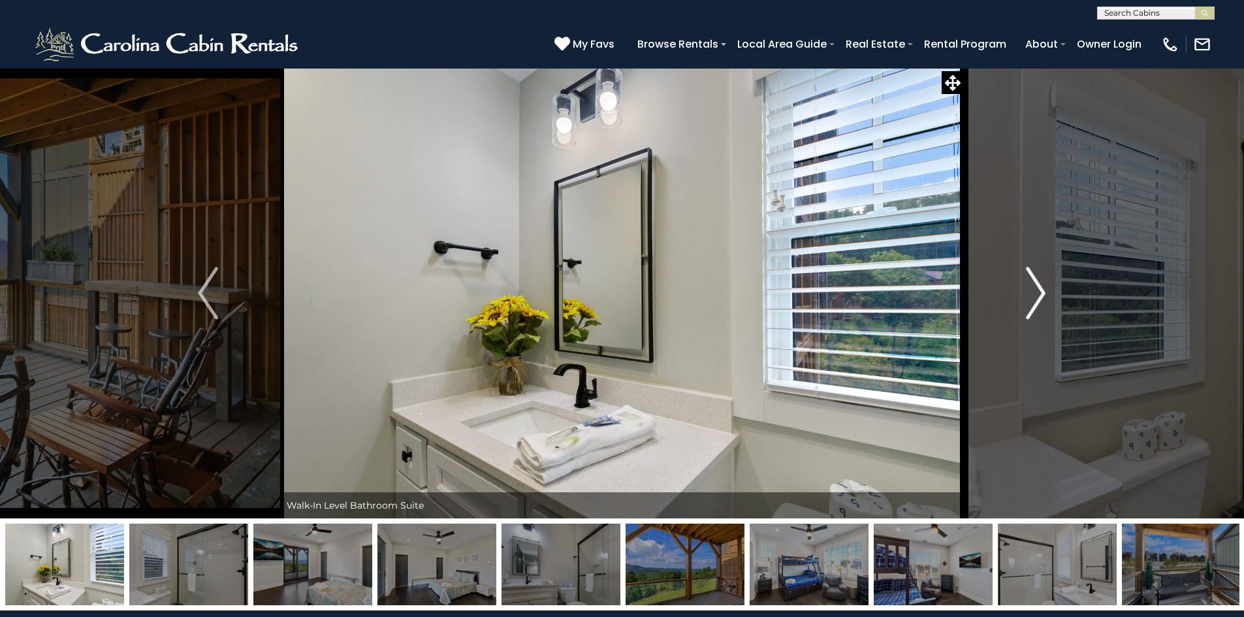
click at [1046, 300] on button "Next" at bounding box center [1036, 293] width 144 height 451
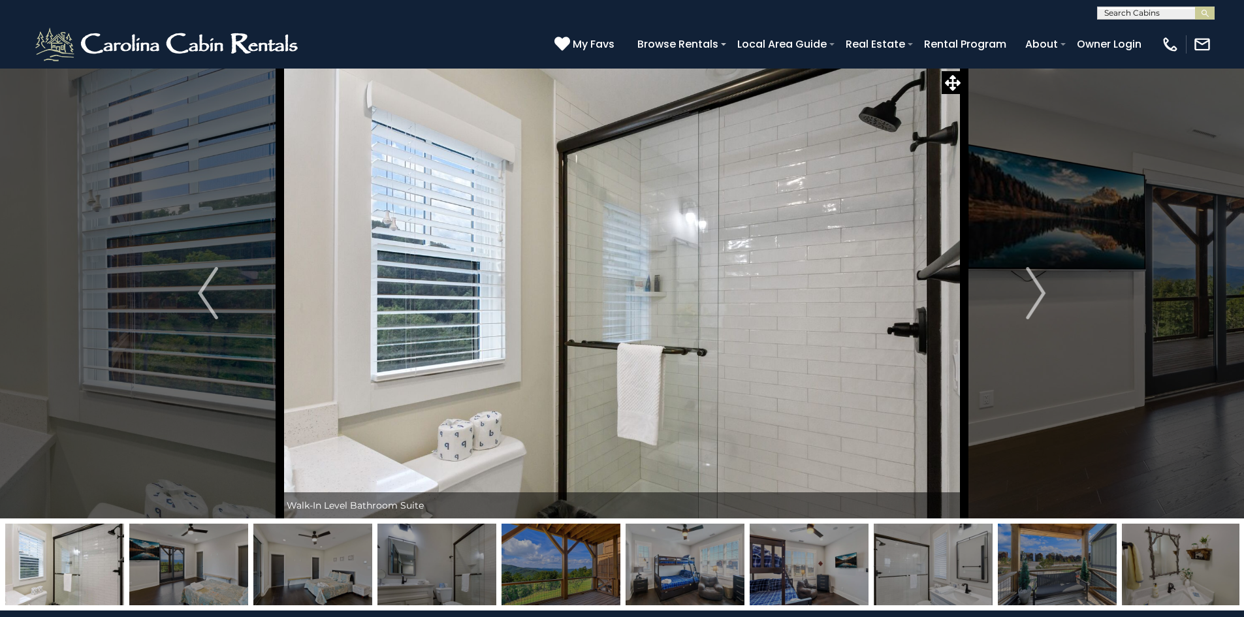
click at [682, 574] on img at bounding box center [685, 565] width 119 height 82
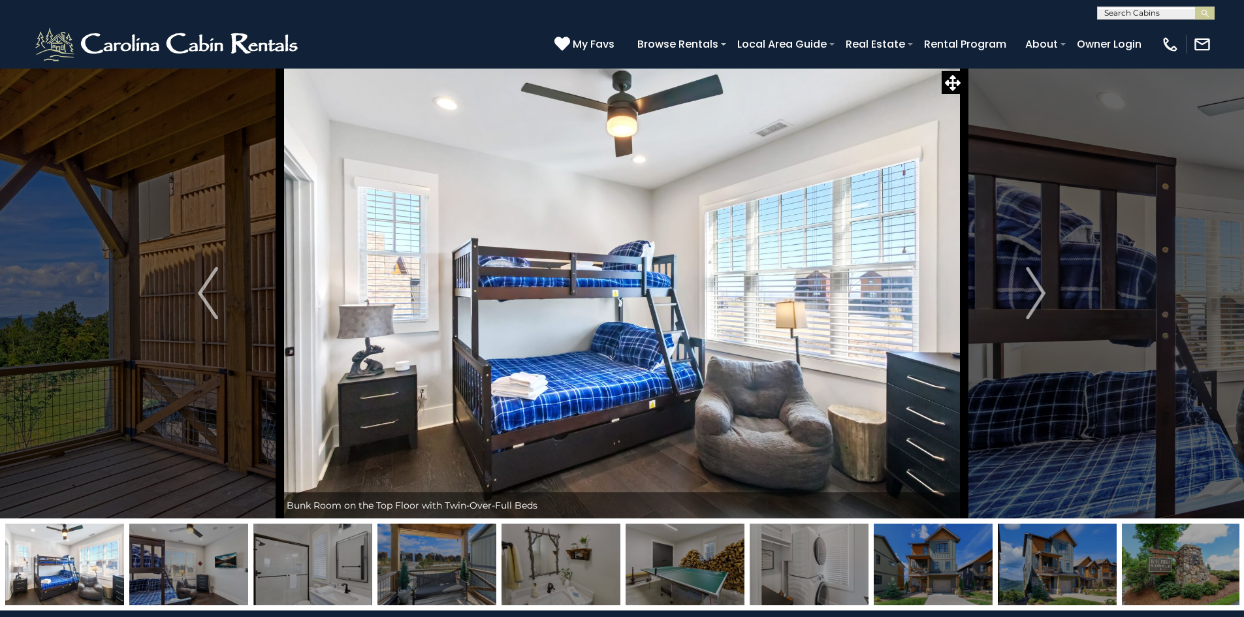
click at [416, 560] on img at bounding box center [437, 565] width 119 height 82
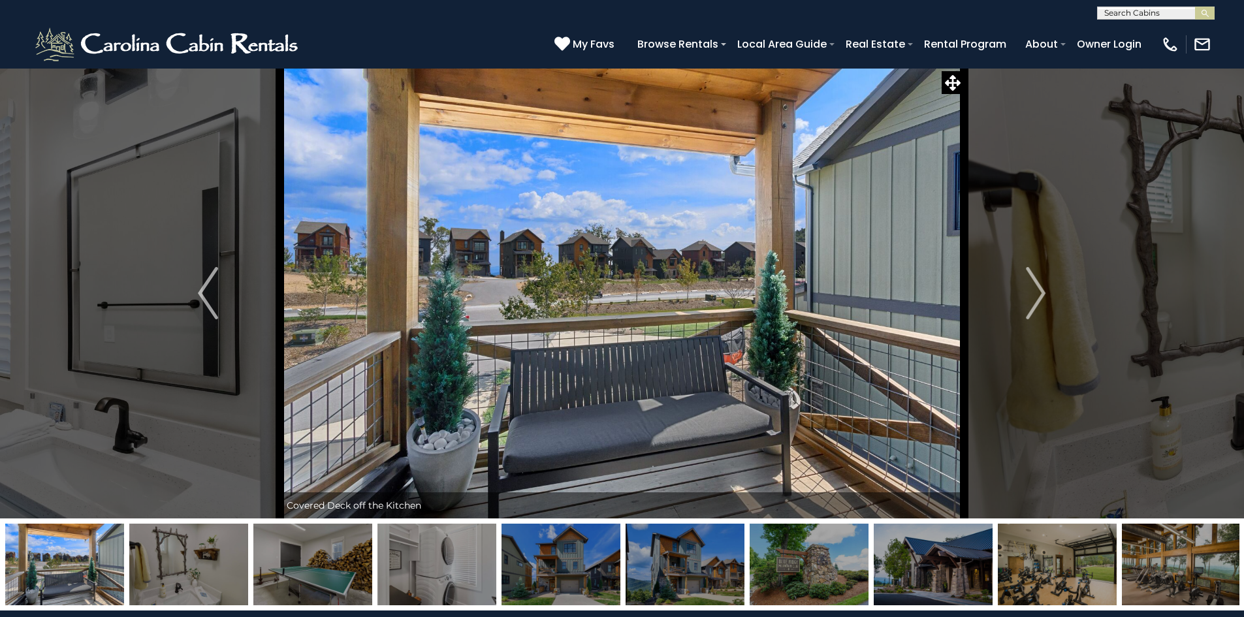
click at [558, 565] on img at bounding box center [561, 565] width 119 height 82
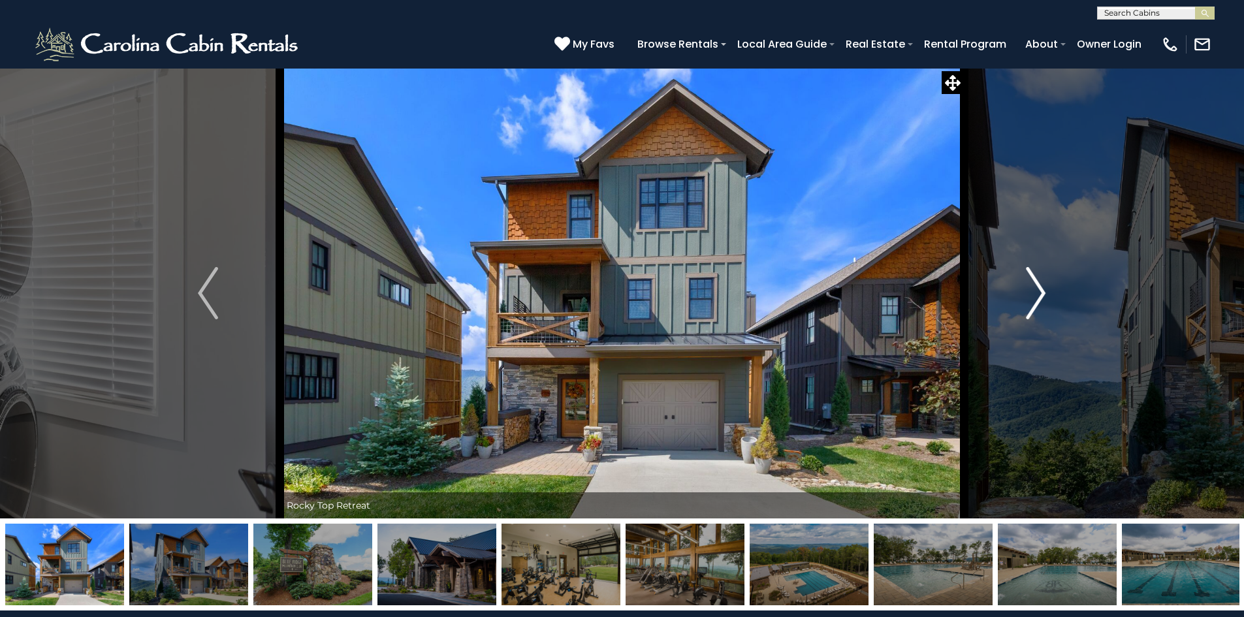
click at [1041, 301] on img "Next" at bounding box center [1036, 293] width 20 height 52
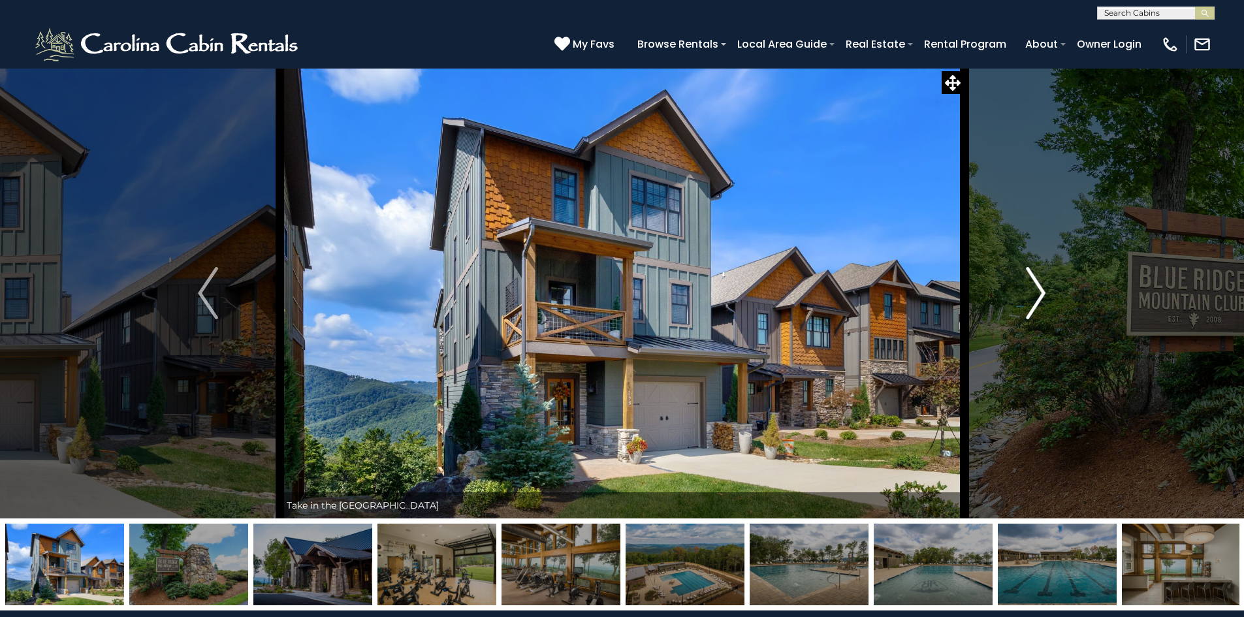
click at [1037, 300] on img "Next" at bounding box center [1036, 293] width 20 height 52
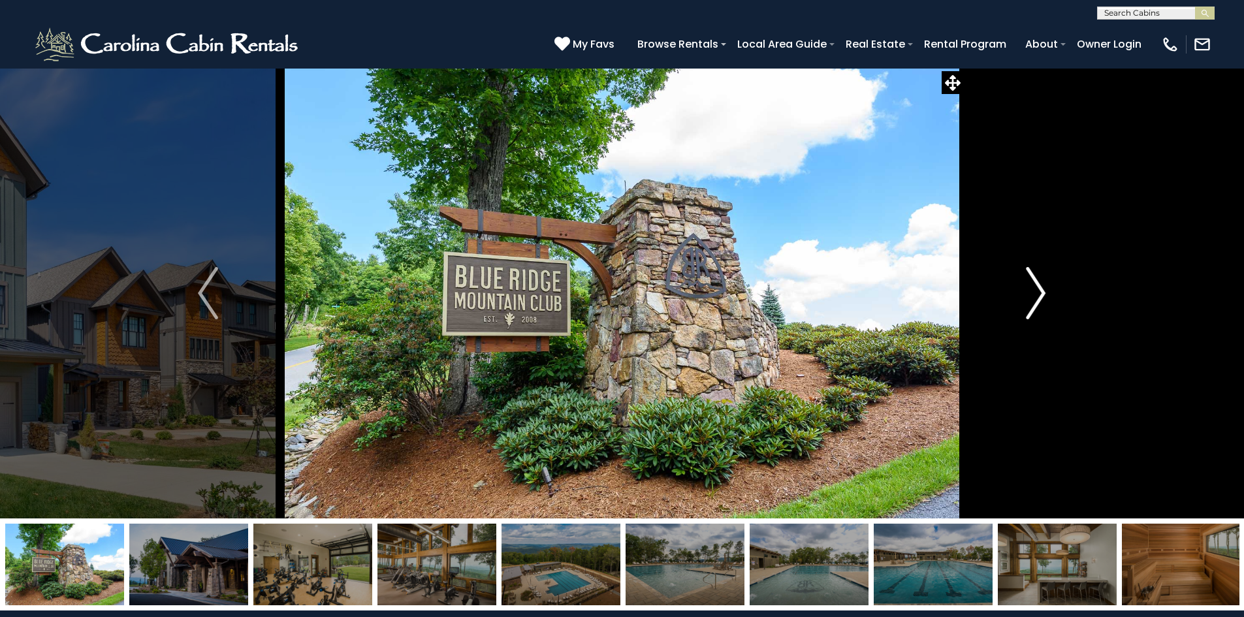
click at [1032, 300] on img "Next" at bounding box center [1036, 293] width 20 height 52
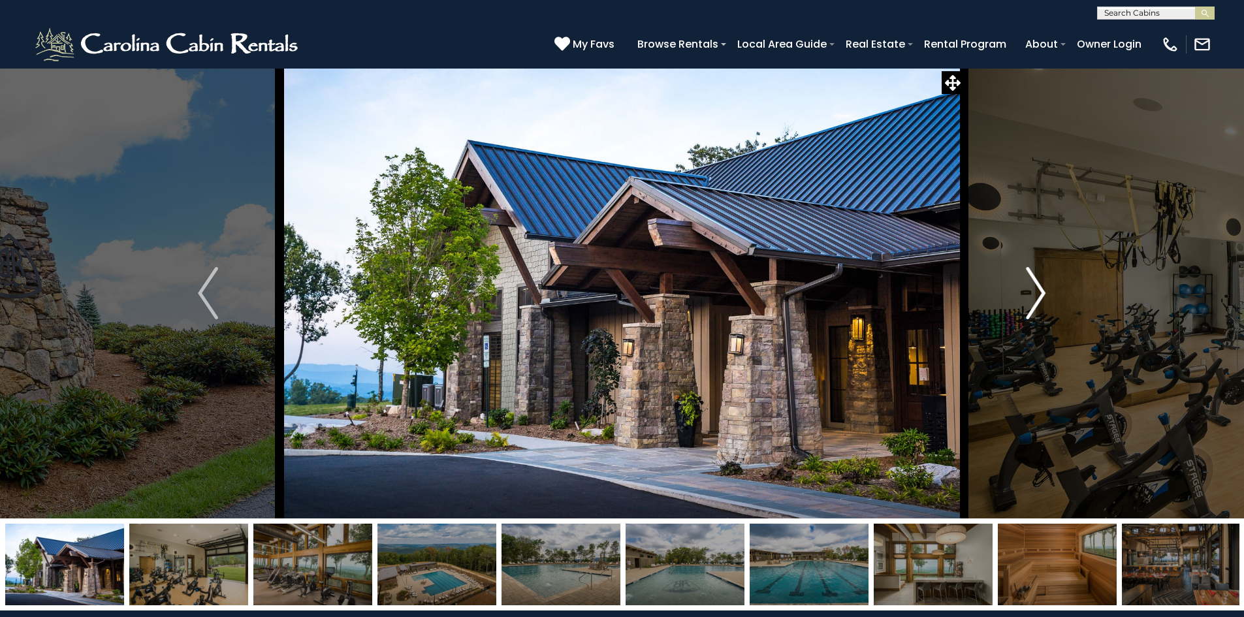
click at [1031, 300] on img "Next" at bounding box center [1036, 293] width 20 height 52
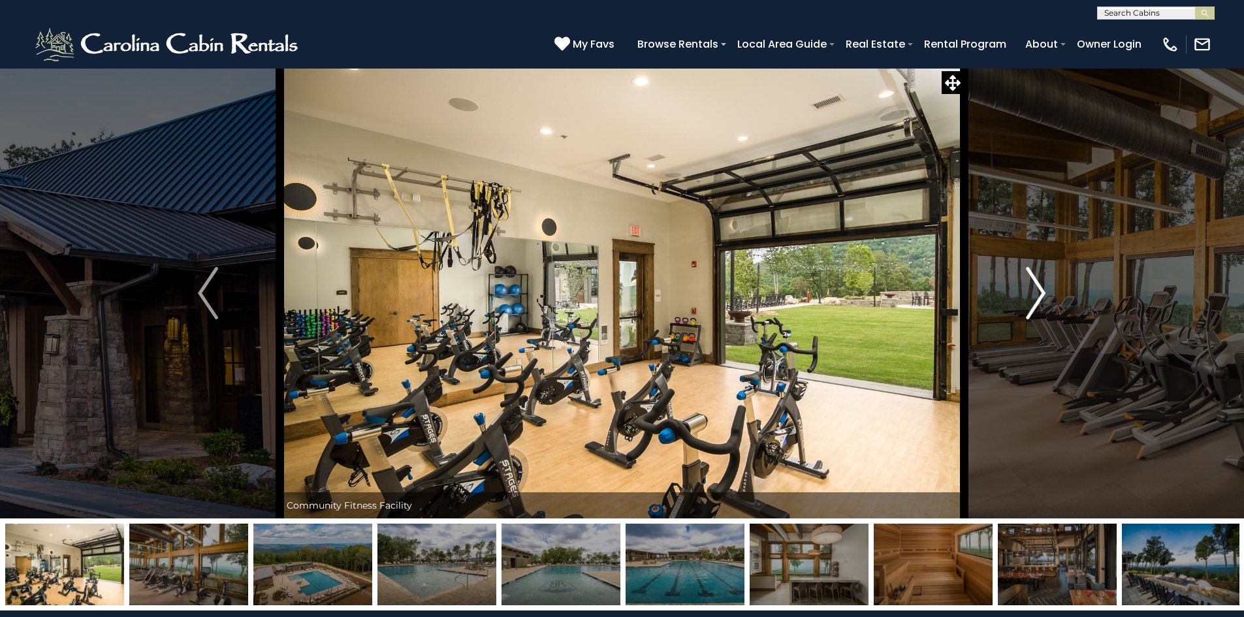
click at [1031, 300] on img "Next" at bounding box center [1036, 293] width 20 height 52
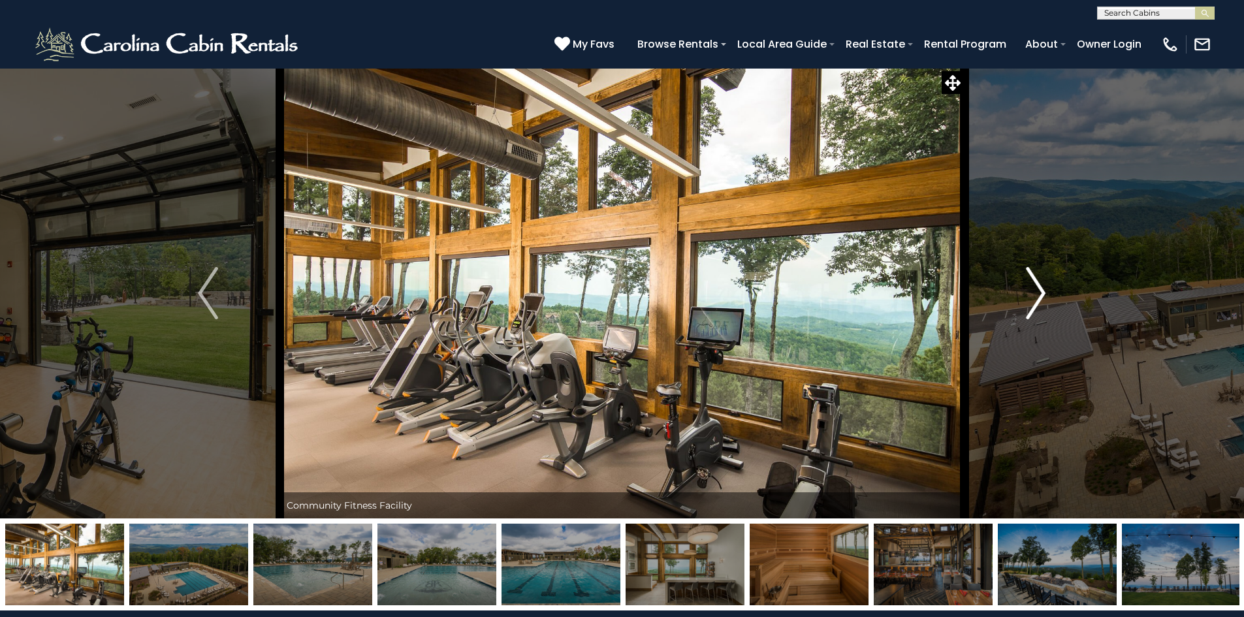
click at [1048, 297] on button "Next" at bounding box center [1036, 293] width 144 height 451
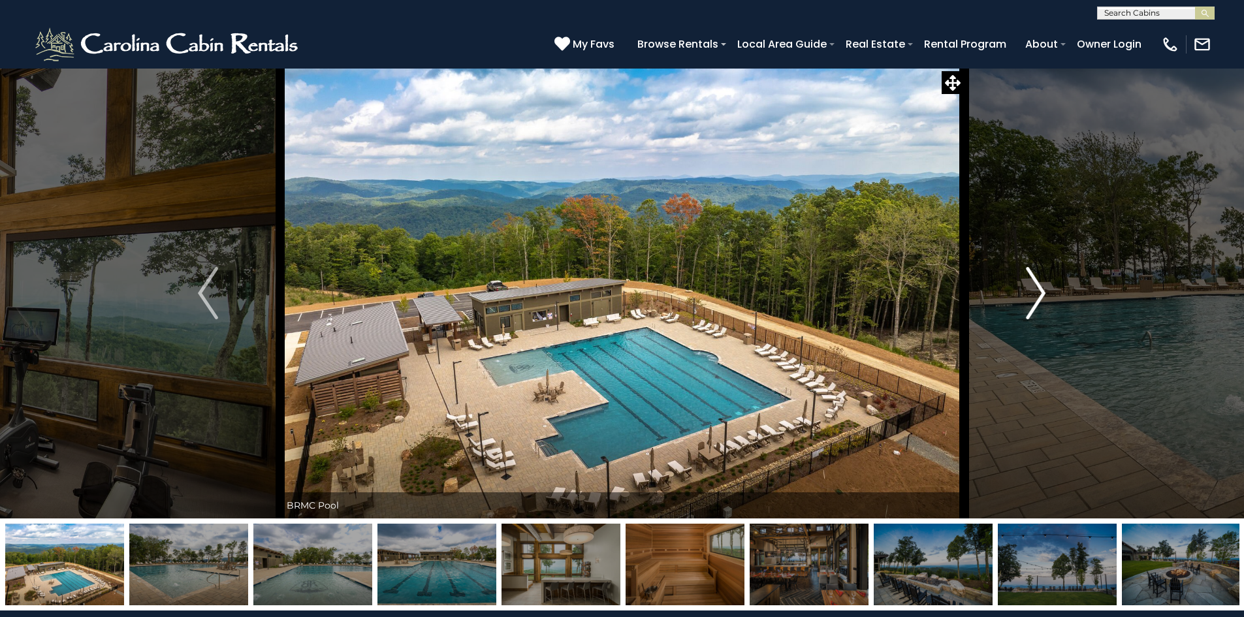
click at [1044, 295] on img "Next" at bounding box center [1036, 293] width 20 height 52
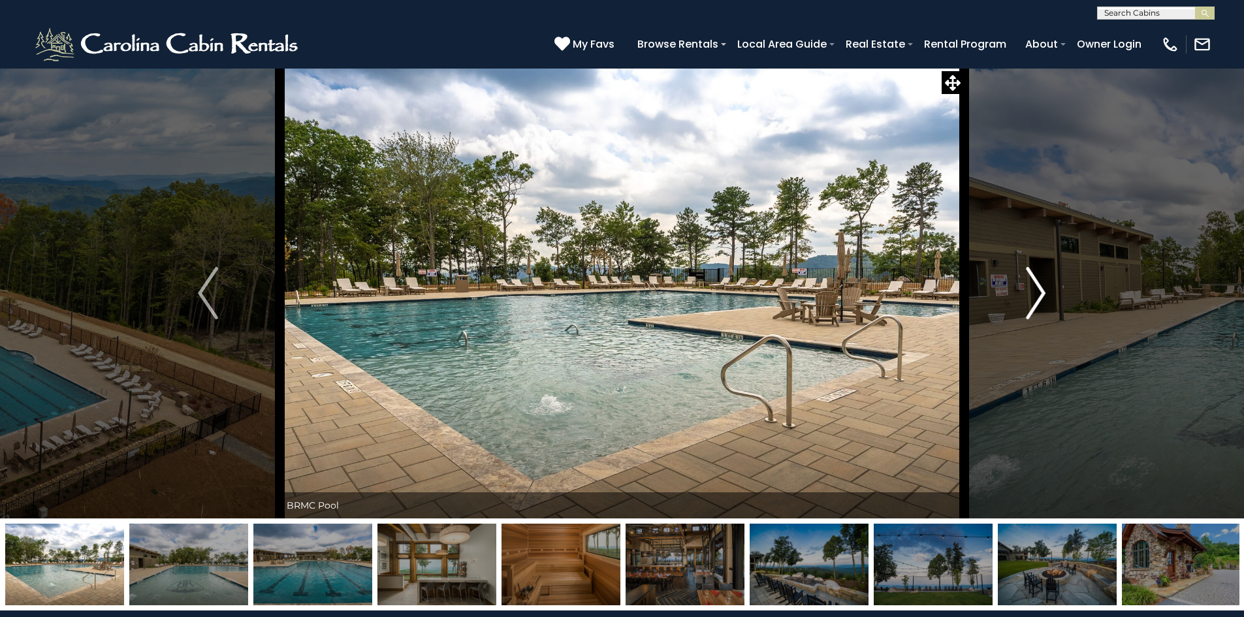
click at [1043, 295] on img "Next" at bounding box center [1036, 293] width 20 height 52
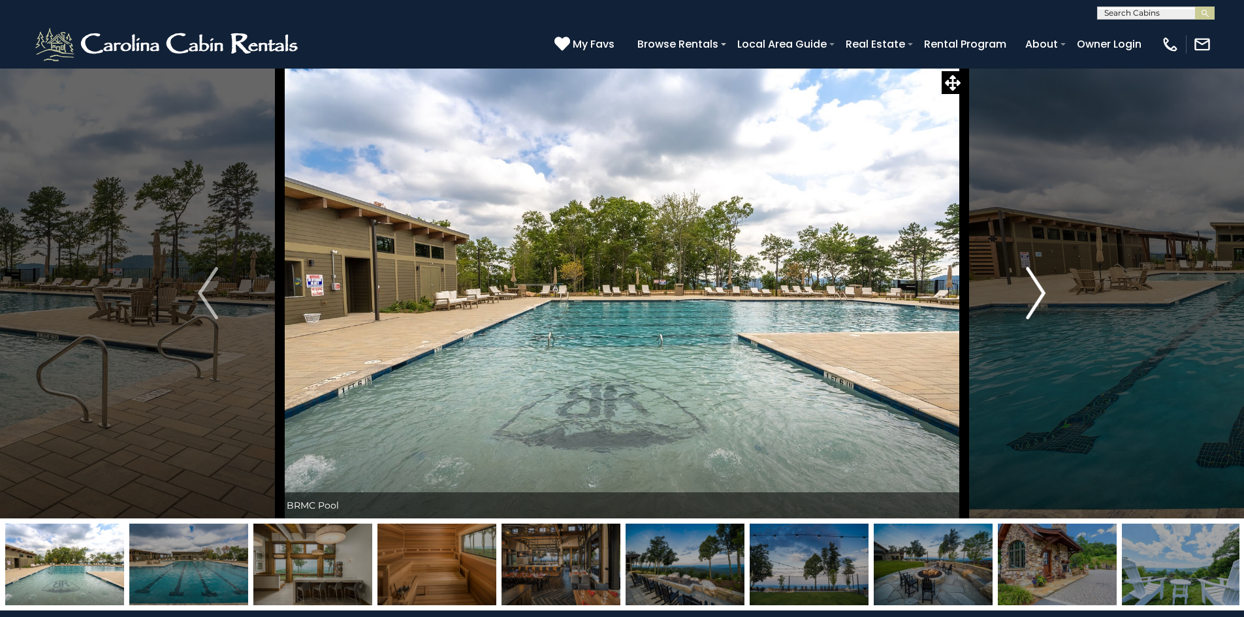
click at [1043, 294] on img "Next" at bounding box center [1036, 293] width 20 height 52
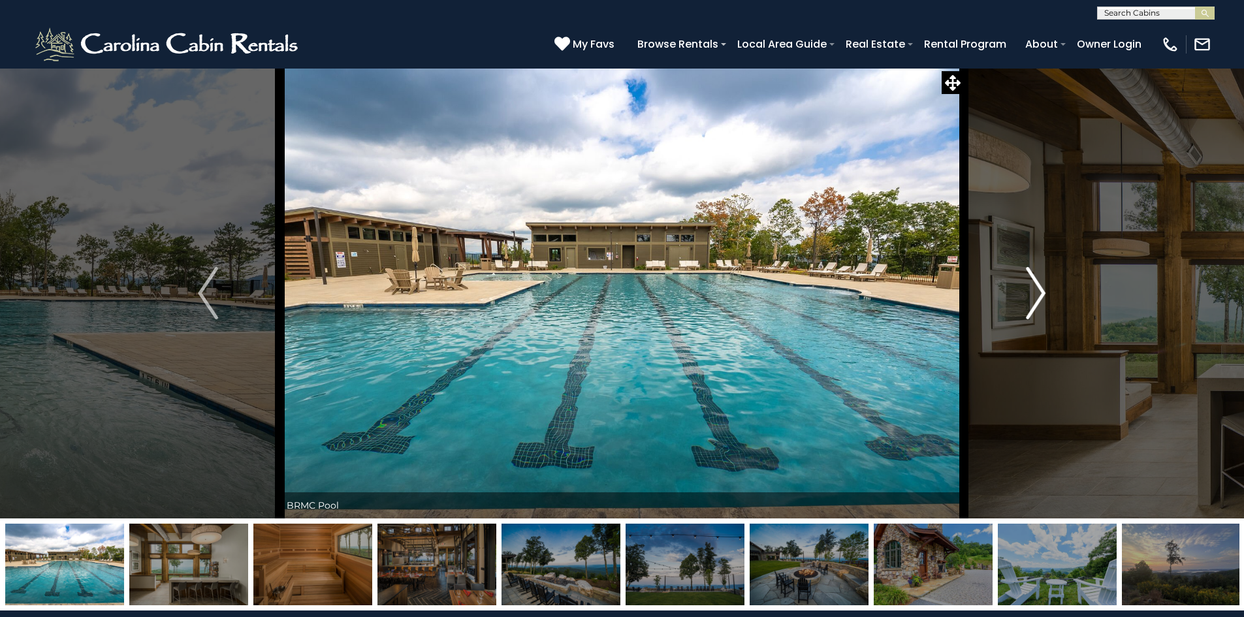
click at [1043, 294] on img "Next" at bounding box center [1036, 293] width 20 height 52
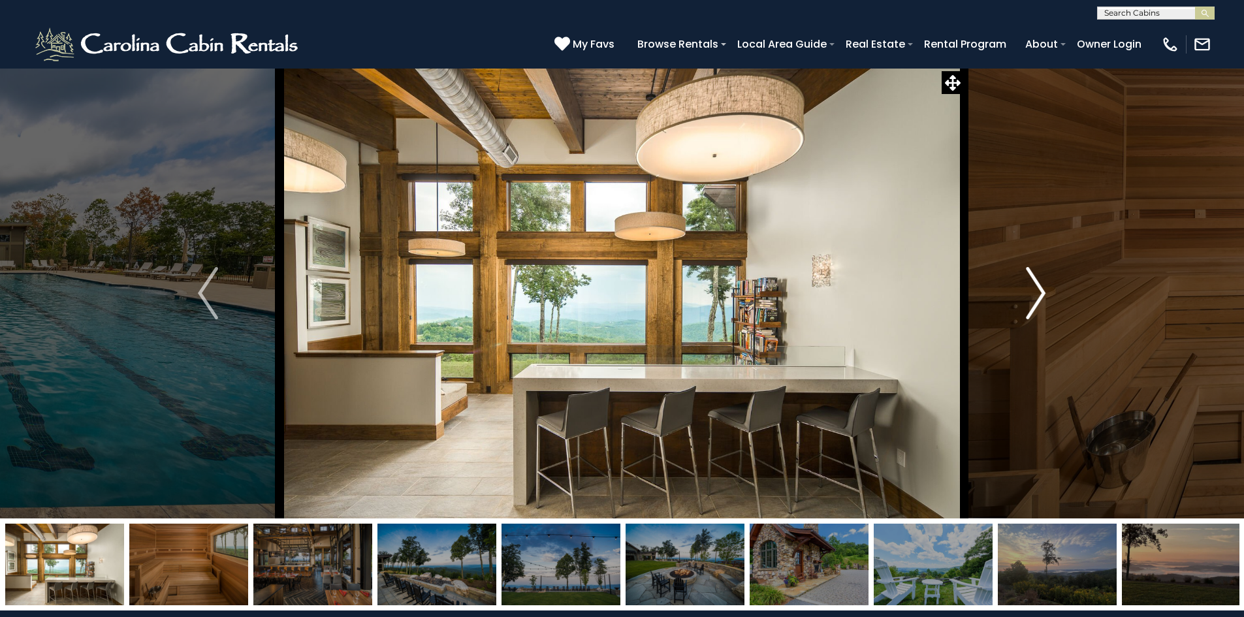
click at [1043, 294] on img "Next" at bounding box center [1036, 293] width 20 height 52
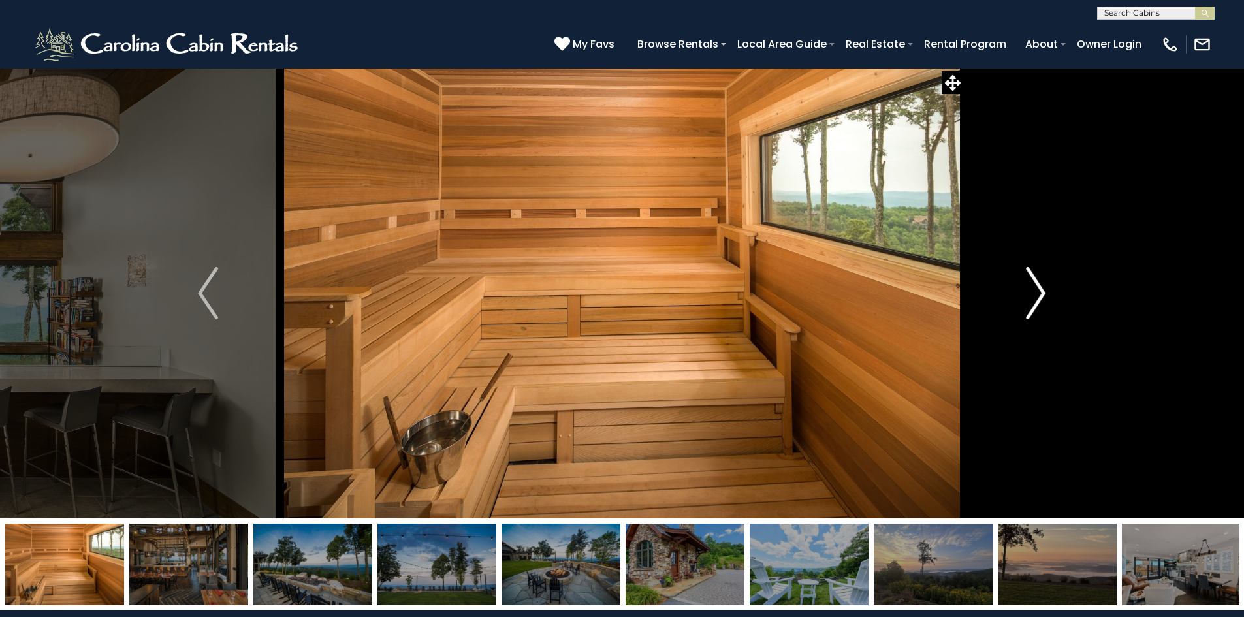
click at [1043, 294] on img "Next" at bounding box center [1036, 293] width 20 height 52
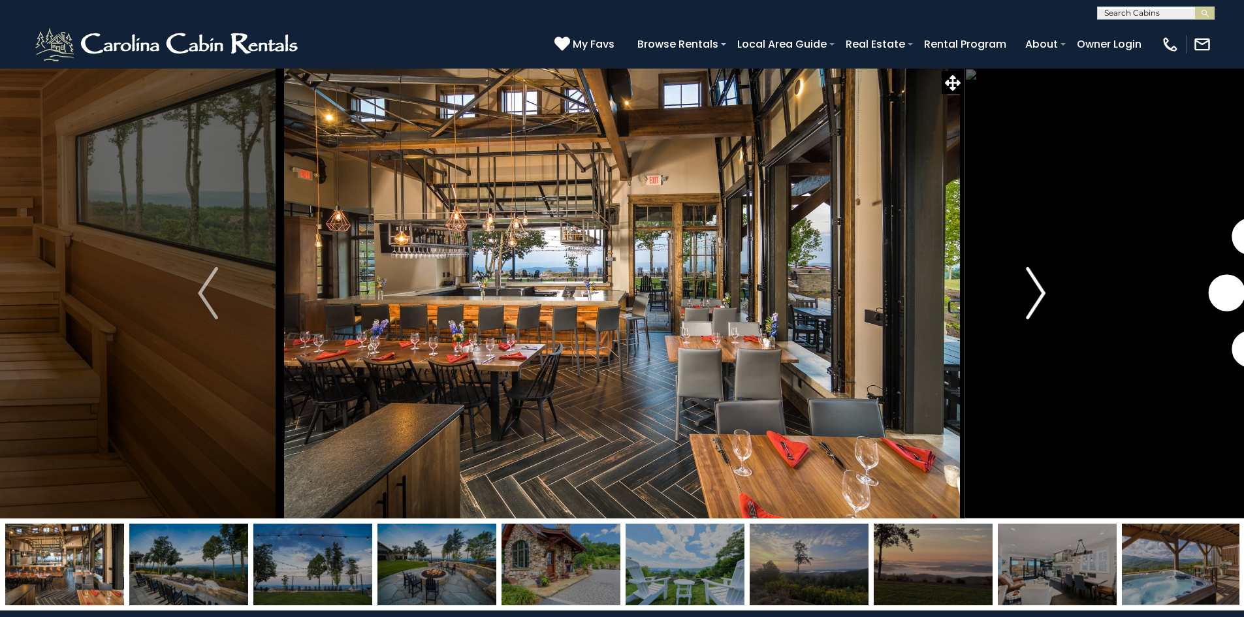
click at [1043, 294] on img "Next" at bounding box center [1036, 293] width 20 height 52
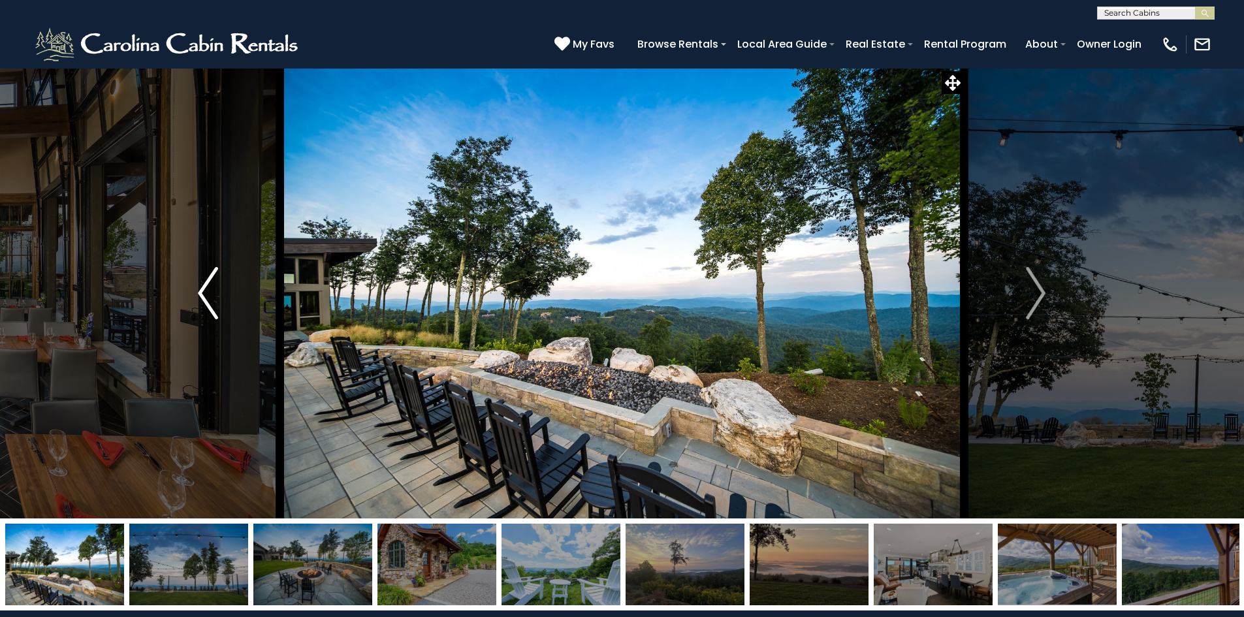
click at [216, 282] on img "Previous" at bounding box center [208, 293] width 20 height 52
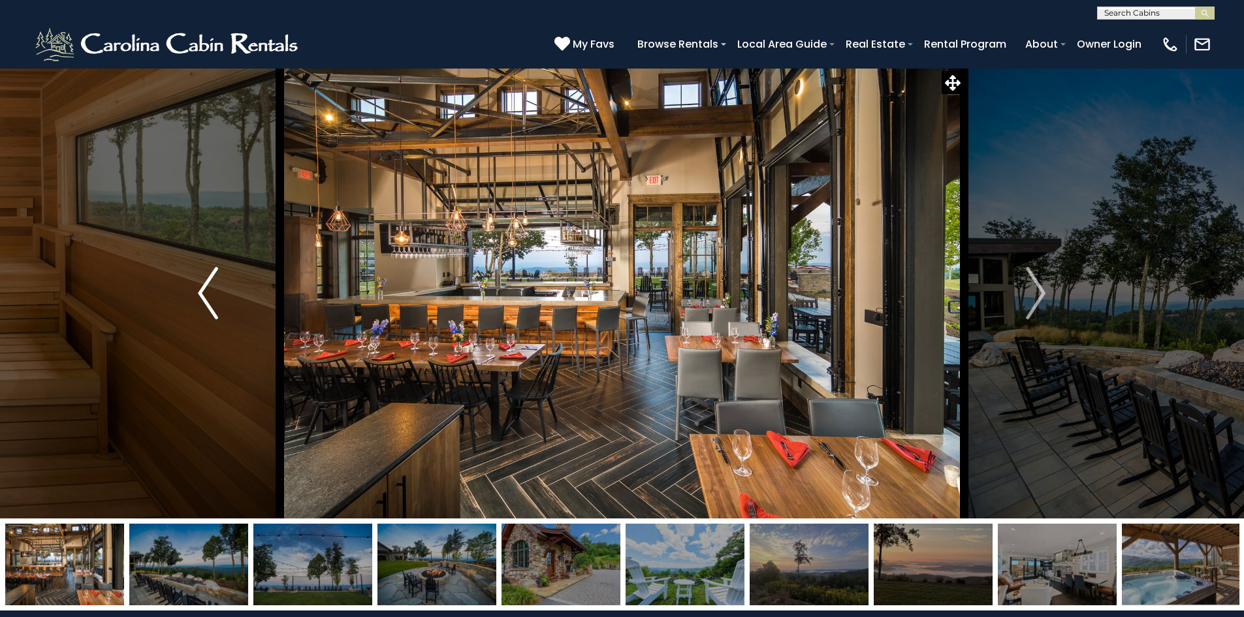
click at [216, 282] on img "Previous" at bounding box center [208, 293] width 20 height 52
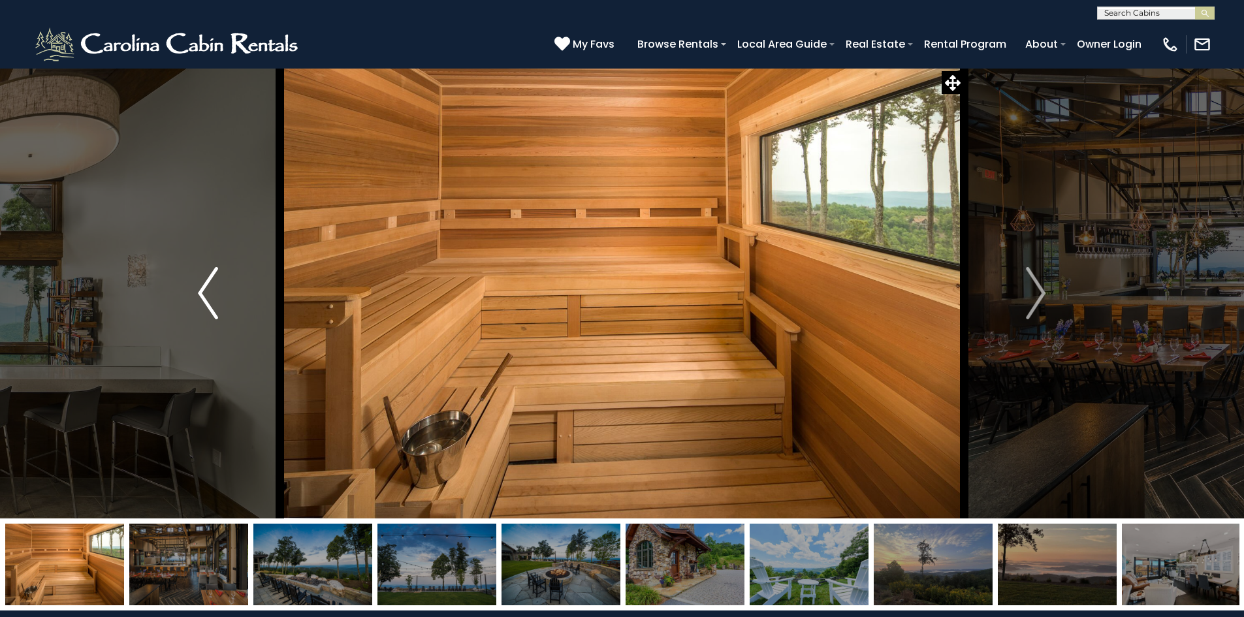
click at [216, 282] on img "Previous" at bounding box center [208, 293] width 20 height 52
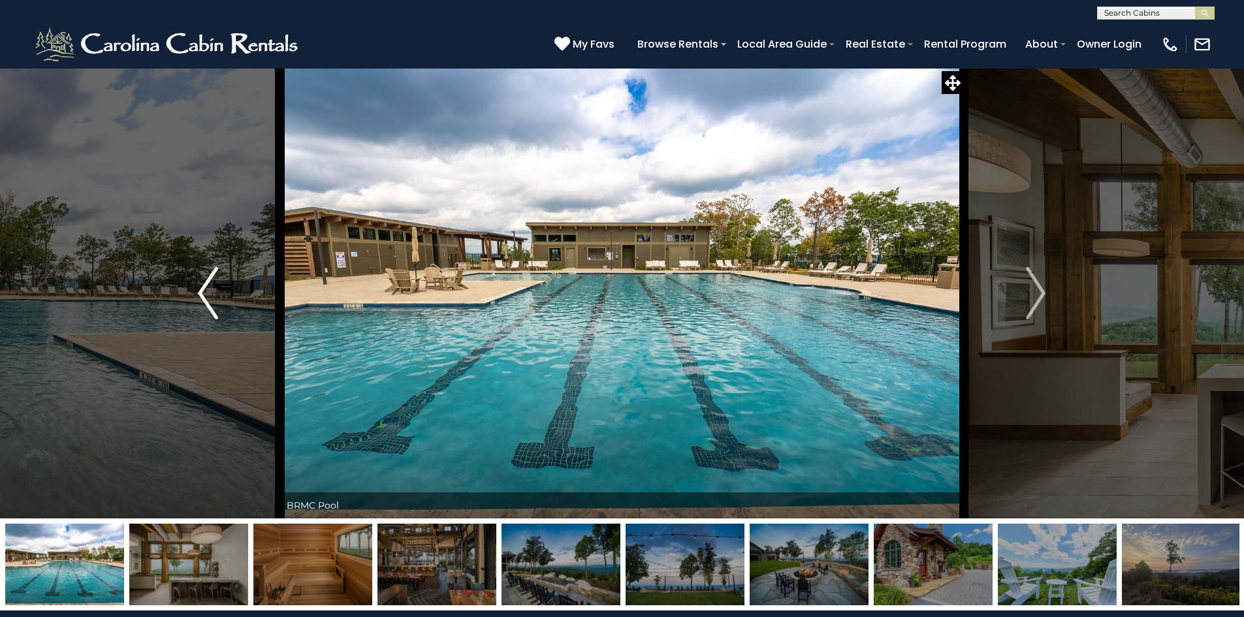
click at [216, 282] on img "Previous" at bounding box center [208, 293] width 20 height 52
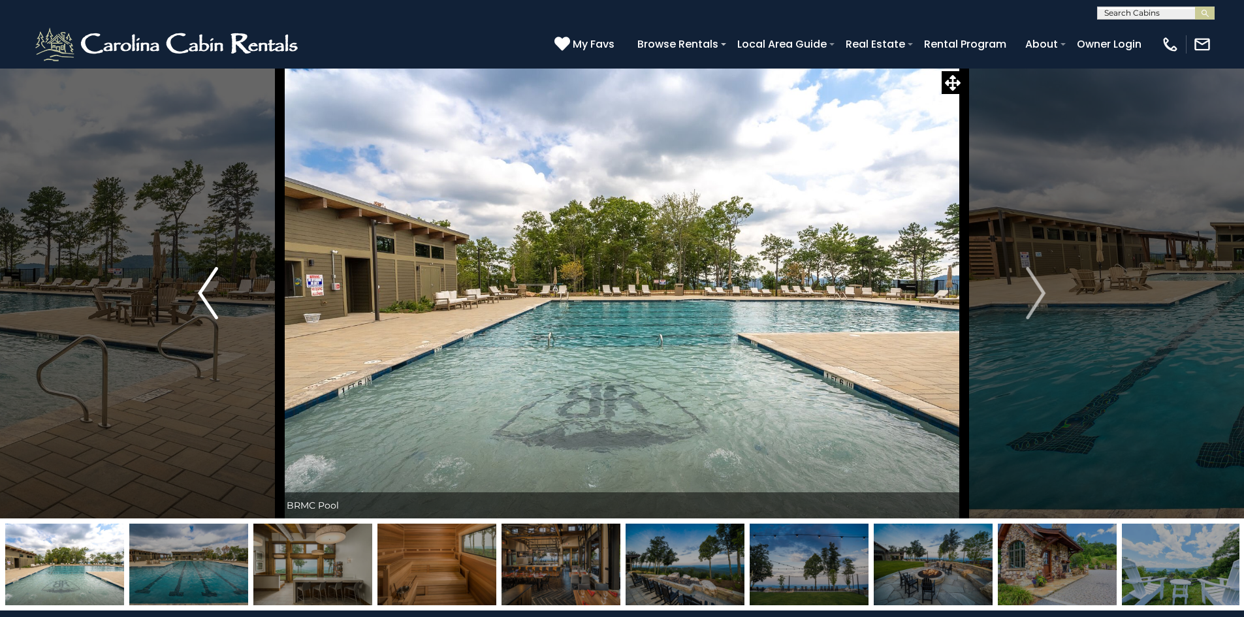
click at [216, 282] on img "Previous" at bounding box center [208, 293] width 20 height 52
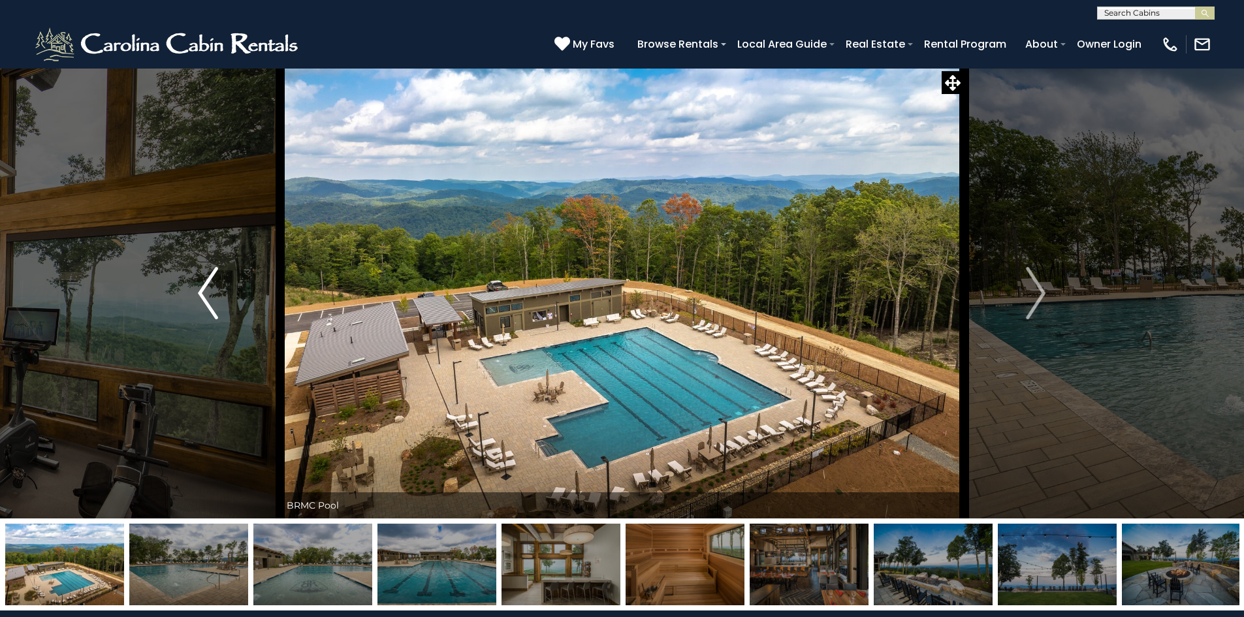
click at [216, 282] on img "Previous" at bounding box center [208, 293] width 20 height 52
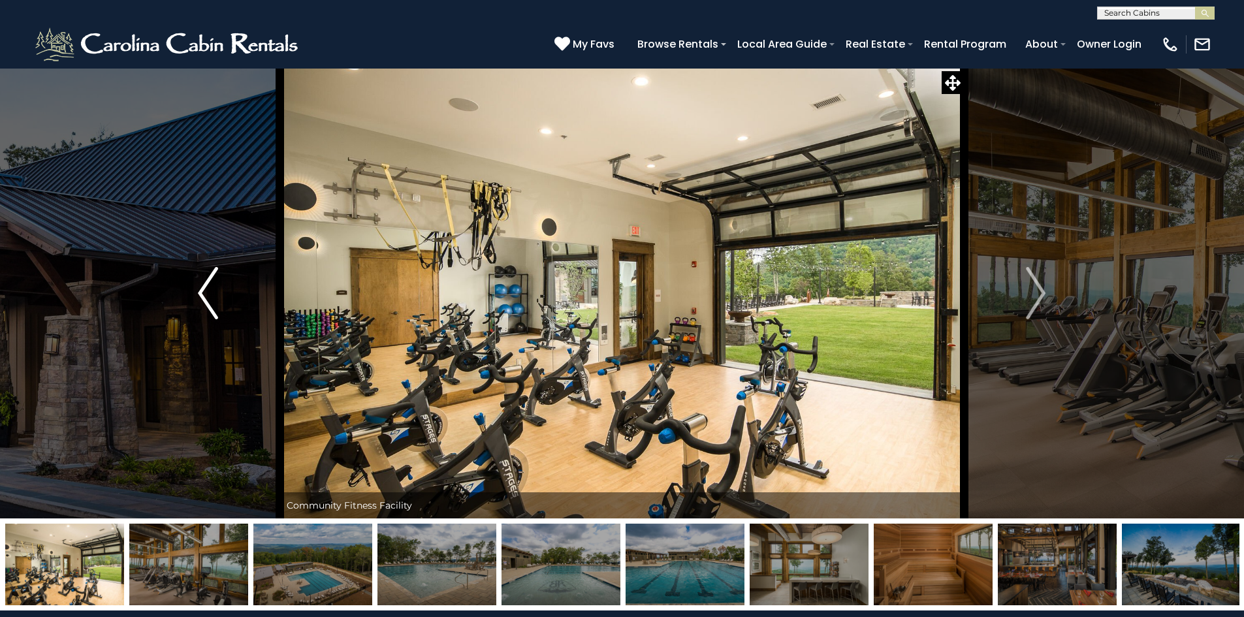
click at [216, 282] on img "Previous" at bounding box center [208, 293] width 20 height 52
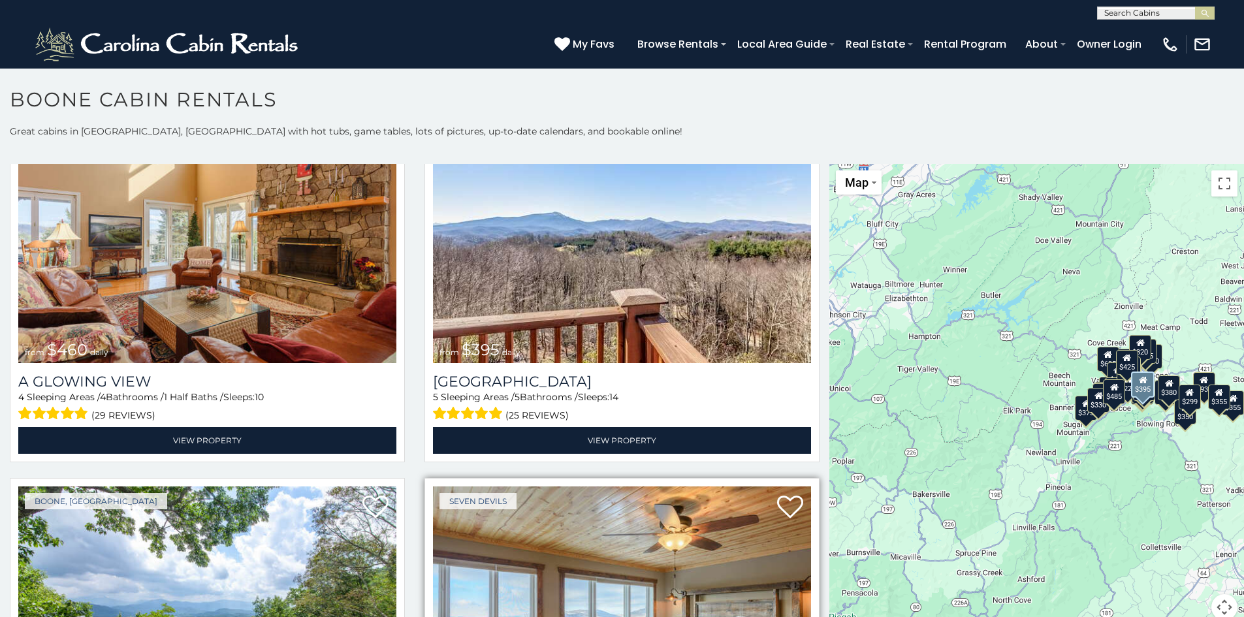
scroll to position [2939, 0]
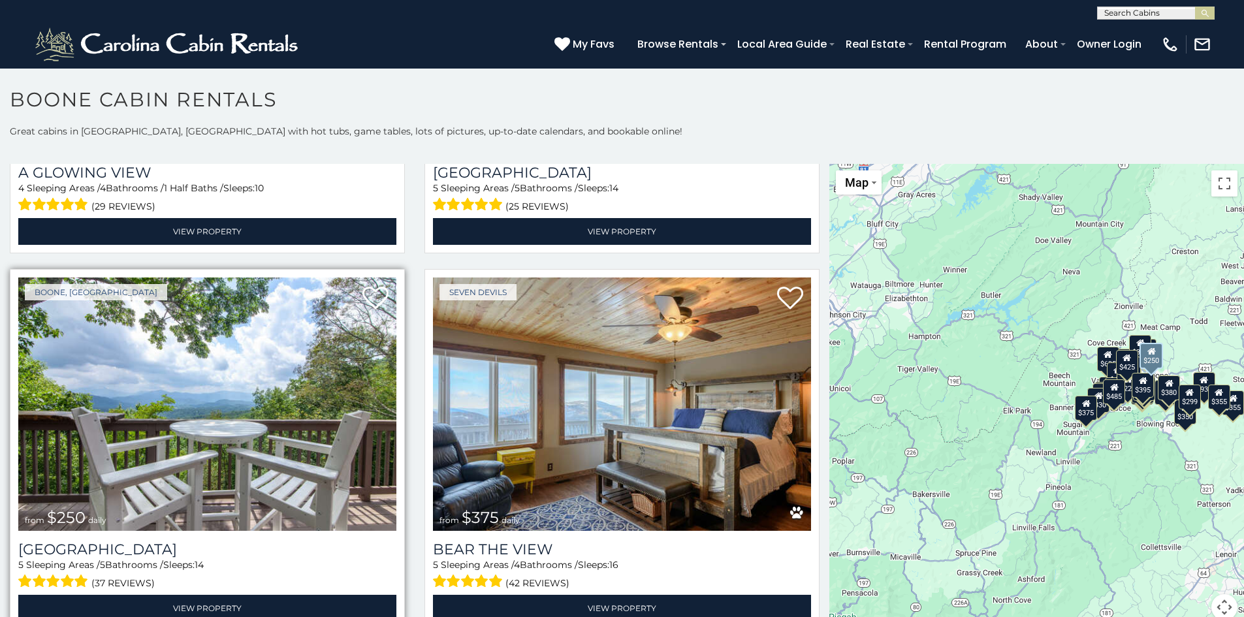
click at [206, 369] on img at bounding box center [207, 404] width 378 height 253
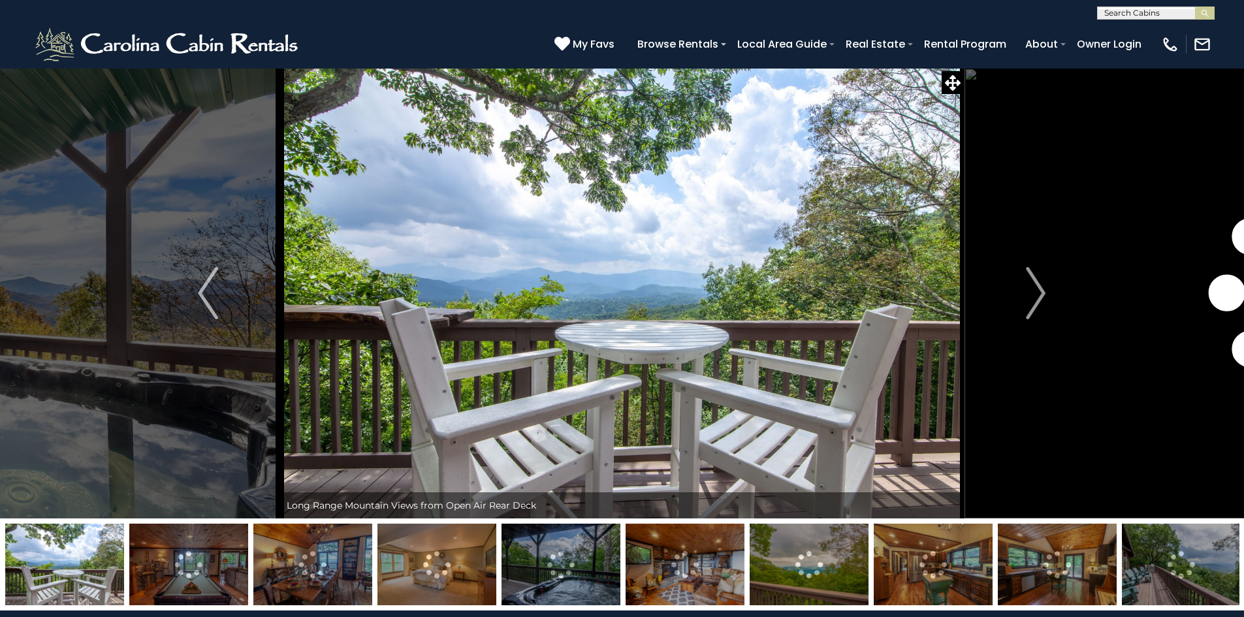
click at [589, 558] on img at bounding box center [561, 565] width 119 height 82
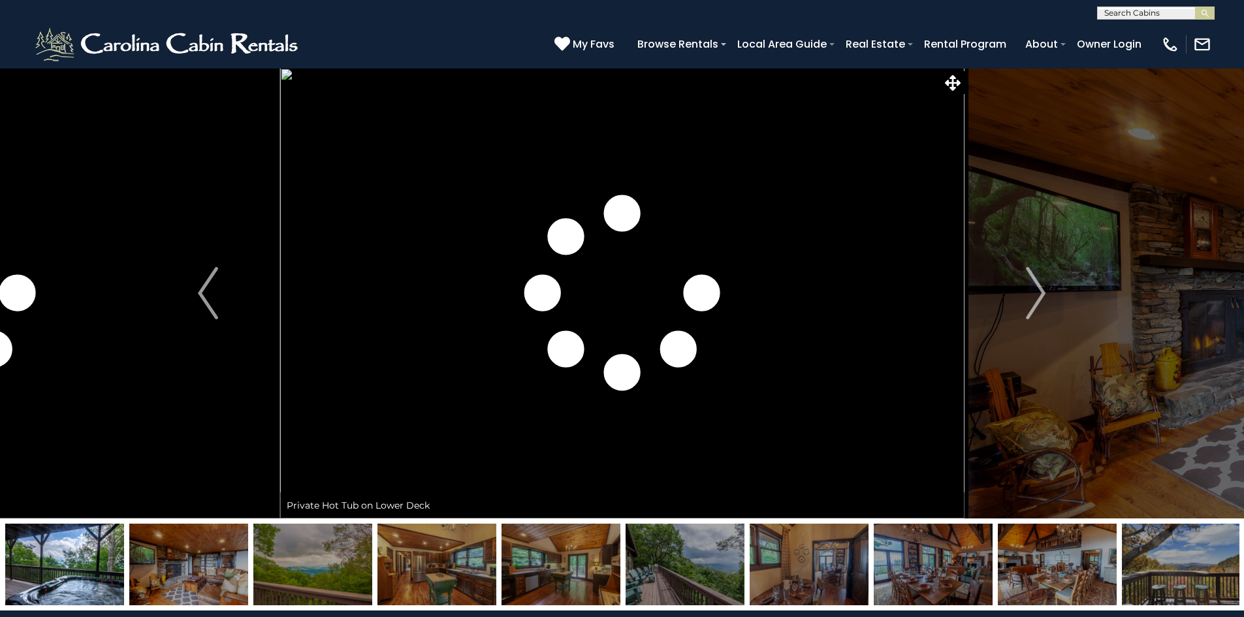
click at [94, 556] on img at bounding box center [64, 565] width 119 height 82
click at [221, 295] on button "Previous" at bounding box center [208, 293] width 144 height 451
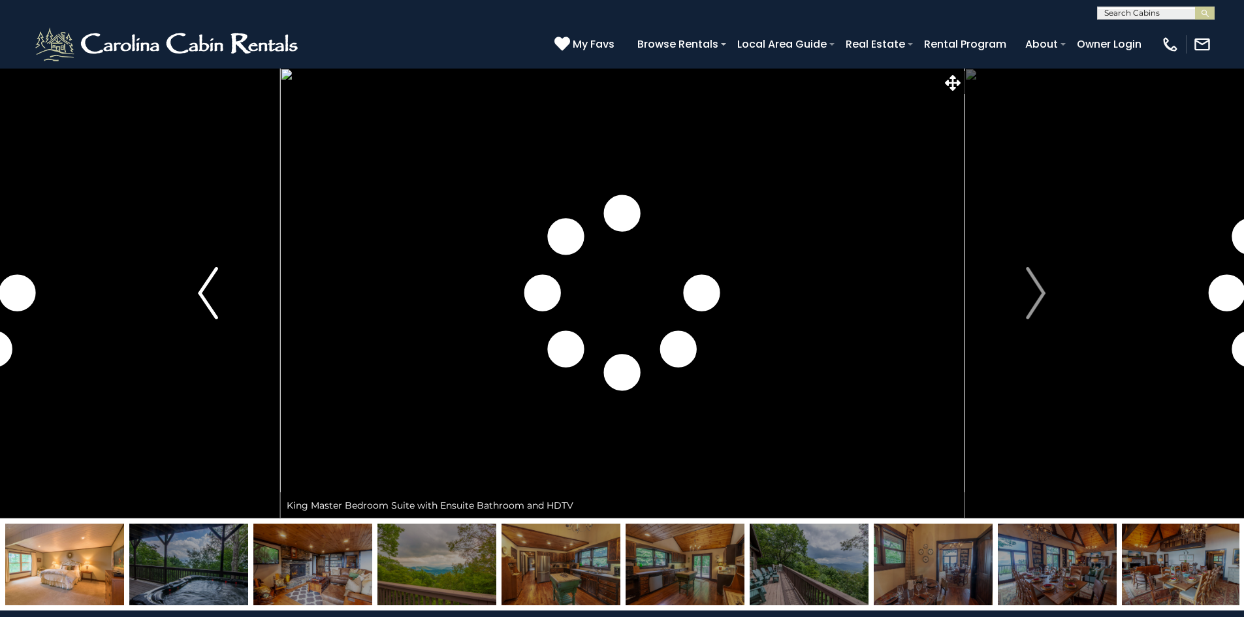
click at [210, 295] on img "Previous" at bounding box center [208, 293] width 20 height 52
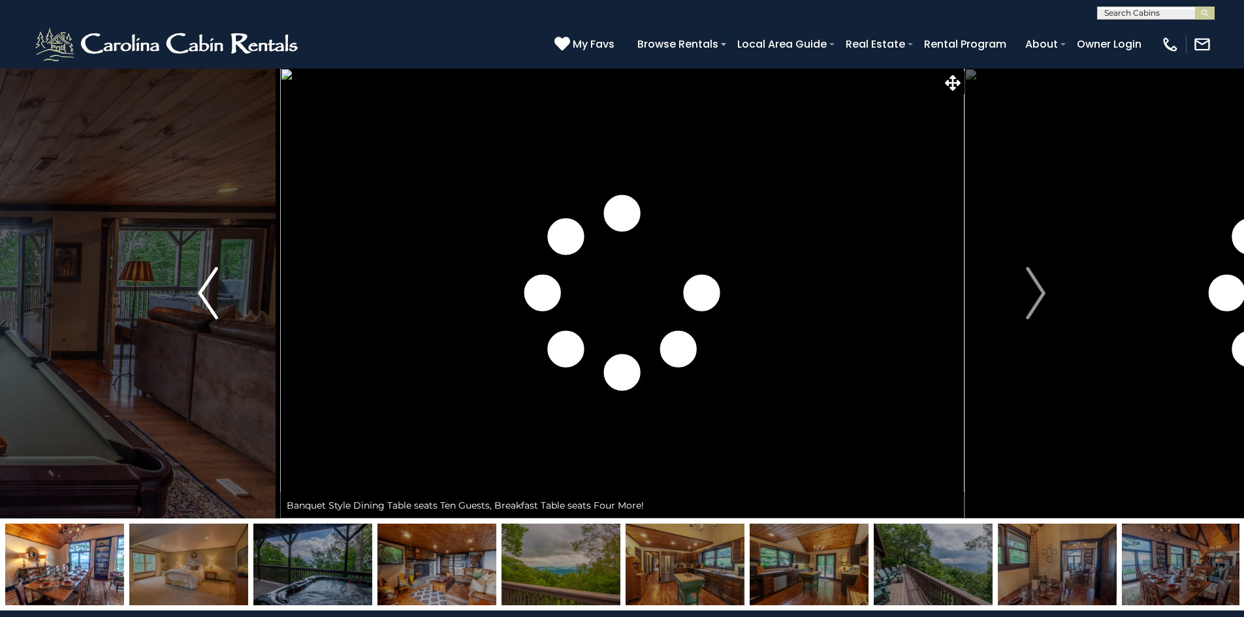
click at [210, 295] on img "Previous" at bounding box center [208, 293] width 20 height 52
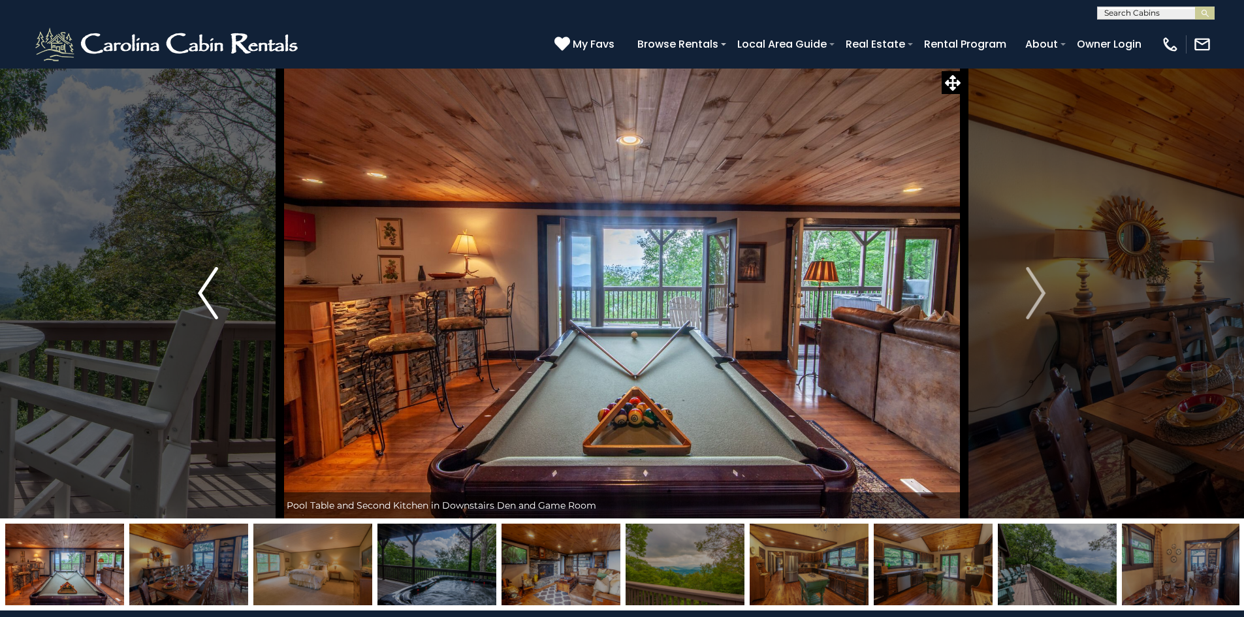
click at [210, 295] on img "Previous" at bounding box center [208, 293] width 20 height 52
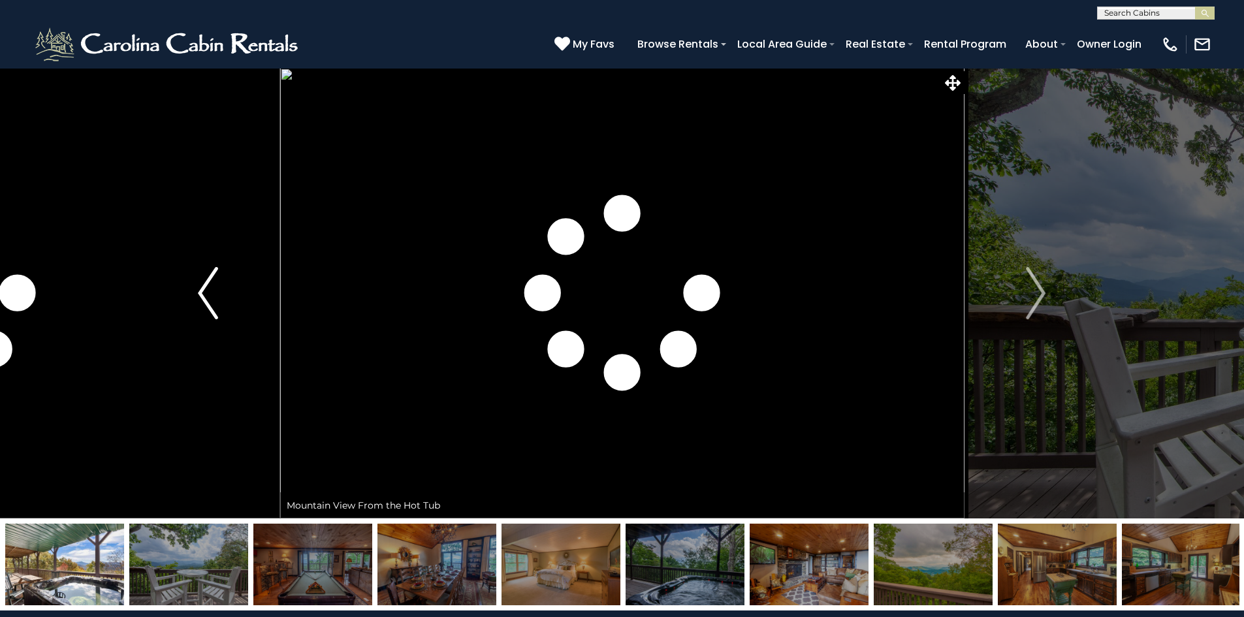
click at [210, 295] on img "Previous" at bounding box center [208, 293] width 20 height 52
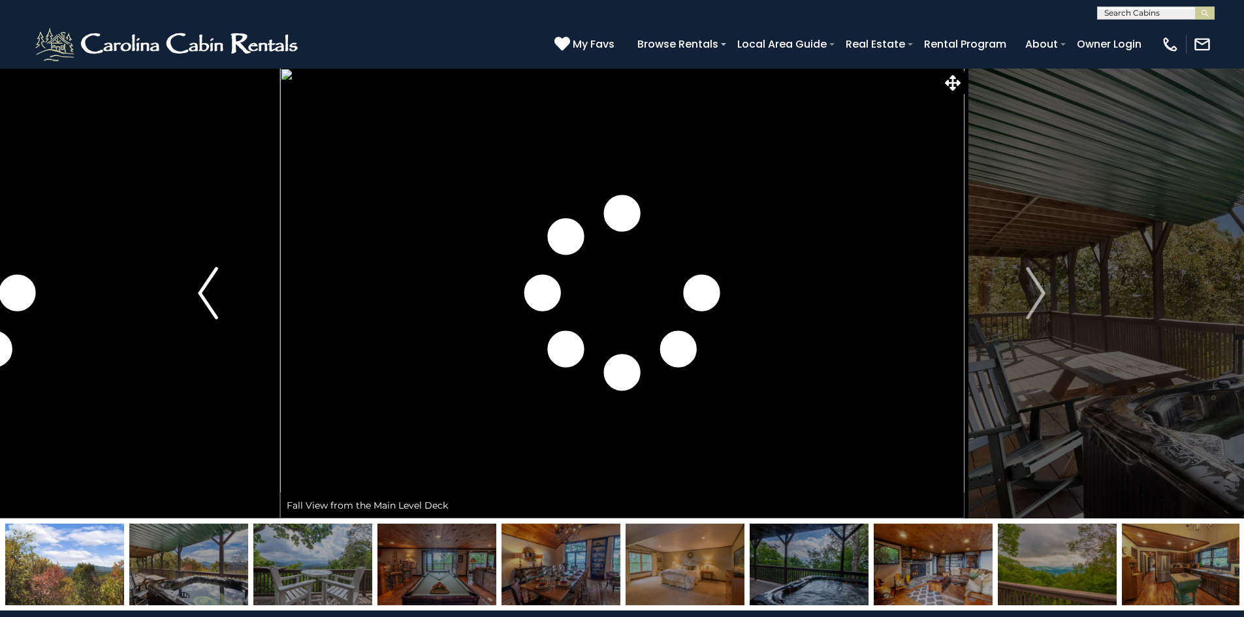
click at [210, 294] on img "Previous" at bounding box center [208, 293] width 20 height 52
click at [210, 293] on img "Previous" at bounding box center [208, 293] width 20 height 52
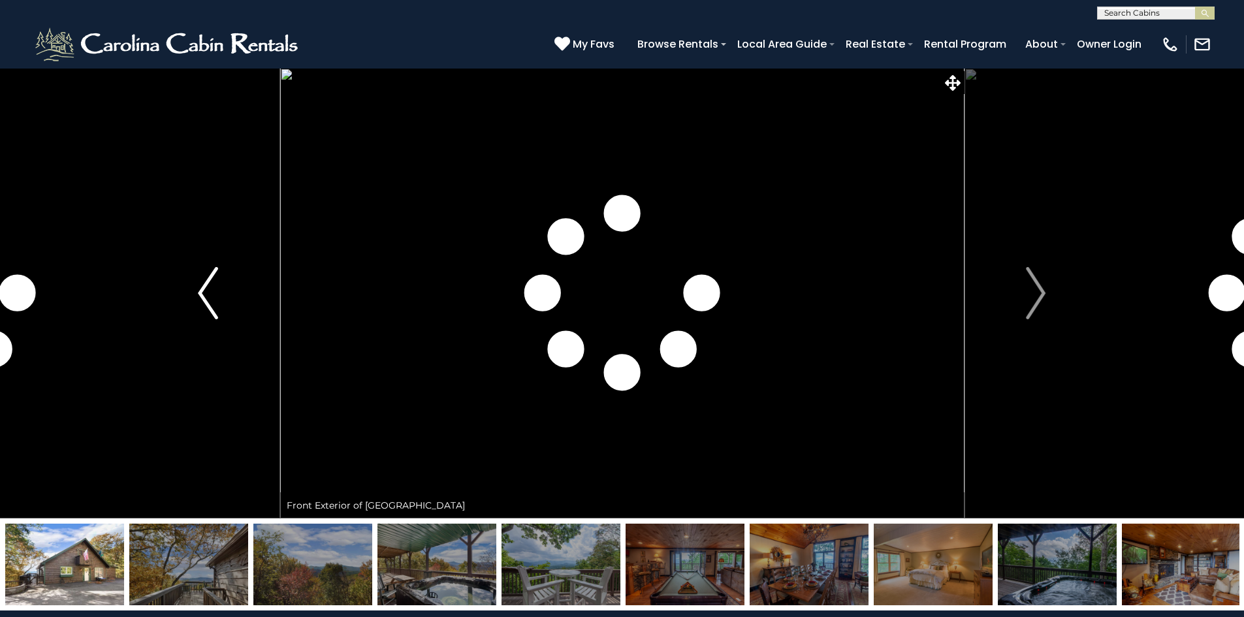
click at [209, 293] on img "Previous" at bounding box center [208, 293] width 20 height 52
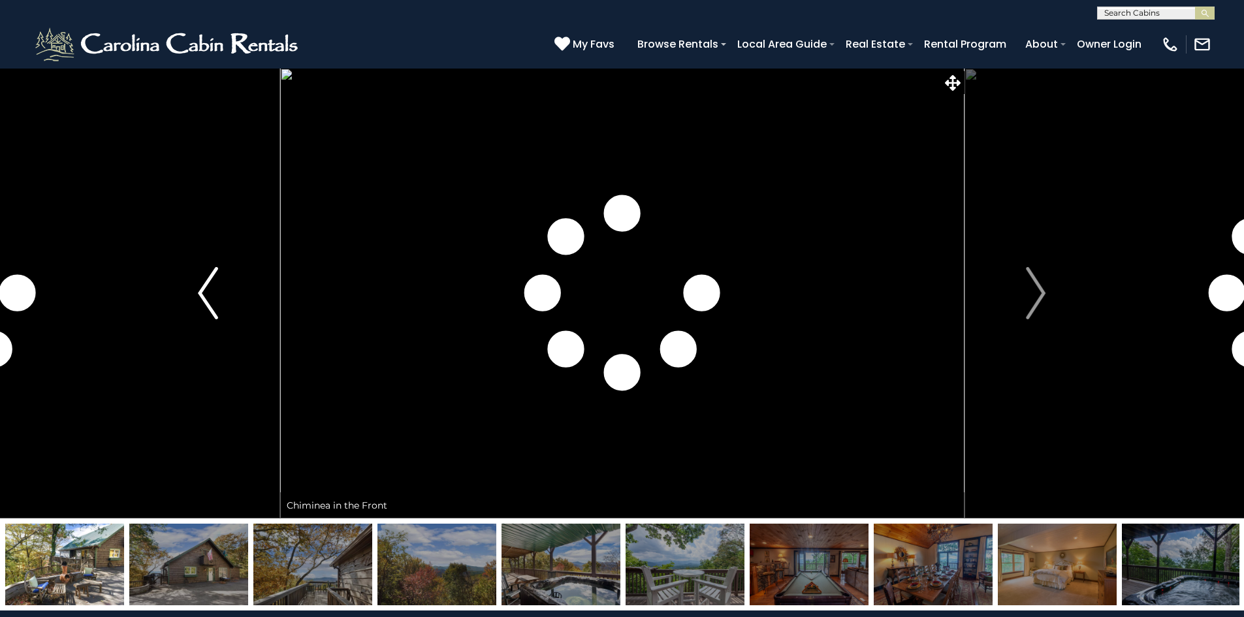
click at [209, 293] on img "Previous" at bounding box center [208, 293] width 20 height 52
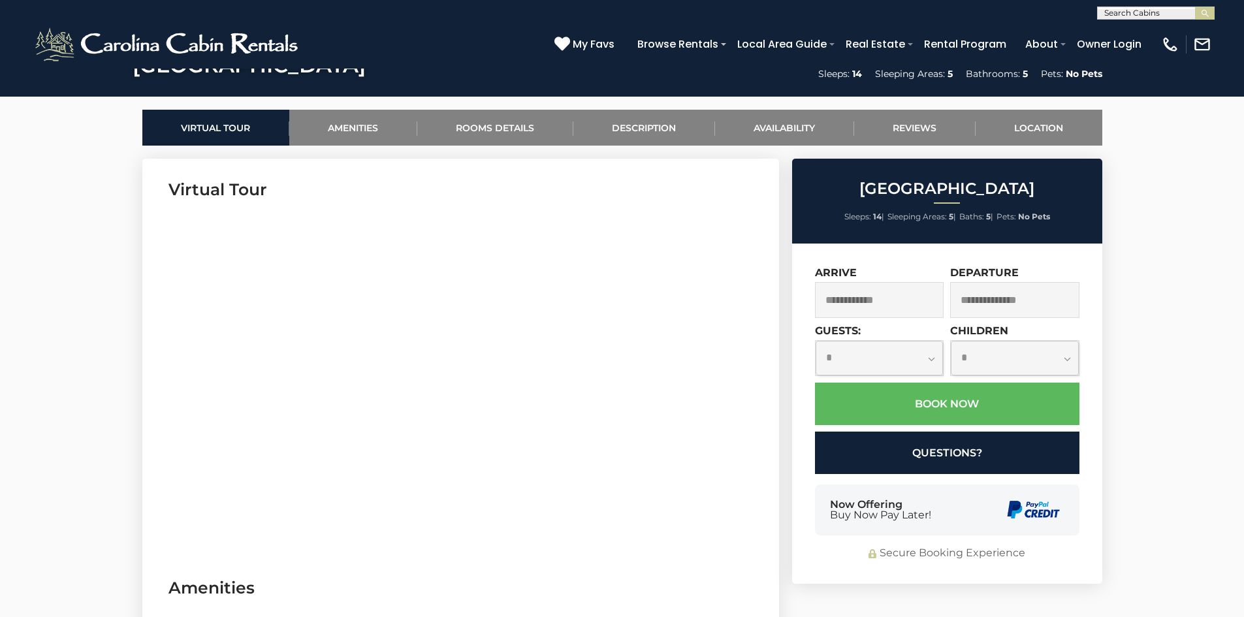
scroll to position [588, 0]
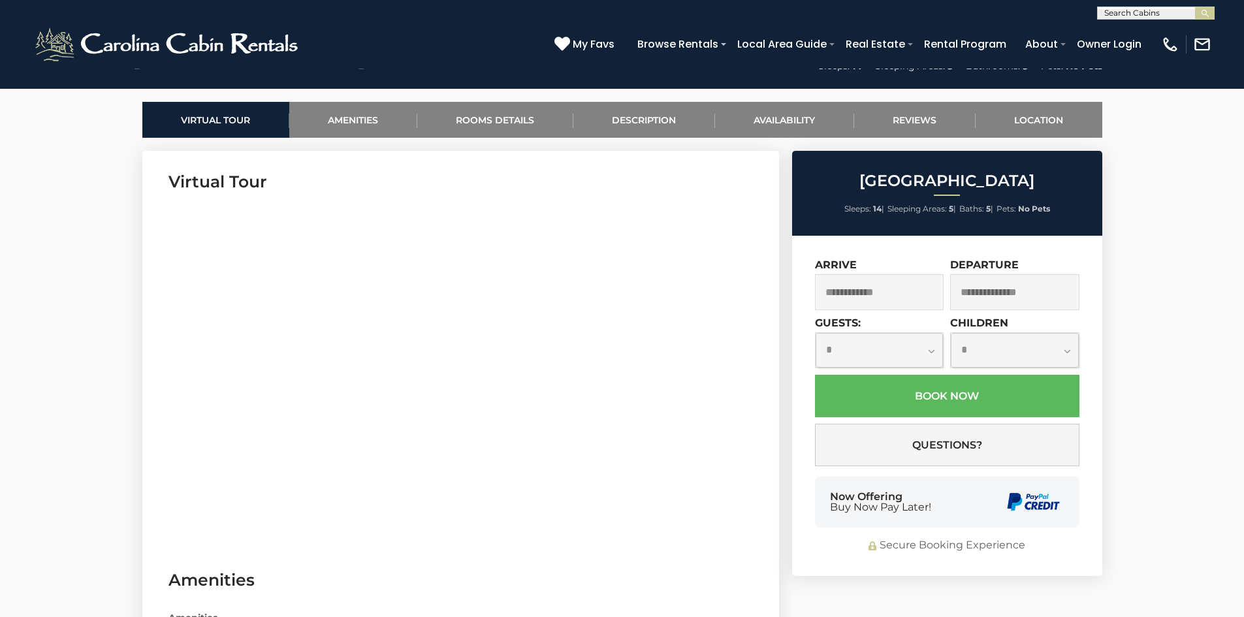
click at [869, 349] on select "**********" at bounding box center [880, 350] width 128 height 35
select select "*"
click at [816, 333] on select "**********" at bounding box center [880, 350] width 128 height 35
click at [903, 289] on input "text" at bounding box center [879, 292] width 129 height 36
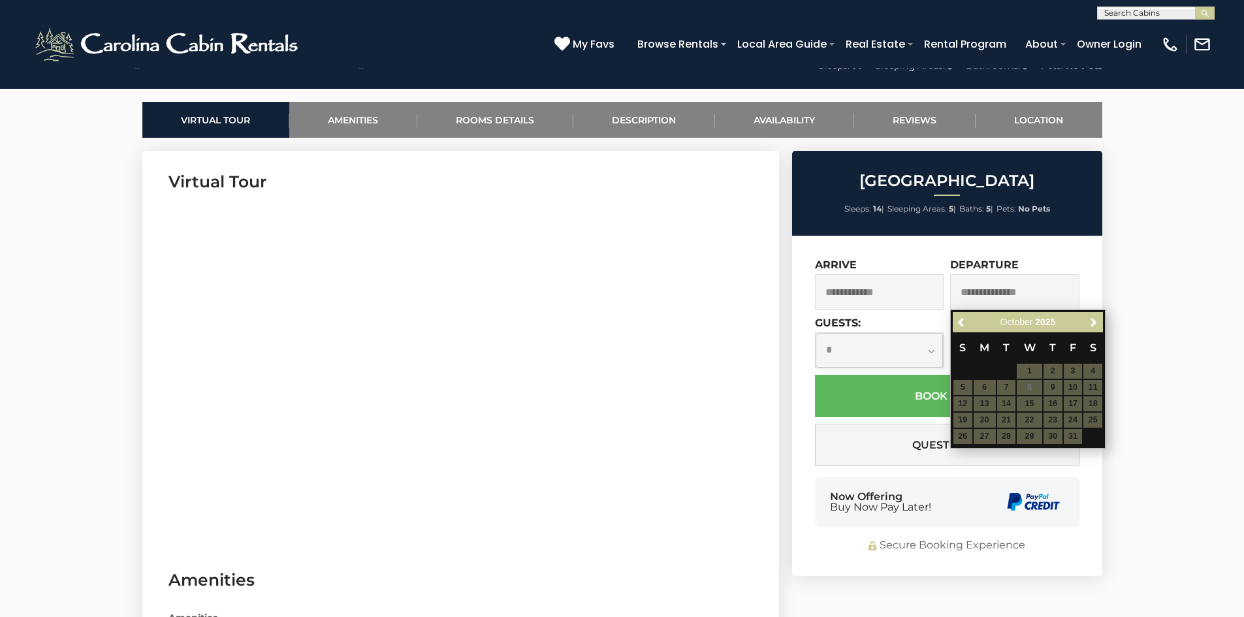
click at [900, 344] on select "**********" at bounding box center [880, 350] width 128 height 35
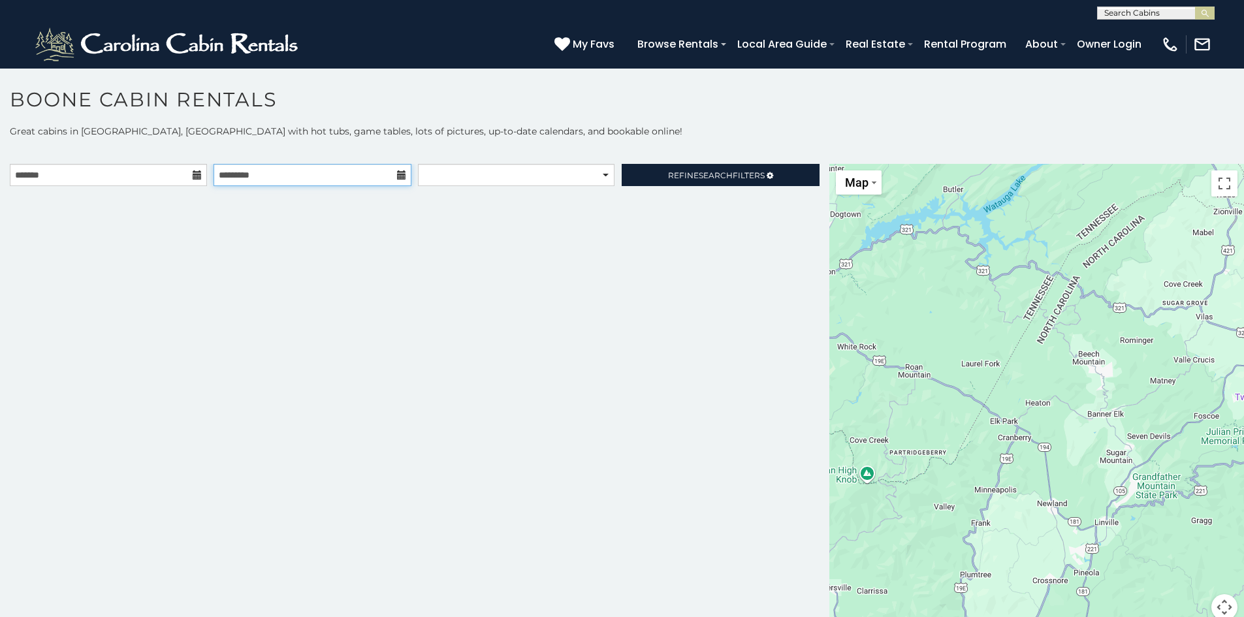
click at [288, 178] on input "text" at bounding box center [312, 175] width 197 height 22
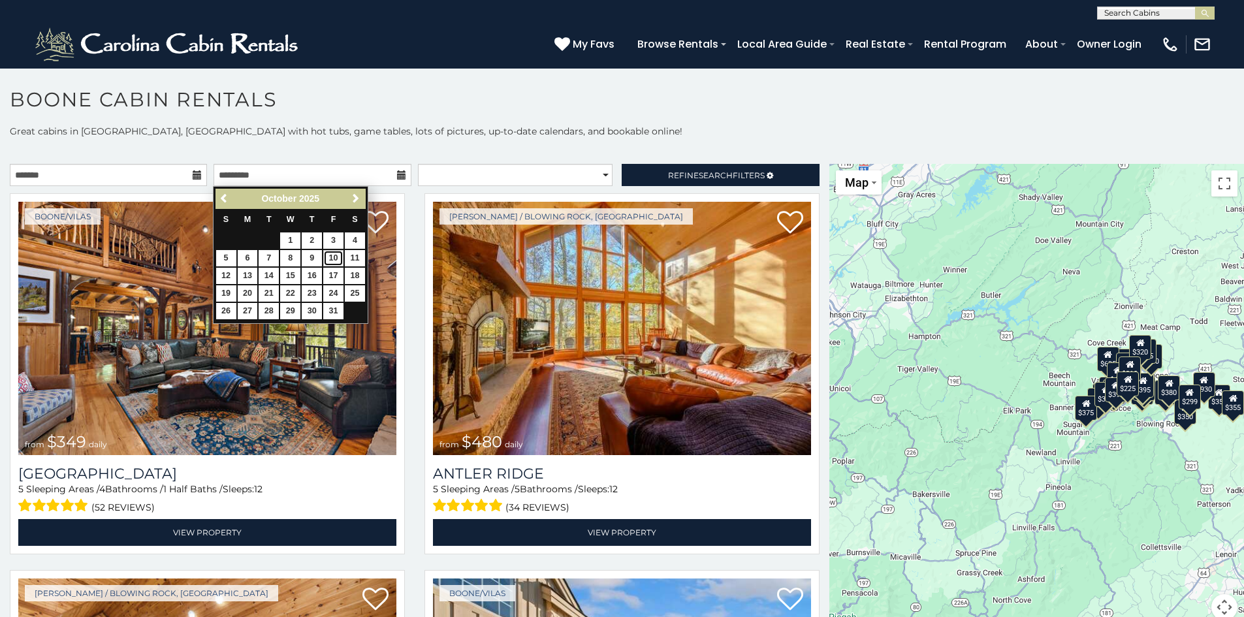
click at [331, 259] on link "10" at bounding box center [333, 258] width 20 height 16
type input "**********"
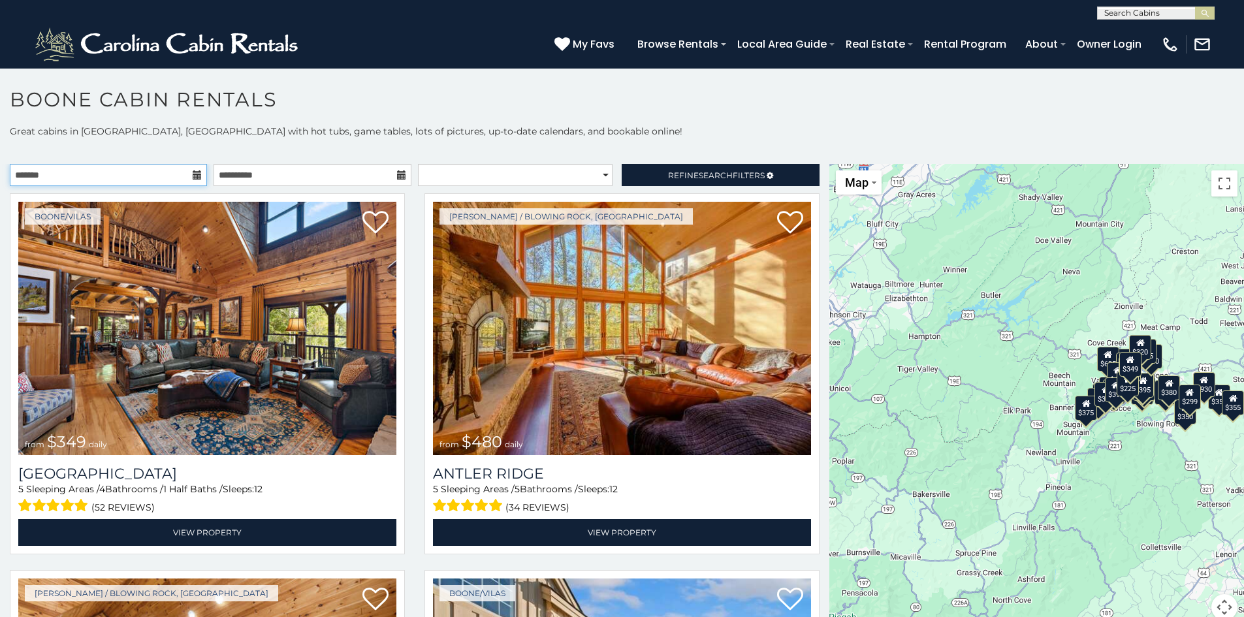
click at [135, 172] on input "text" at bounding box center [108, 175] width 197 height 22
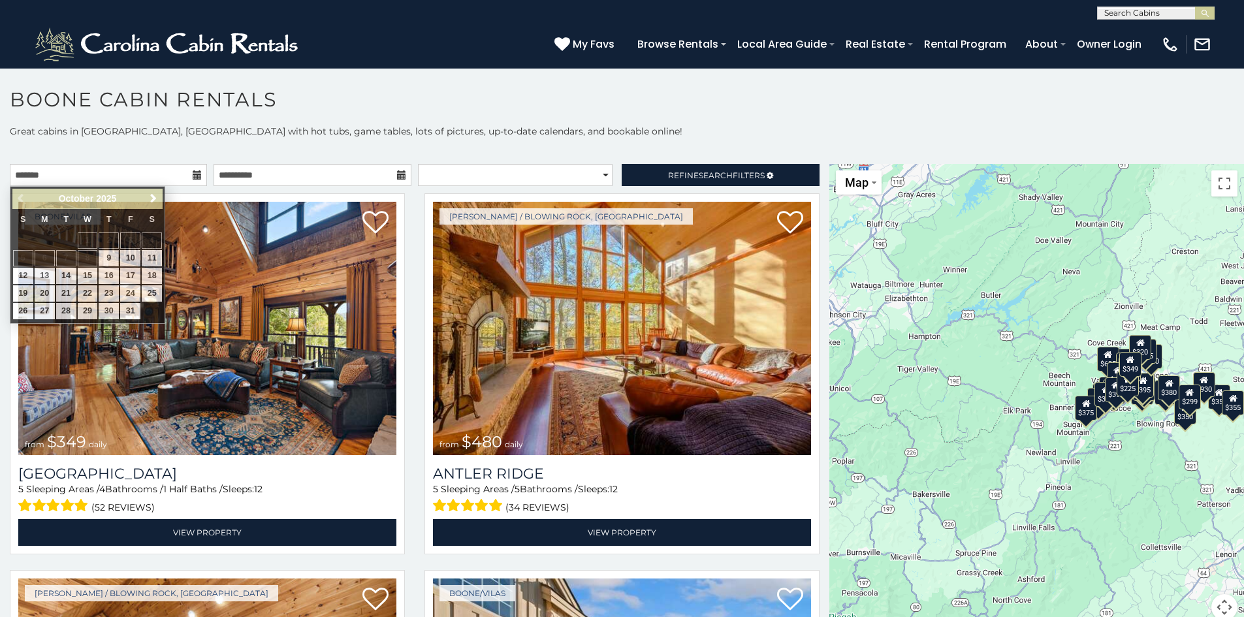
click at [318, 161] on div "**********" at bounding box center [622, 380] width 1244 height 511
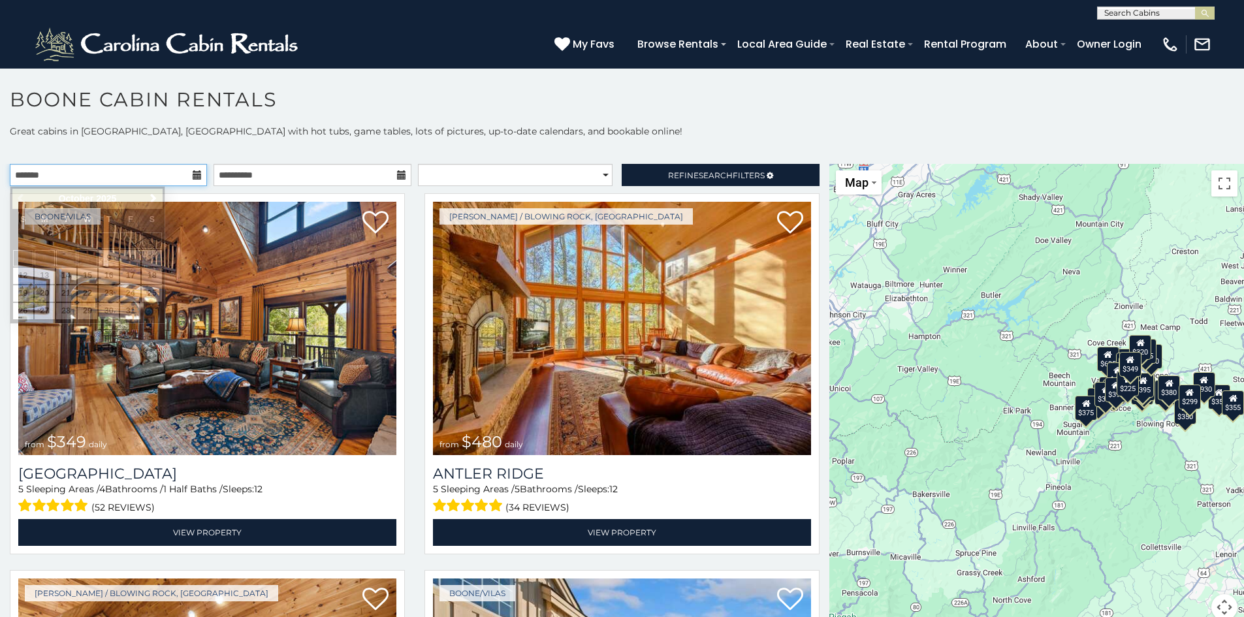
click at [122, 170] on input "text" at bounding box center [108, 175] width 197 height 22
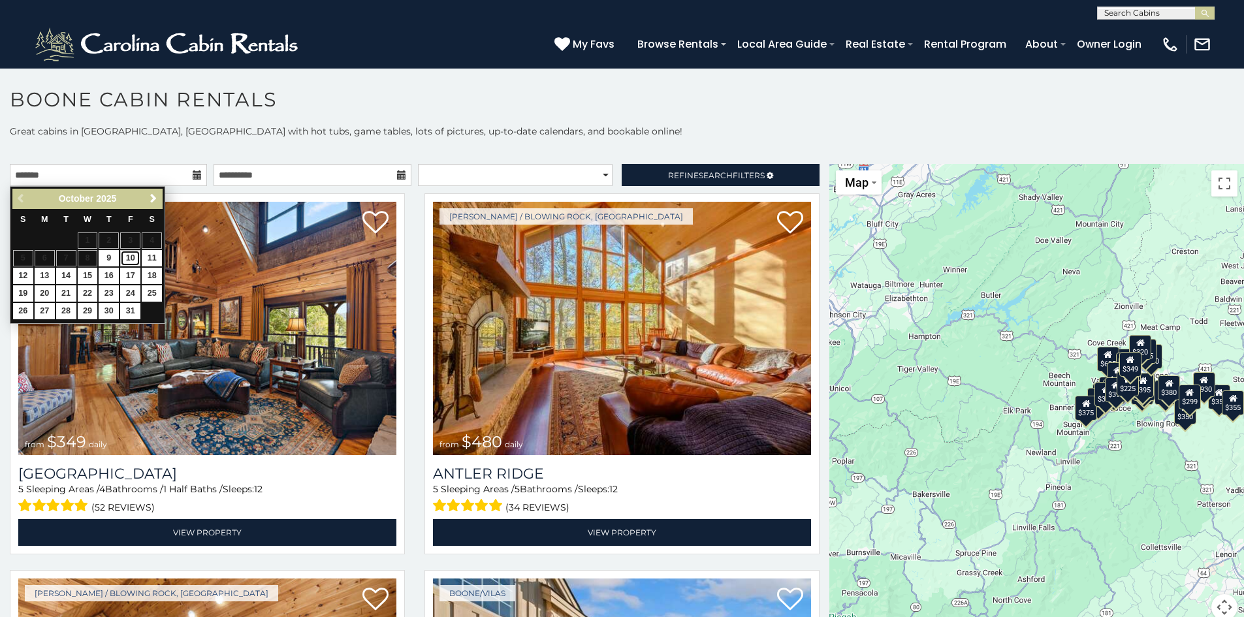
click at [132, 259] on link "10" at bounding box center [130, 258] width 20 height 16
type input "**********"
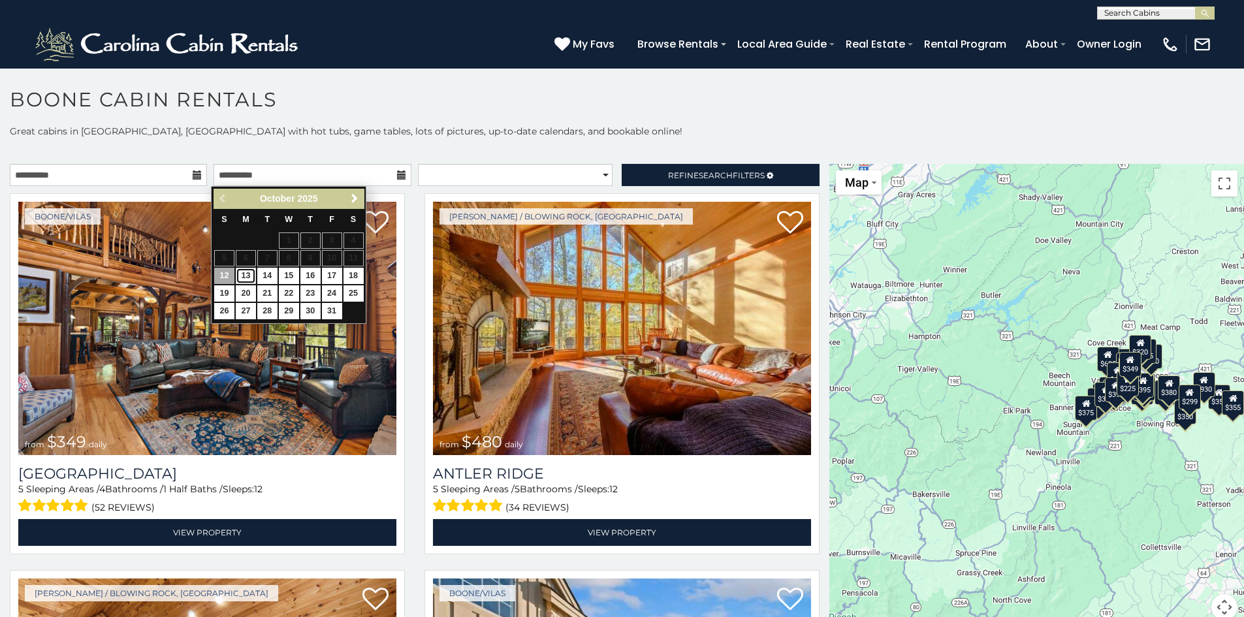
click at [245, 275] on link "13" at bounding box center [246, 276] width 20 height 16
type input "**********"
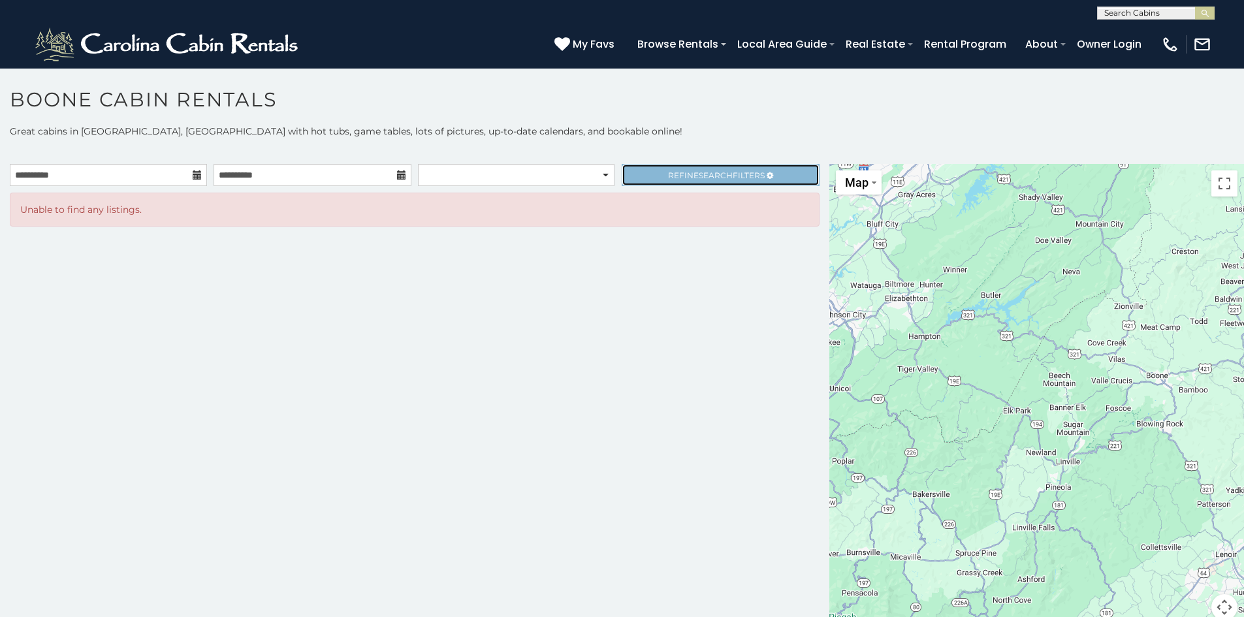
click at [645, 176] on link "Refine Search Filters" at bounding box center [720, 175] width 197 height 22
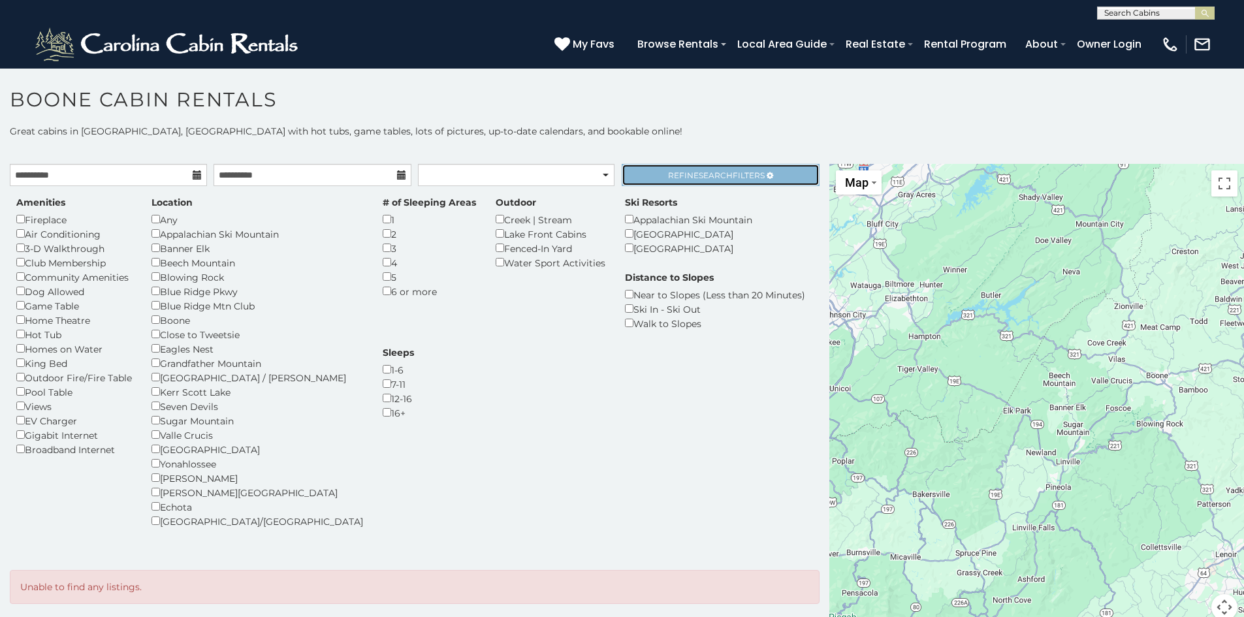
click at [699, 182] on link "Refine Search Filters" at bounding box center [720, 175] width 197 height 22
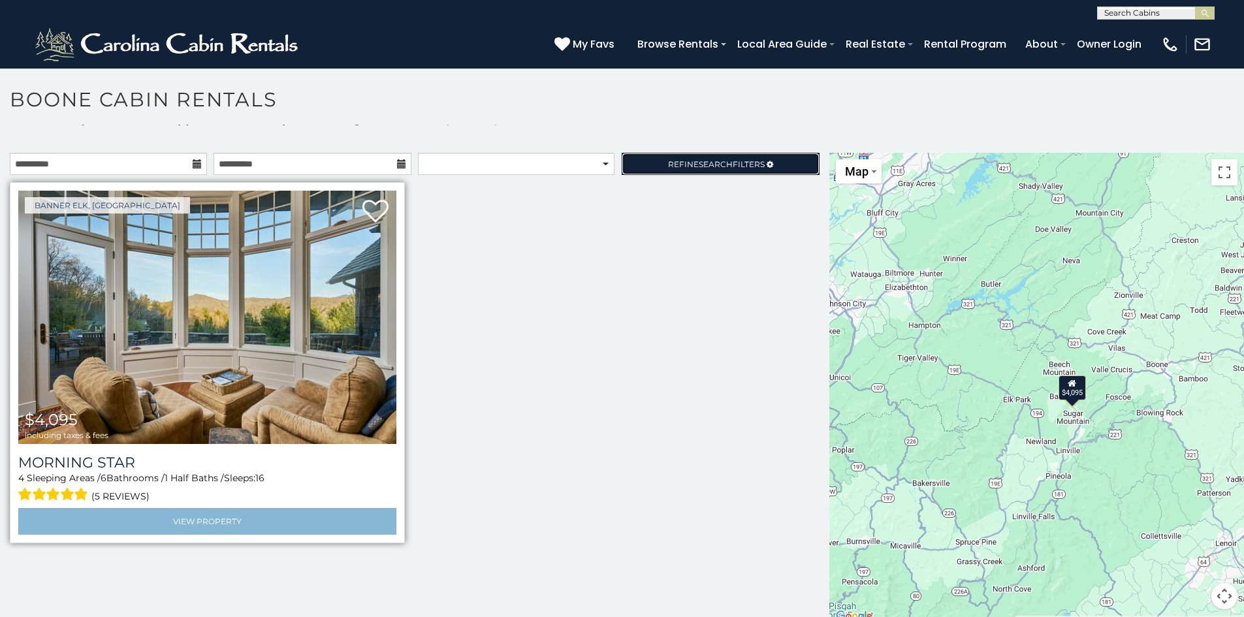
scroll to position [12, 0]
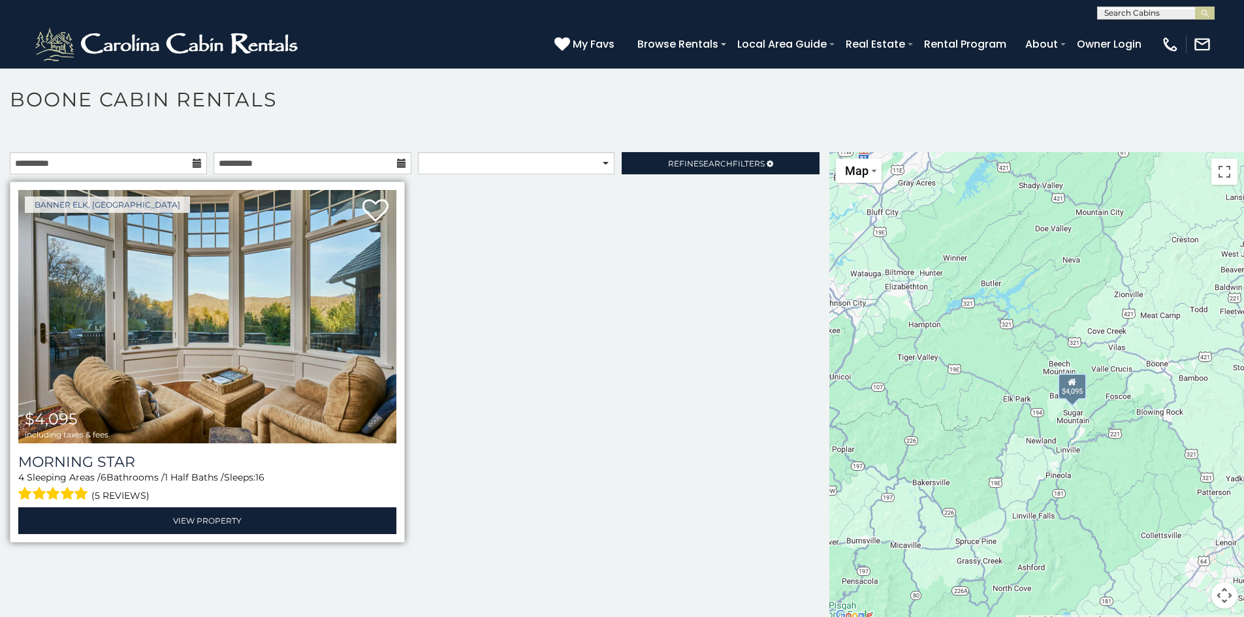
click at [225, 360] on img at bounding box center [207, 316] width 378 height 253
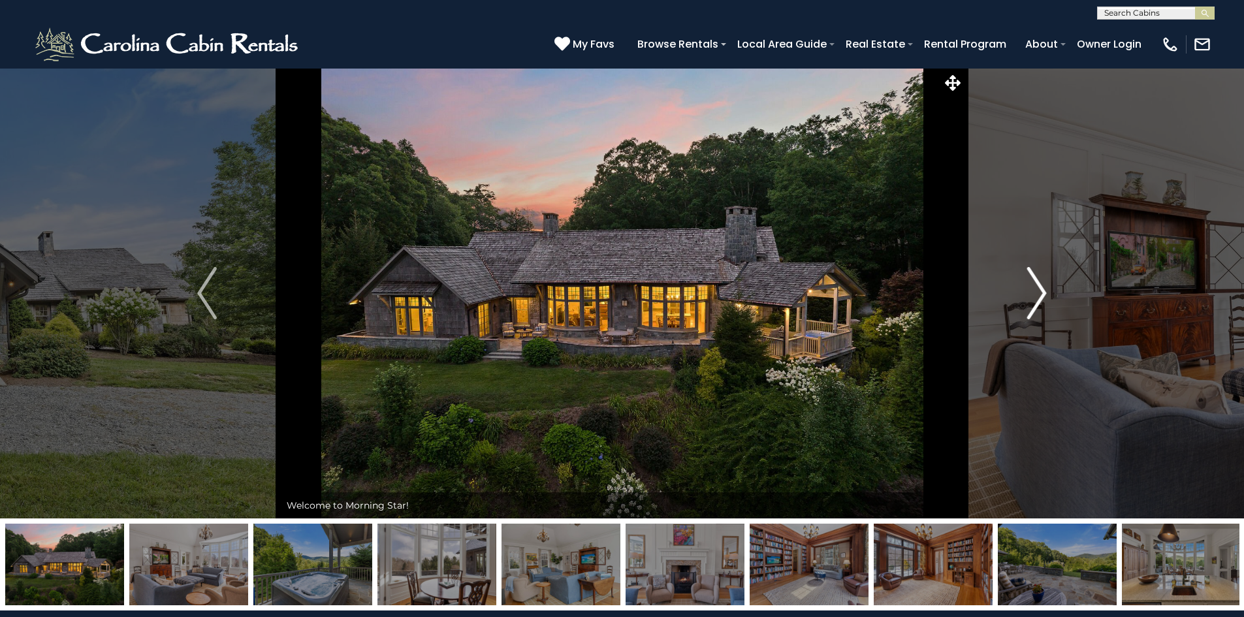
click at [1037, 292] on img "Next" at bounding box center [1038, 293] width 20 height 52
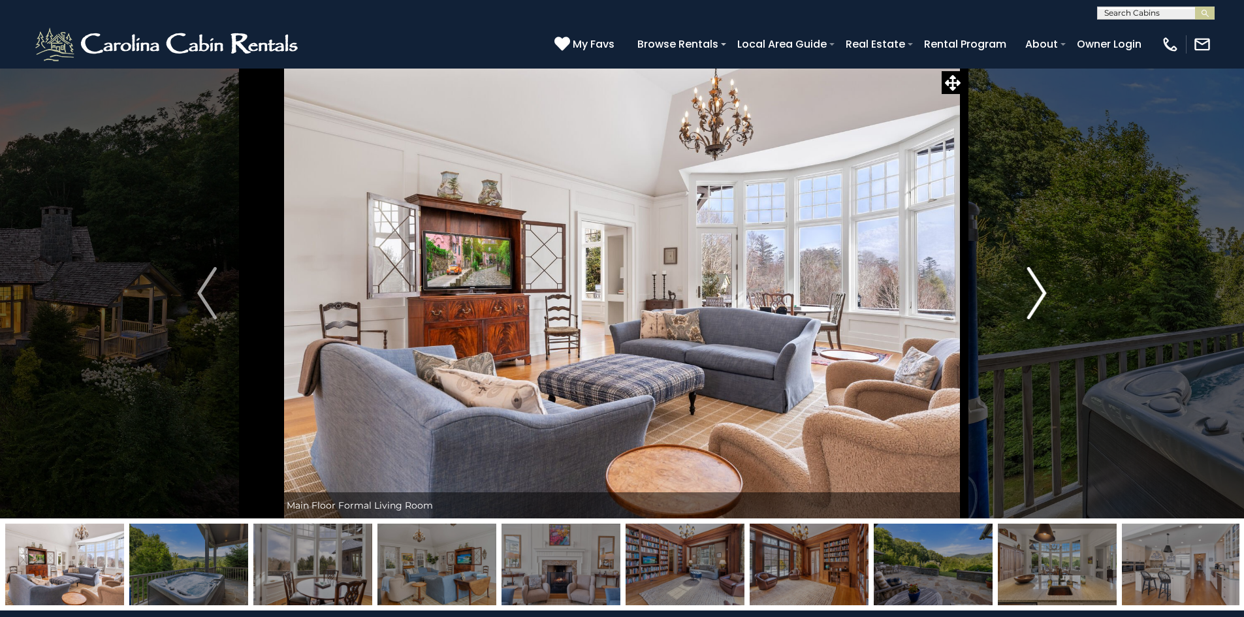
click at [1031, 295] on img "Next" at bounding box center [1038, 293] width 20 height 52
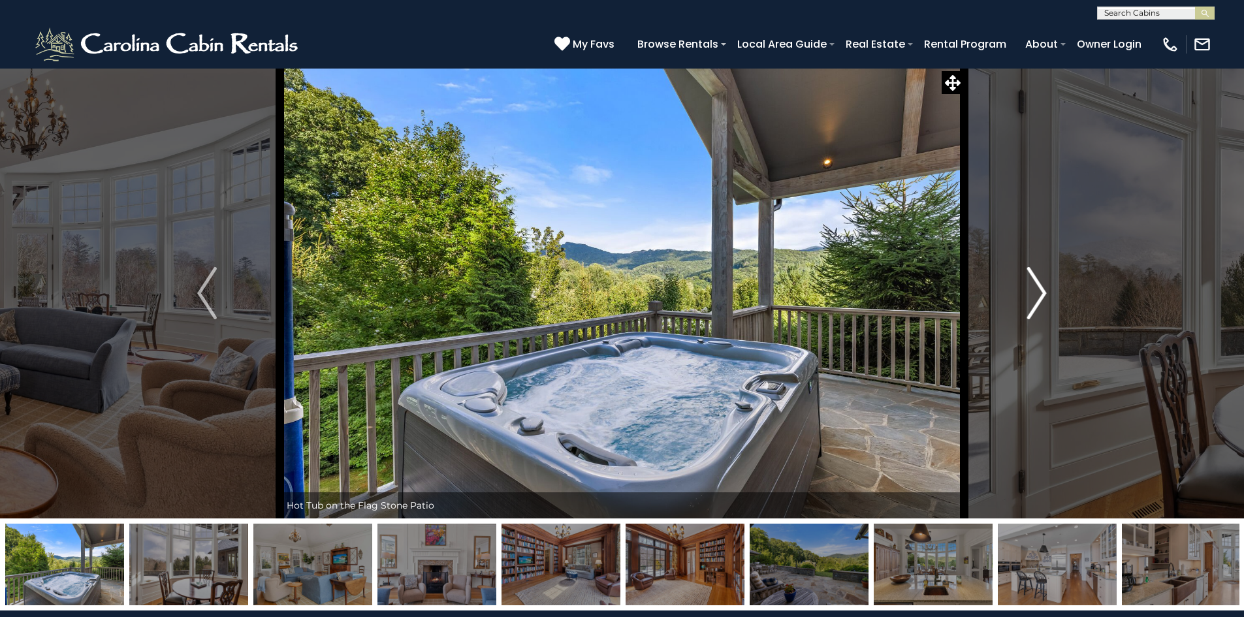
click at [1031, 295] on img "Next" at bounding box center [1038, 293] width 20 height 52
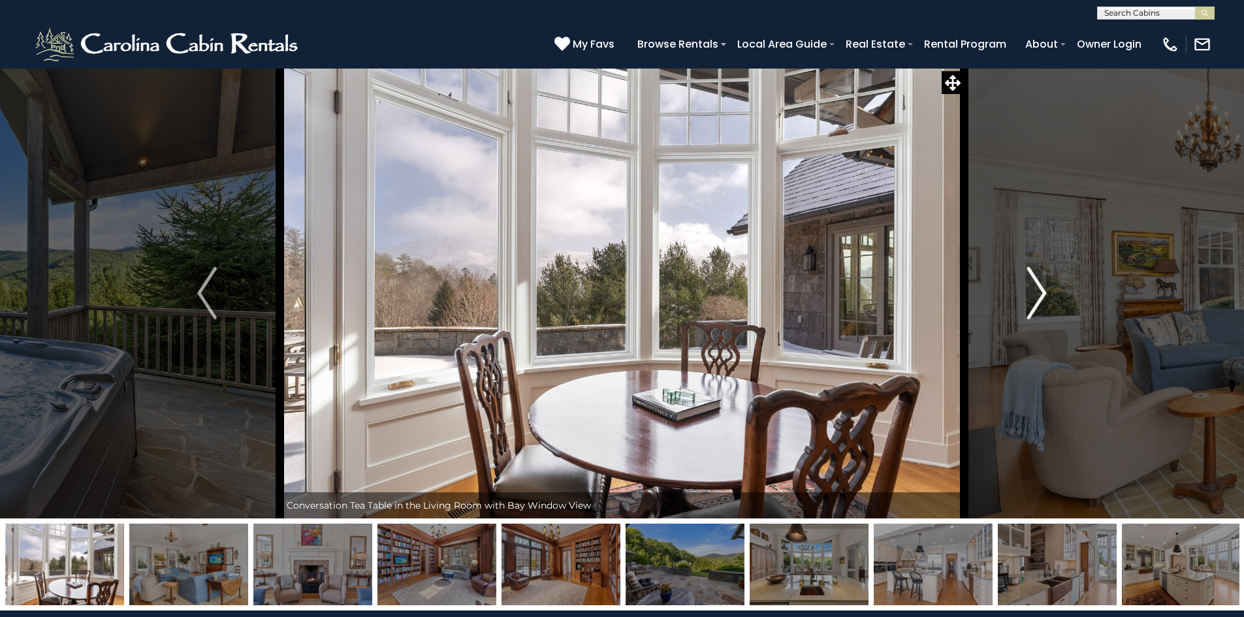
click at [1022, 297] on button "Next" at bounding box center [1037, 293] width 146 height 451
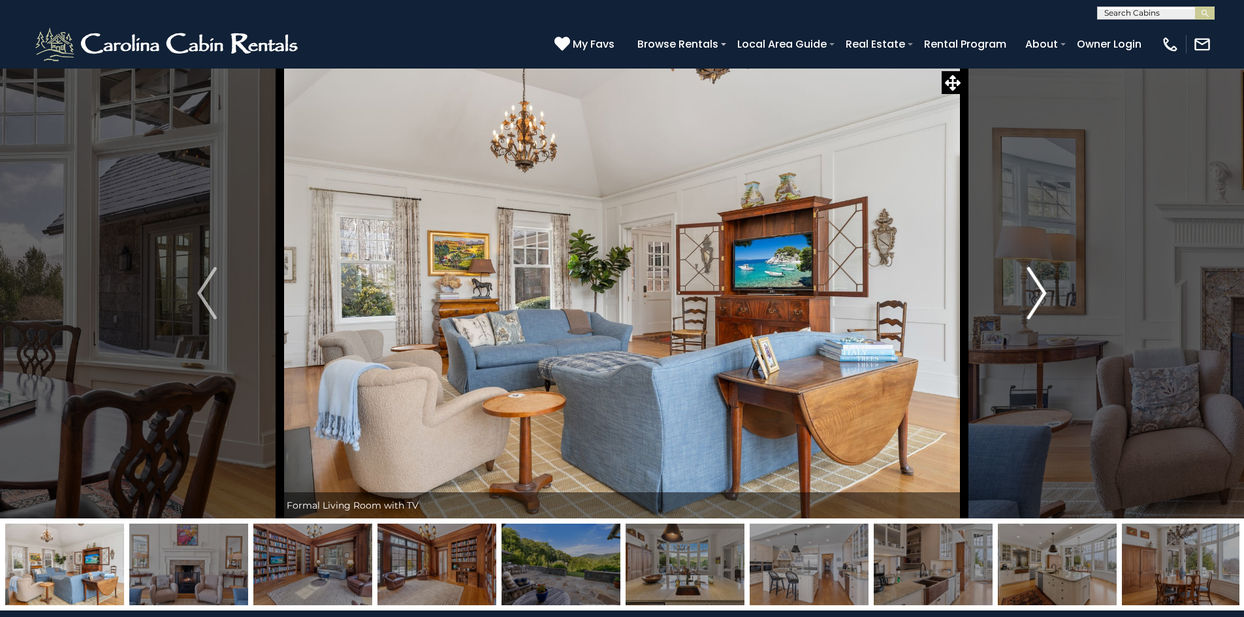
click at [1019, 297] on button "Next" at bounding box center [1037, 293] width 146 height 451
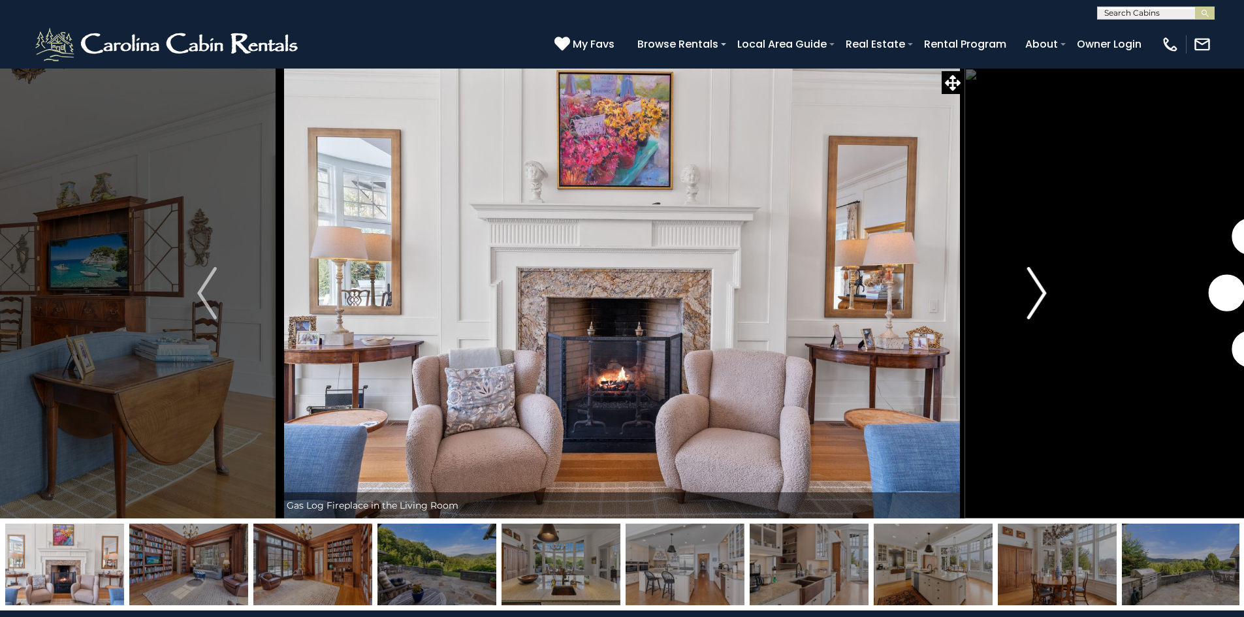
click at [1018, 295] on button "Next" at bounding box center [1037, 293] width 146 height 451
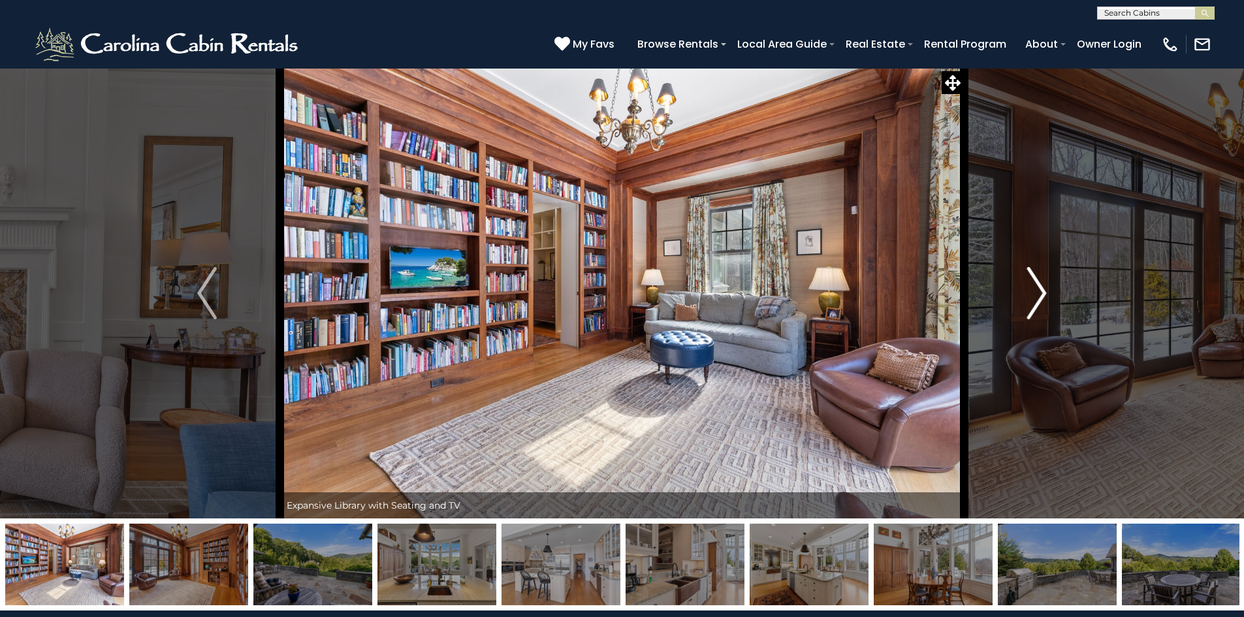
click at [1030, 295] on img "Next" at bounding box center [1038, 293] width 20 height 52
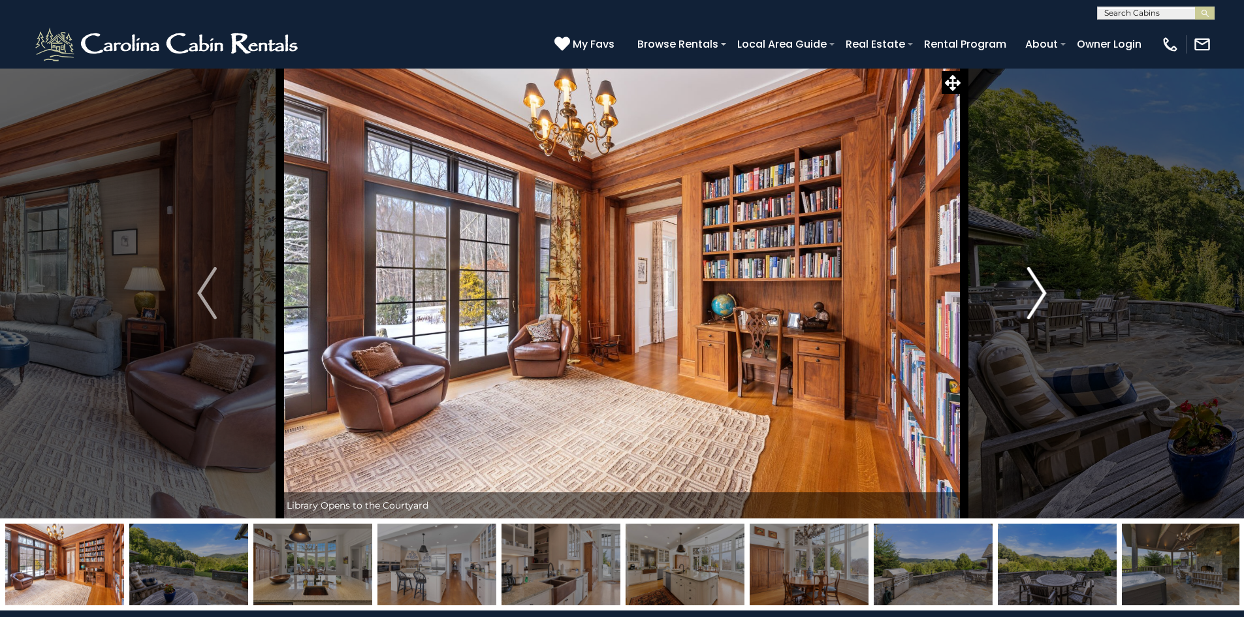
click at [1029, 296] on img "Next" at bounding box center [1038, 293] width 20 height 52
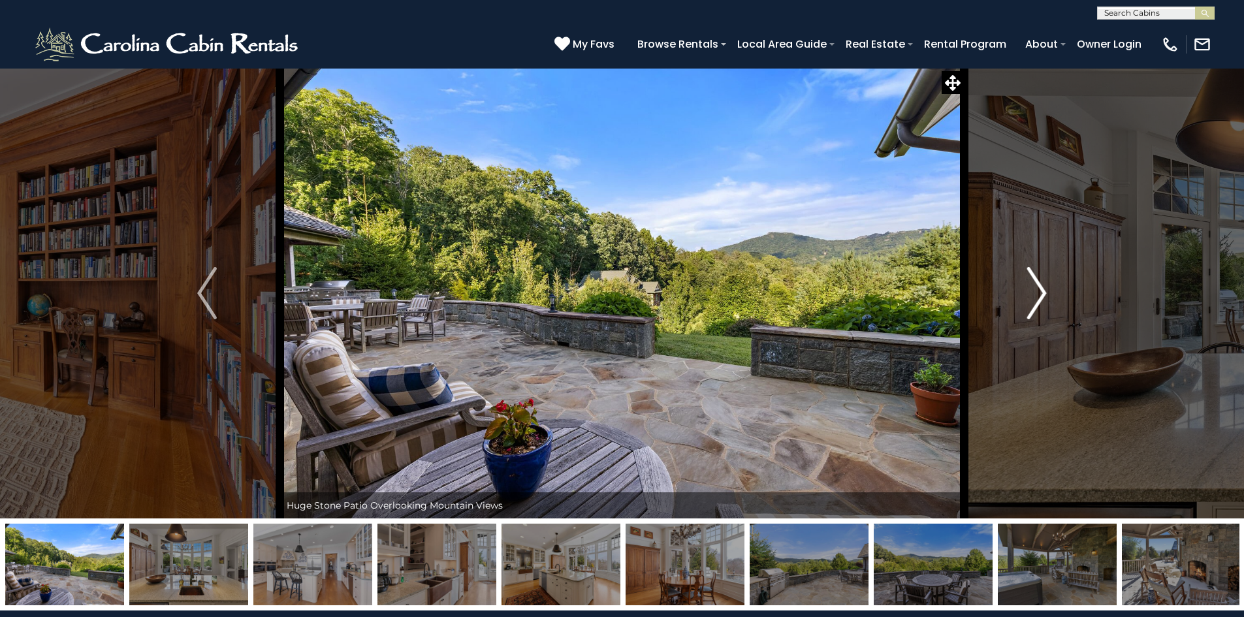
click at [1028, 297] on img "Next" at bounding box center [1038, 293] width 20 height 52
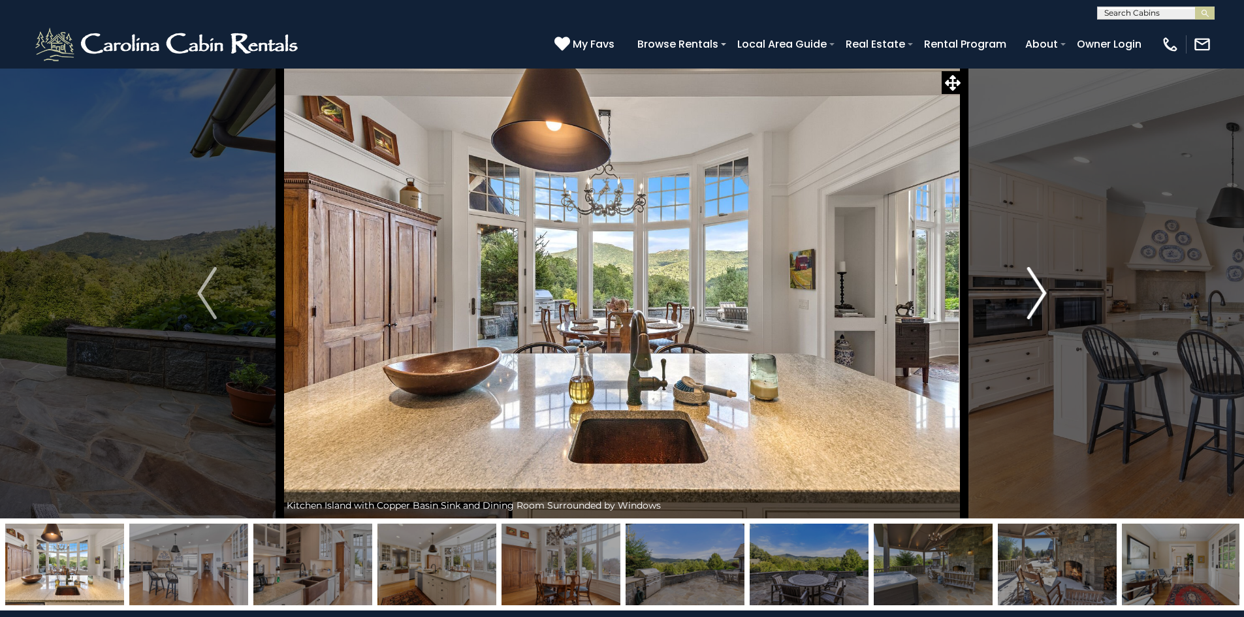
click at [1028, 297] on img "Next" at bounding box center [1038, 293] width 20 height 52
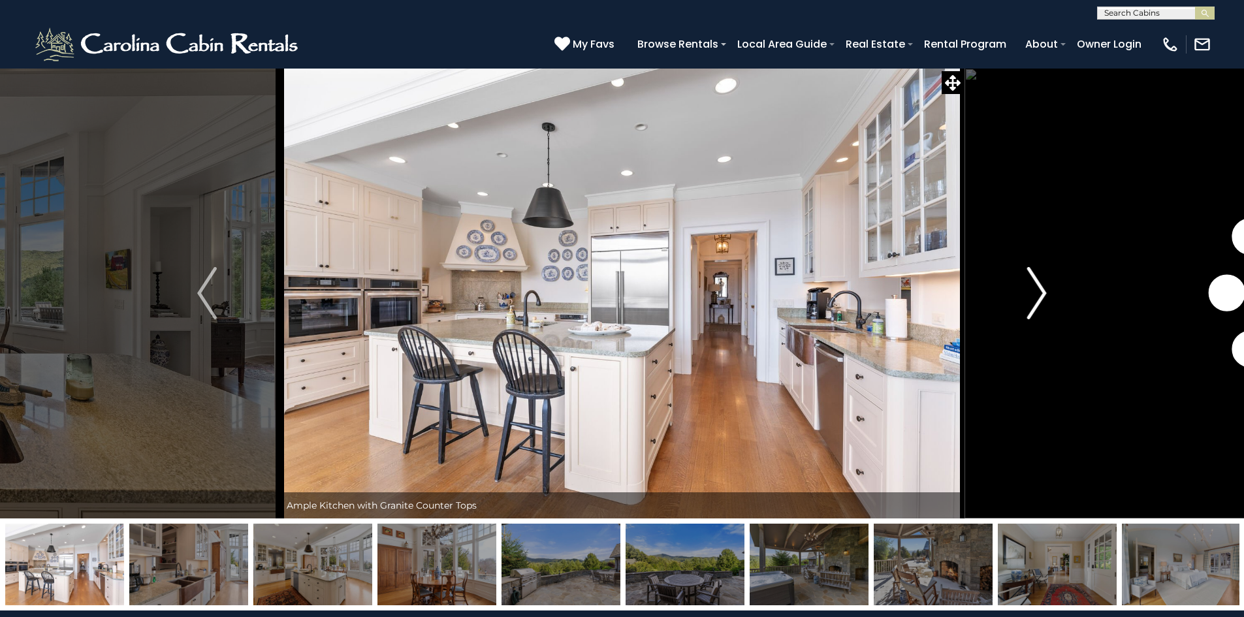
click at [1028, 297] on img "Next" at bounding box center [1038, 293] width 20 height 52
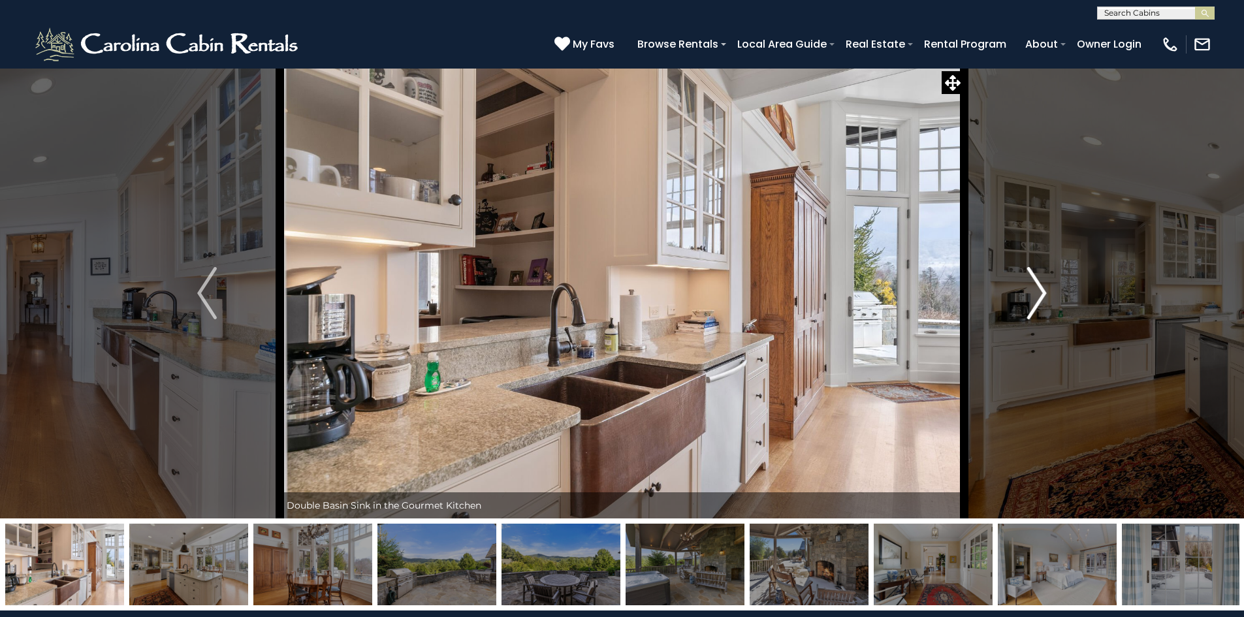
click at [1028, 297] on img "Next" at bounding box center [1038, 293] width 20 height 52
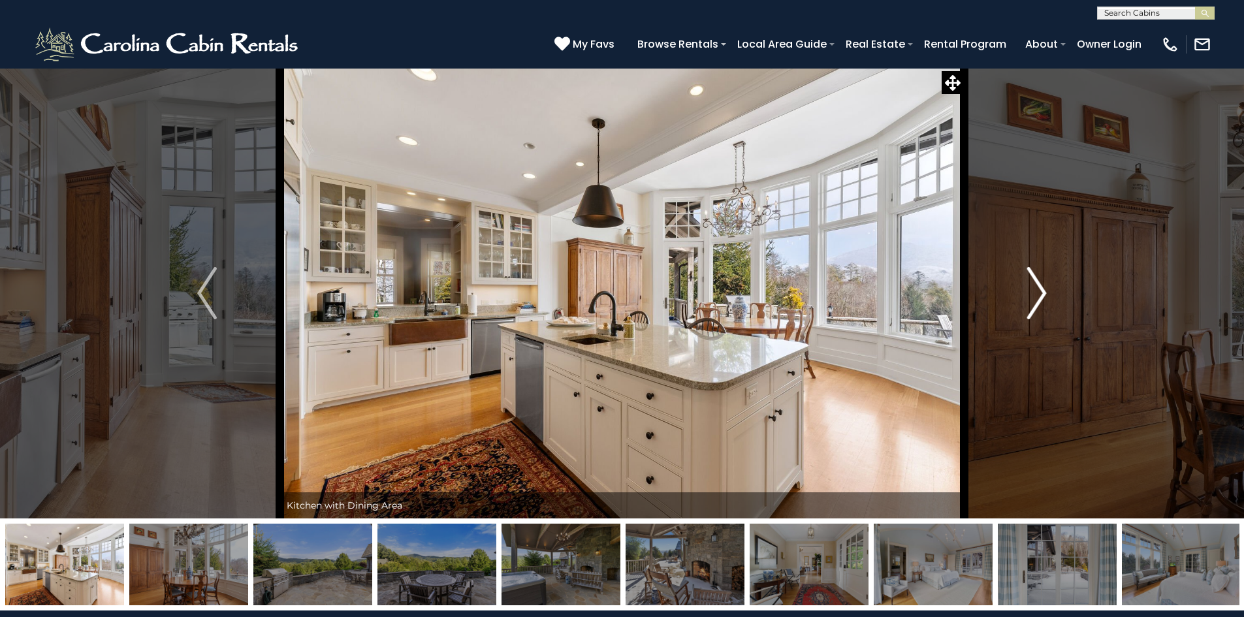
click at [1028, 297] on img "Next" at bounding box center [1038, 293] width 20 height 52
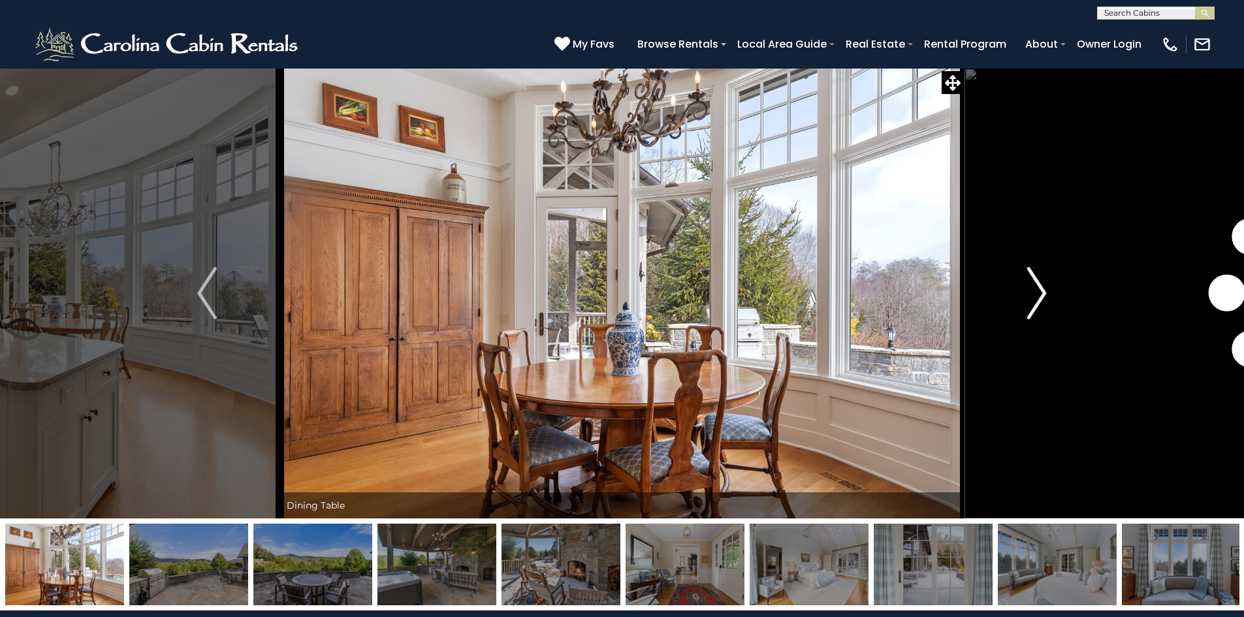
click at [1028, 297] on img "Next" at bounding box center [1038, 293] width 20 height 52
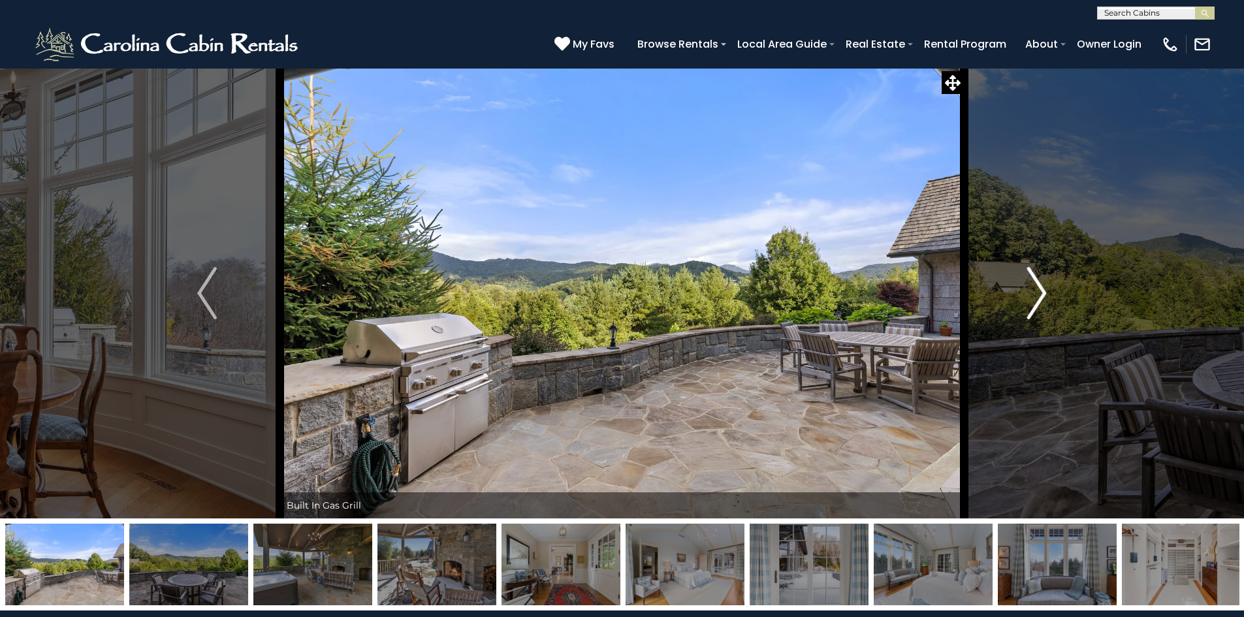
click at [1026, 297] on button "Next" at bounding box center [1037, 293] width 146 height 451
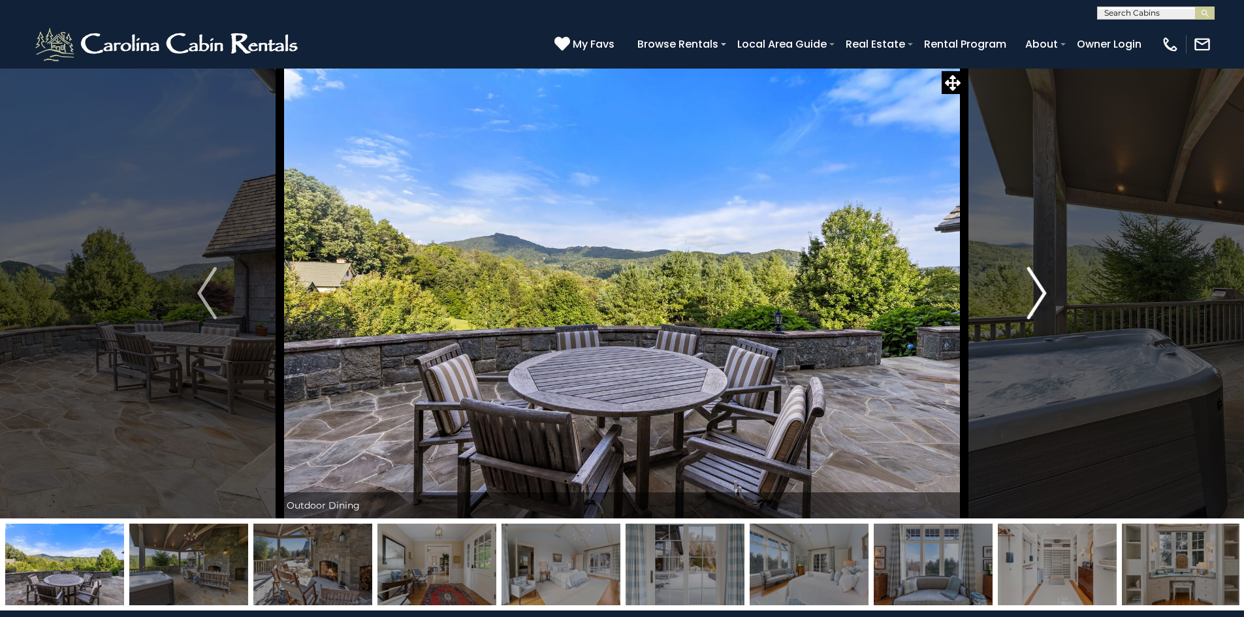
click at [1026, 297] on button "Next" at bounding box center [1037, 293] width 146 height 451
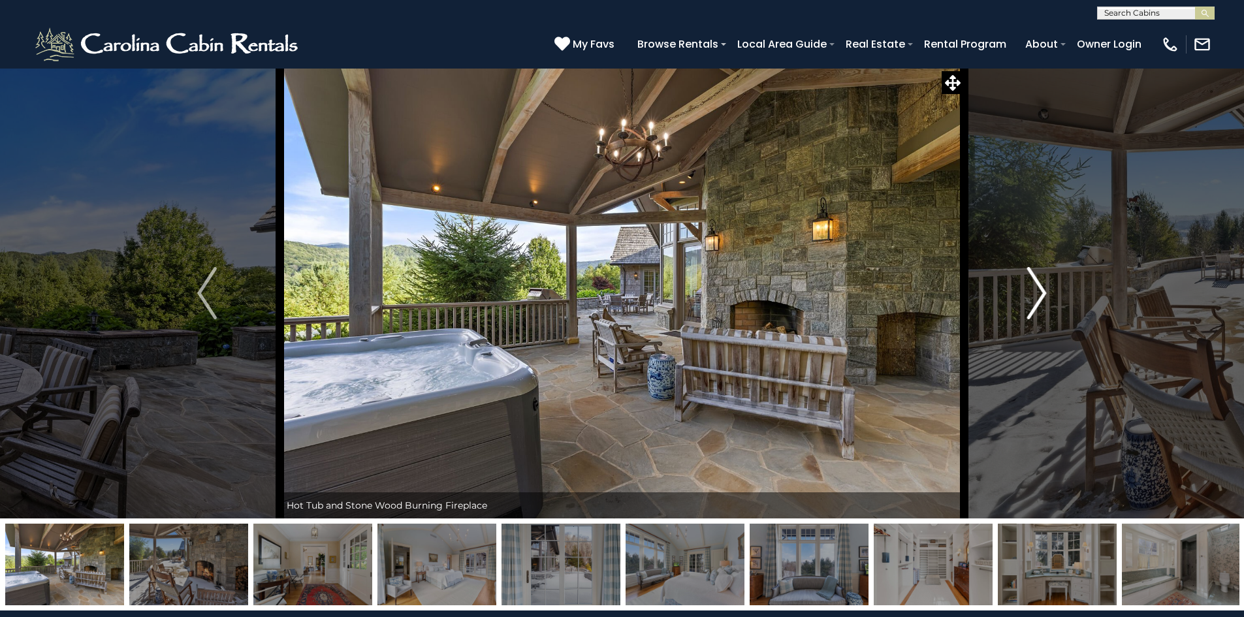
click at [1026, 298] on button "Next" at bounding box center [1037, 293] width 146 height 451
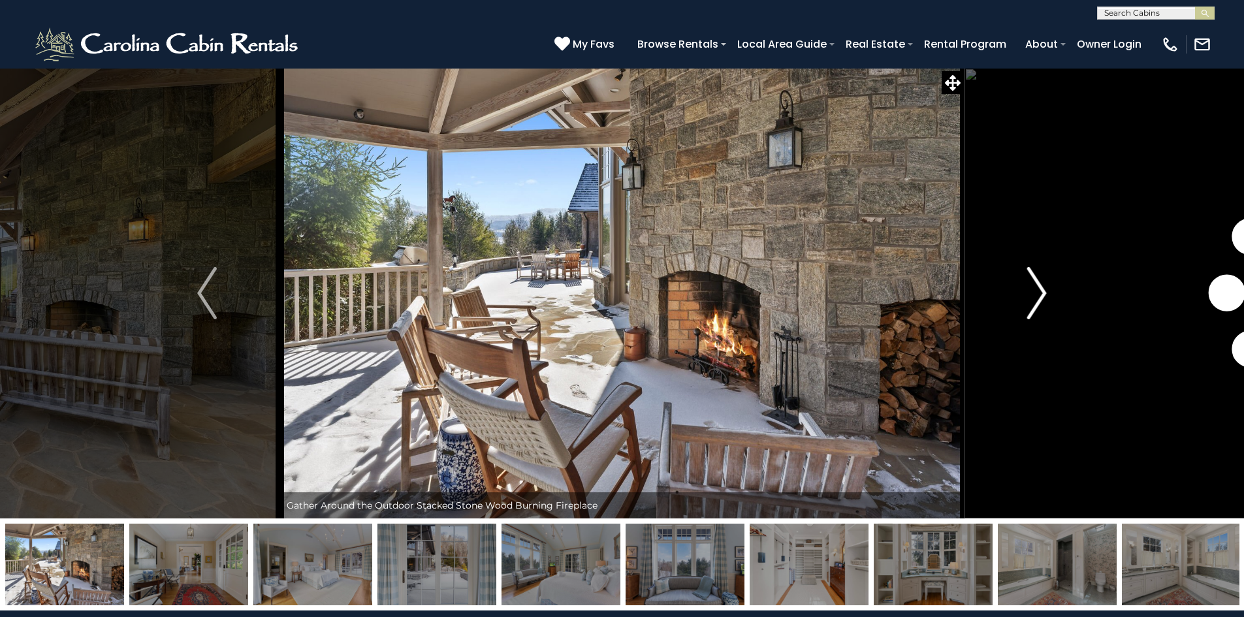
click at [1026, 298] on button "Next" at bounding box center [1037, 293] width 146 height 451
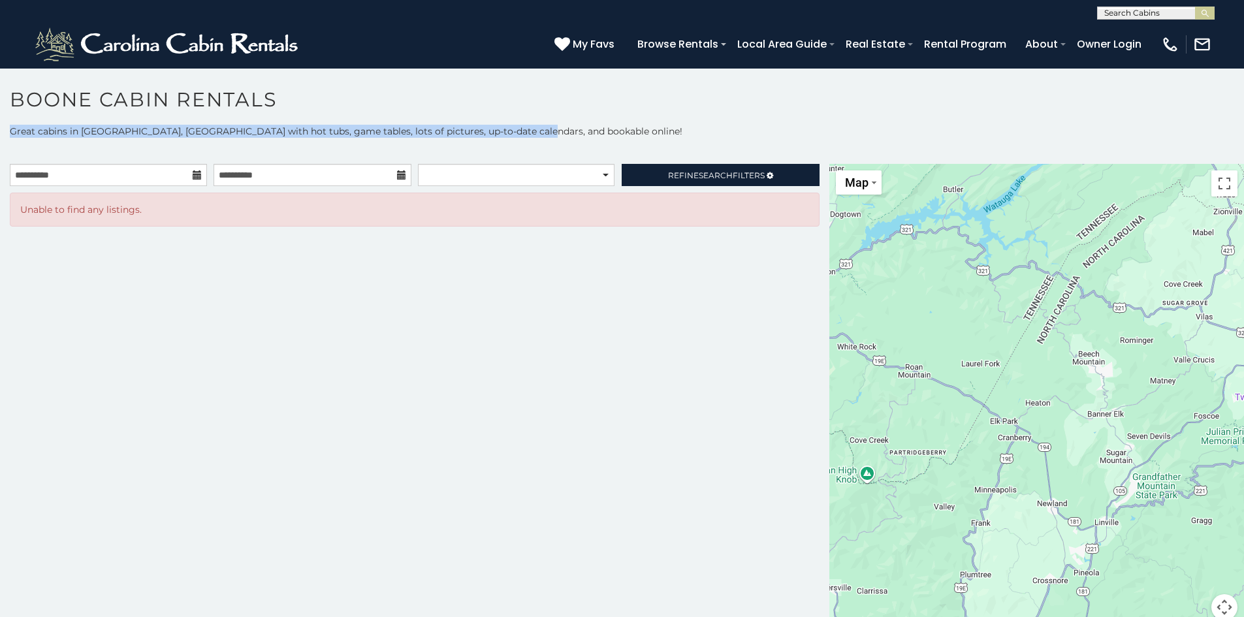
drag, startPoint x: 534, startPoint y: 132, endPoint x: 282, endPoint y: 119, distance: 253.1
click at [282, 119] on div "**********" at bounding box center [622, 356] width 1244 height 537
click at [393, 88] on h1 "Boone Cabin Rentals" at bounding box center [622, 106] width 1244 height 37
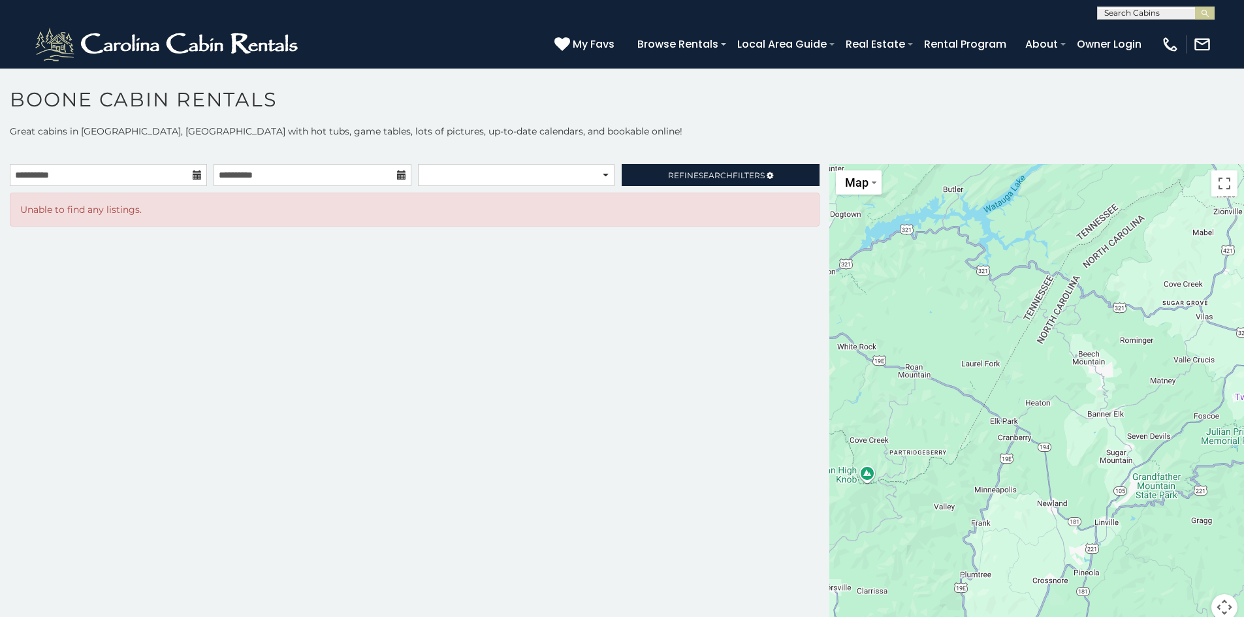
click at [195, 178] on icon at bounding box center [197, 174] width 9 height 9
click at [196, 174] on icon at bounding box center [197, 174] width 9 height 9
click at [180, 171] on input "**********" at bounding box center [108, 175] width 197 height 22
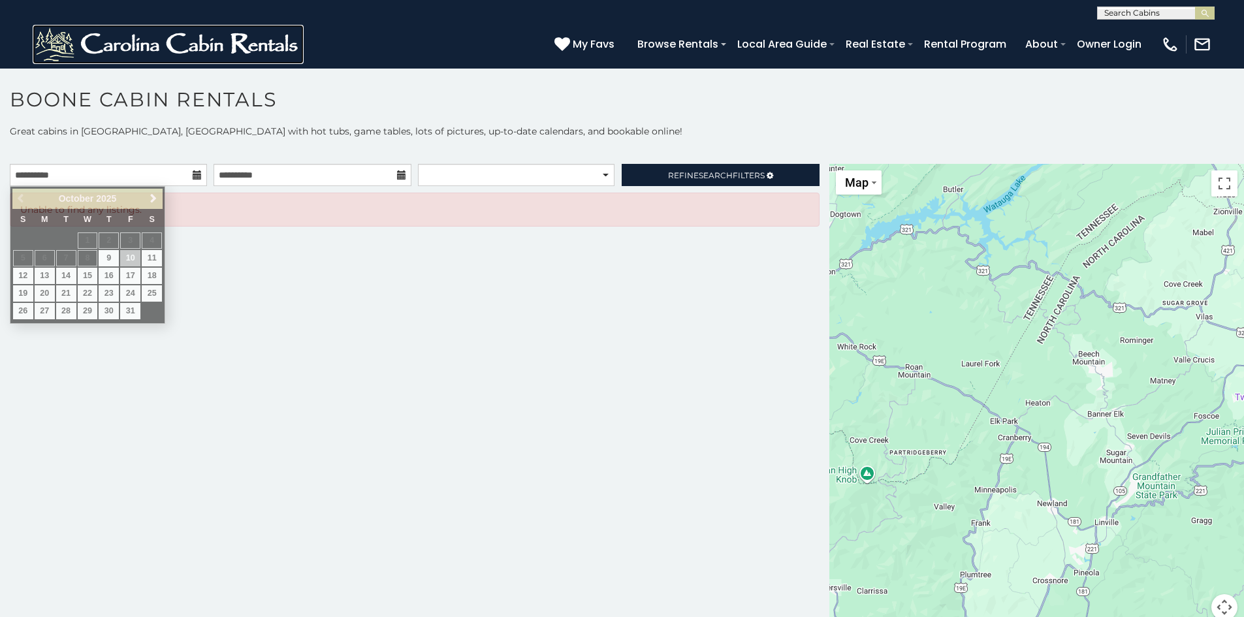
click at [213, 36] on img at bounding box center [168, 44] width 271 height 39
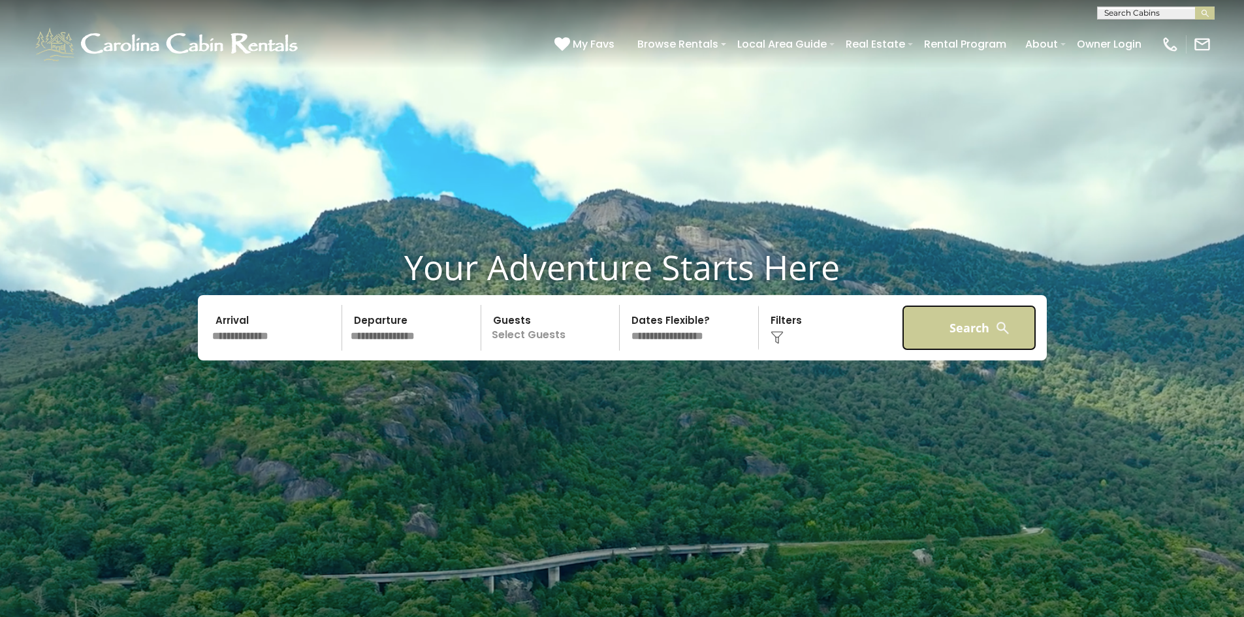
click at [975, 332] on button "Search" at bounding box center [969, 328] width 135 height 46
